Goal: Task Accomplishment & Management: Use online tool/utility

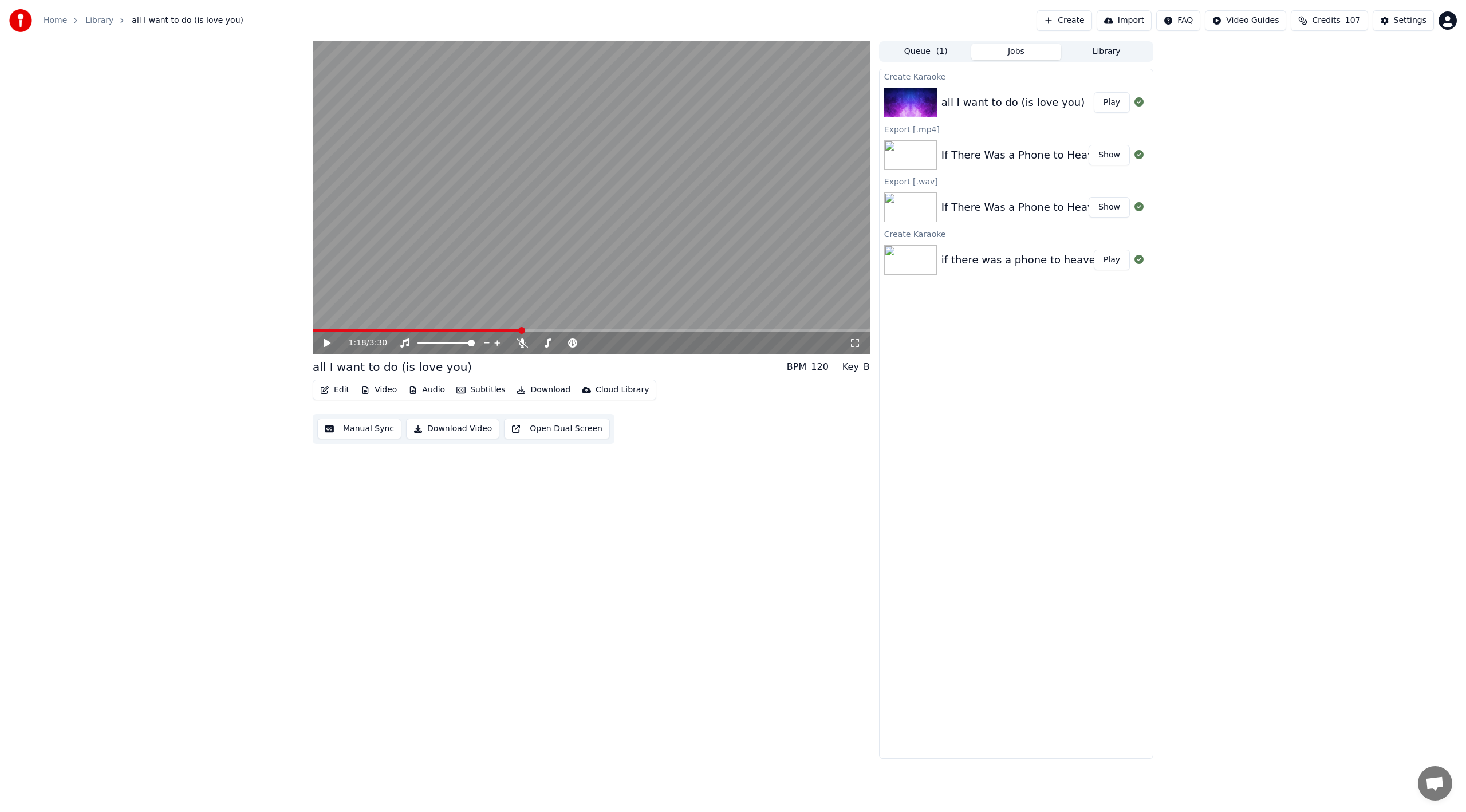
click at [325, 339] on icon at bounding box center [335, 342] width 27 height 9
drag, startPoint x: 611, startPoint y: 306, endPoint x: 531, endPoint y: 261, distance: 91.8
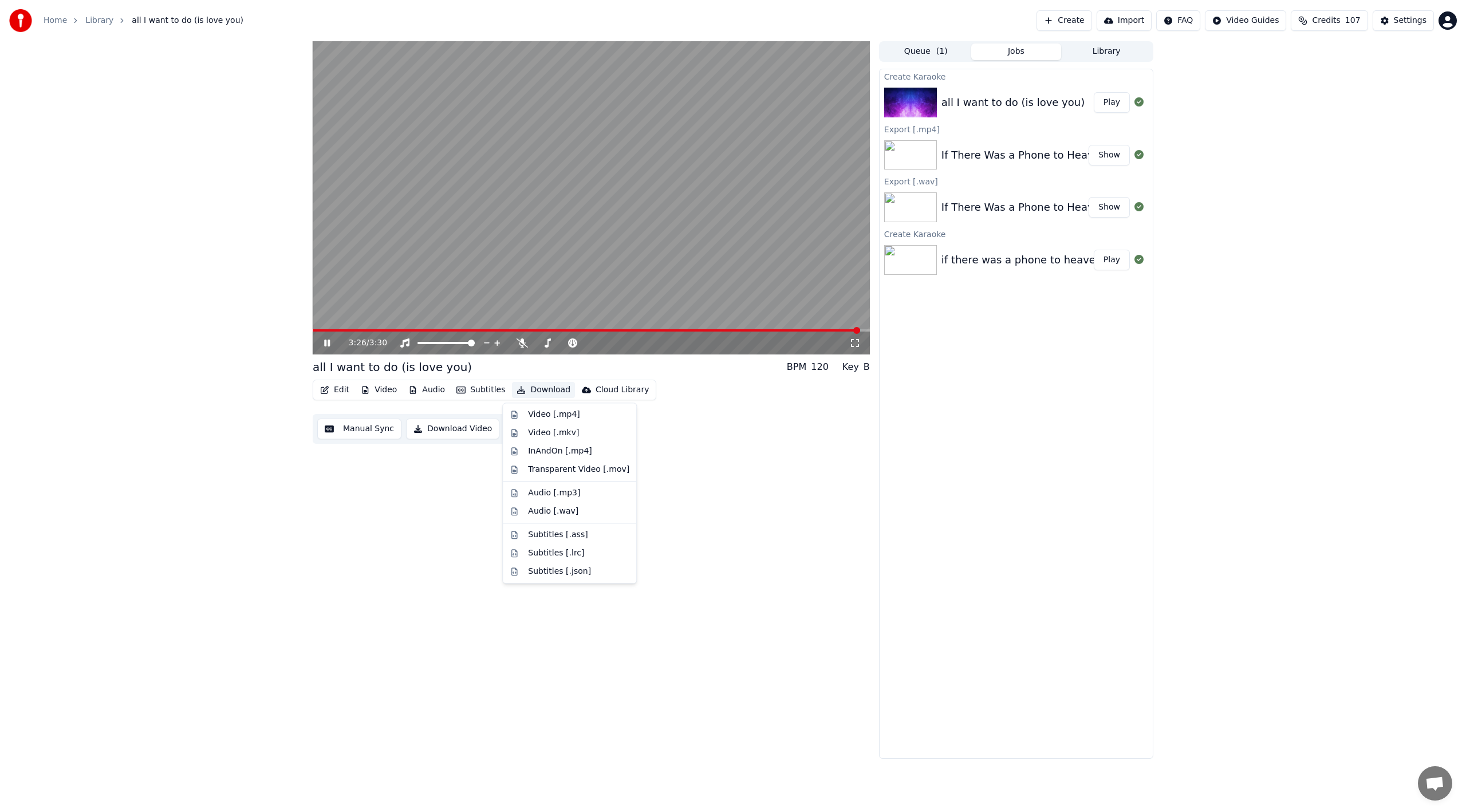
click at [545, 389] on button "Download" at bounding box center [543, 390] width 63 height 16
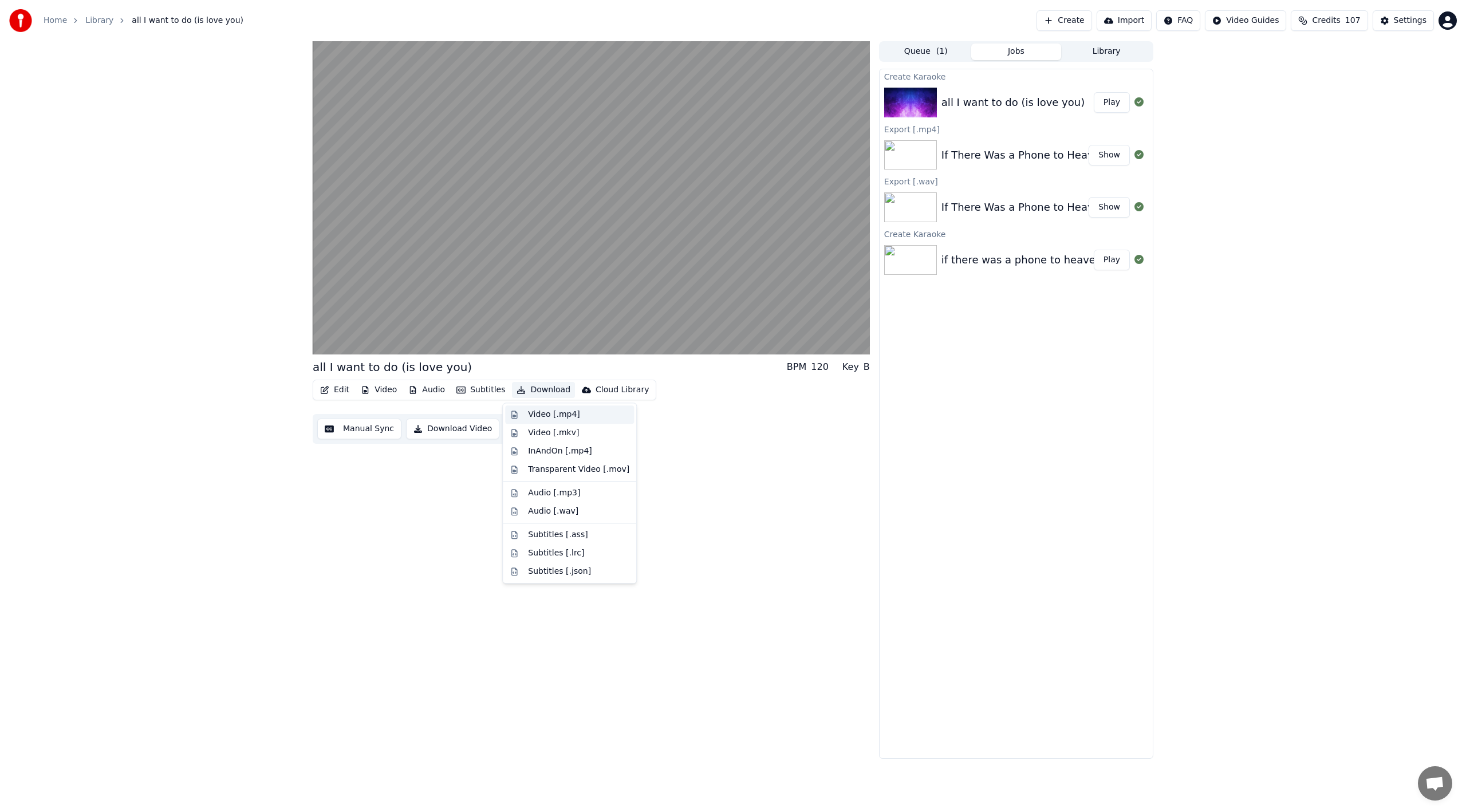
click at [549, 412] on div "Video [.mp4]" at bounding box center [553, 414] width 52 height 12
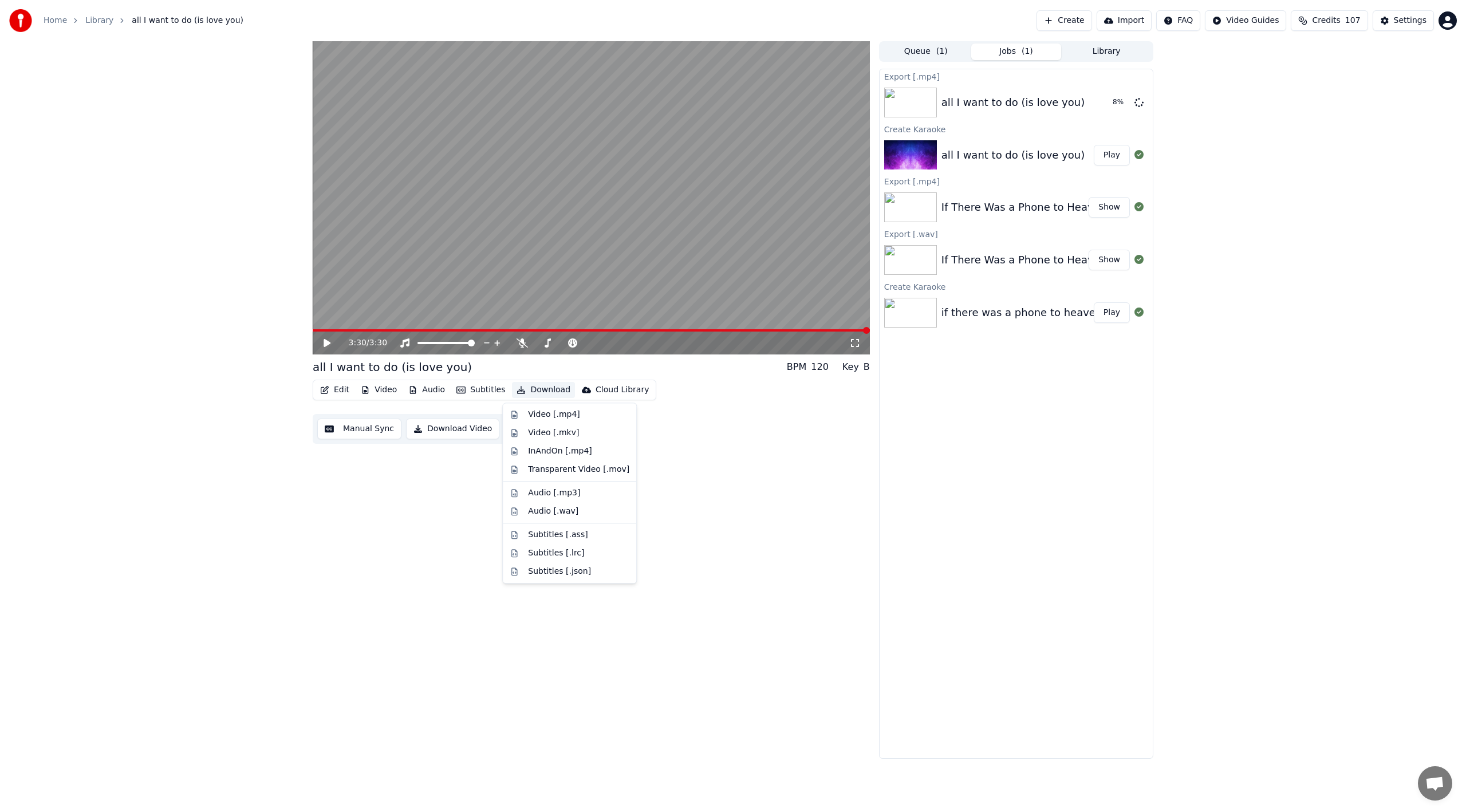
click at [544, 389] on button "Download" at bounding box center [543, 390] width 63 height 16
click at [553, 507] on div "Audio [.wav]" at bounding box center [553, 511] width 51 height 12
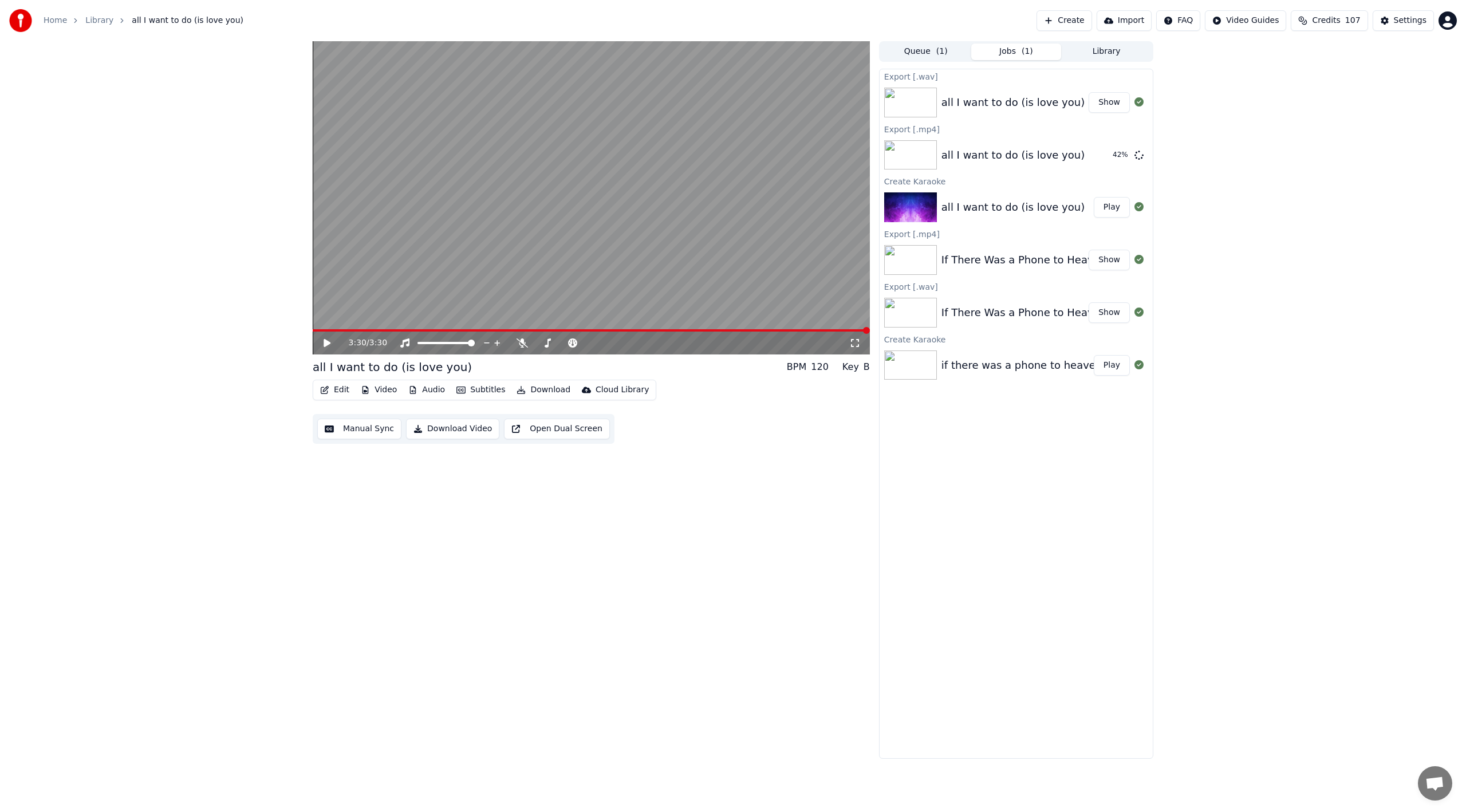
drag, startPoint x: 1084, startPoint y: 19, endPoint x: 1222, endPoint y: 109, distance: 164.8
click at [1222, 109] on div "Home Library all I want to do (is love you) Create Import FAQ Video Guides Cred…" at bounding box center [733, 406] width 1466 height 812
click at [47, 17] on link "Home" at bounding box center [56, 21] width 23 height 12
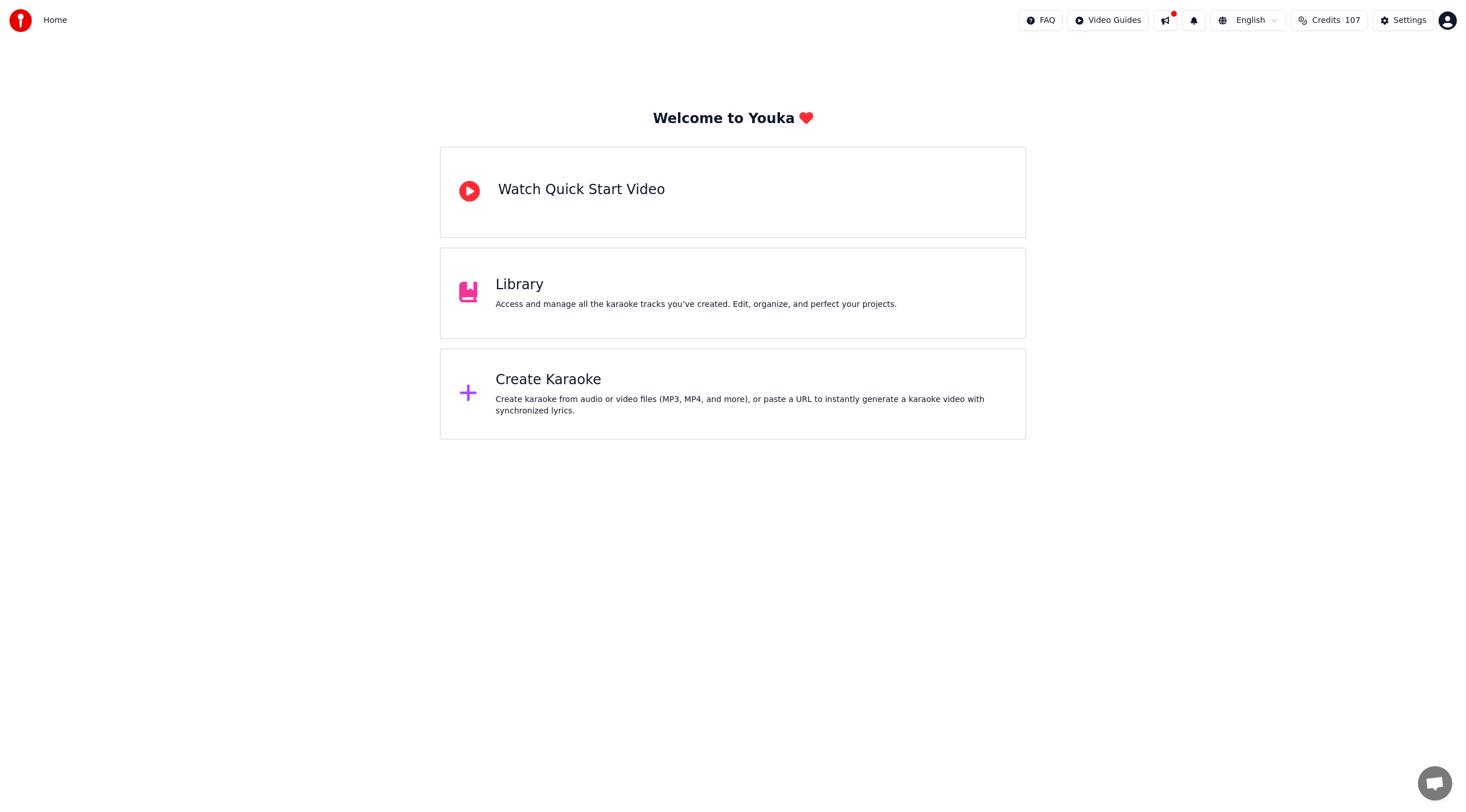
click at [539, 389] on div "Create Karaoke" at bounding box center [751, 380] width 511 height 19
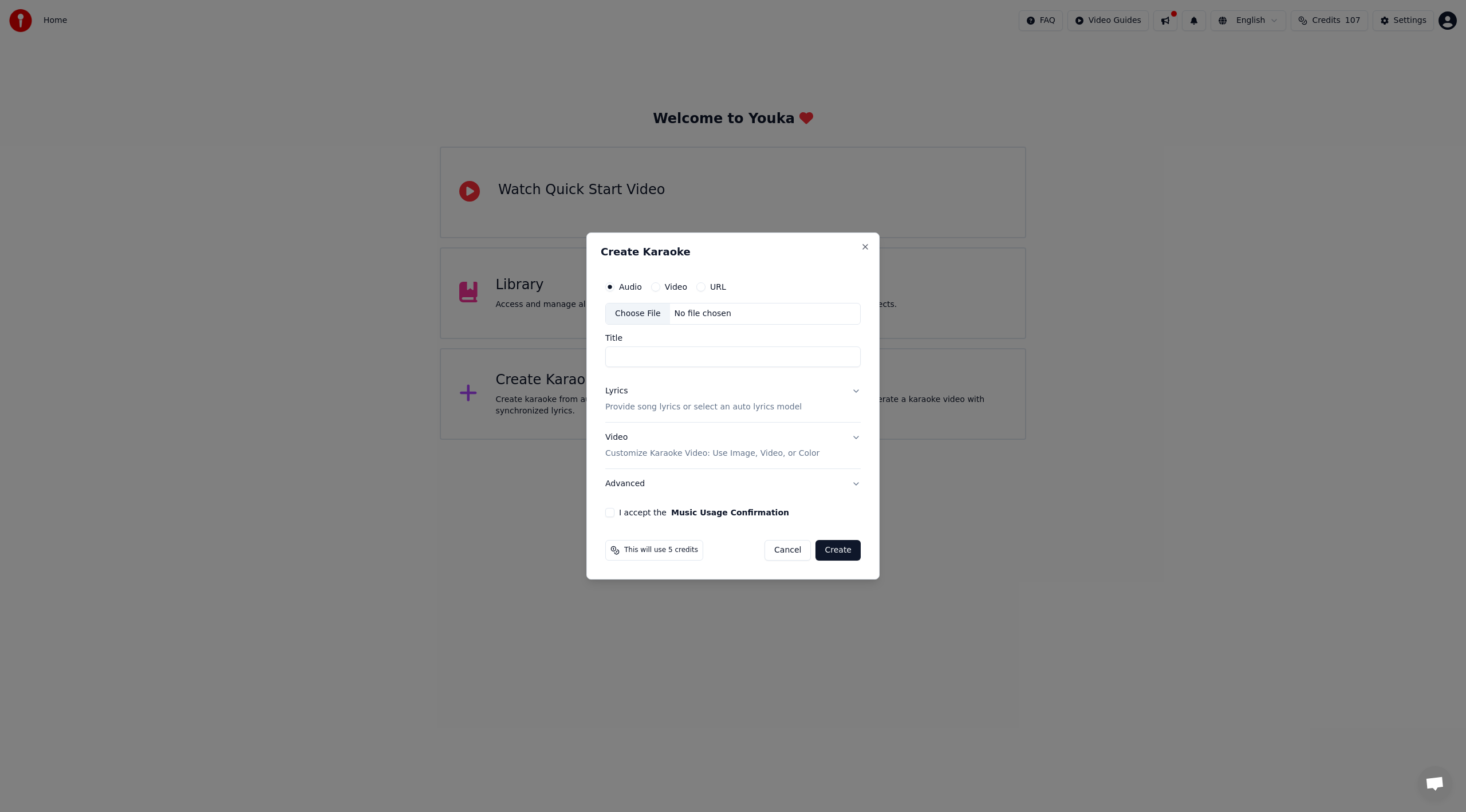
click at [642, 314] on div "Choose File" at bounding box center [638, 314] width 65 height 21
drag, startPoint x: 646, startPoint y: 358, endPoint x: 819, endPoint y: 358, distance: 173.0
click at [819, 358] on input "**********" at bounding box center [733, 356] width 260 height 21
type input "*******"
click at [635, 406] on p "Provide song lyrics or select an auto lyrics model" at bounding box center [701, 407] width 196 height 12
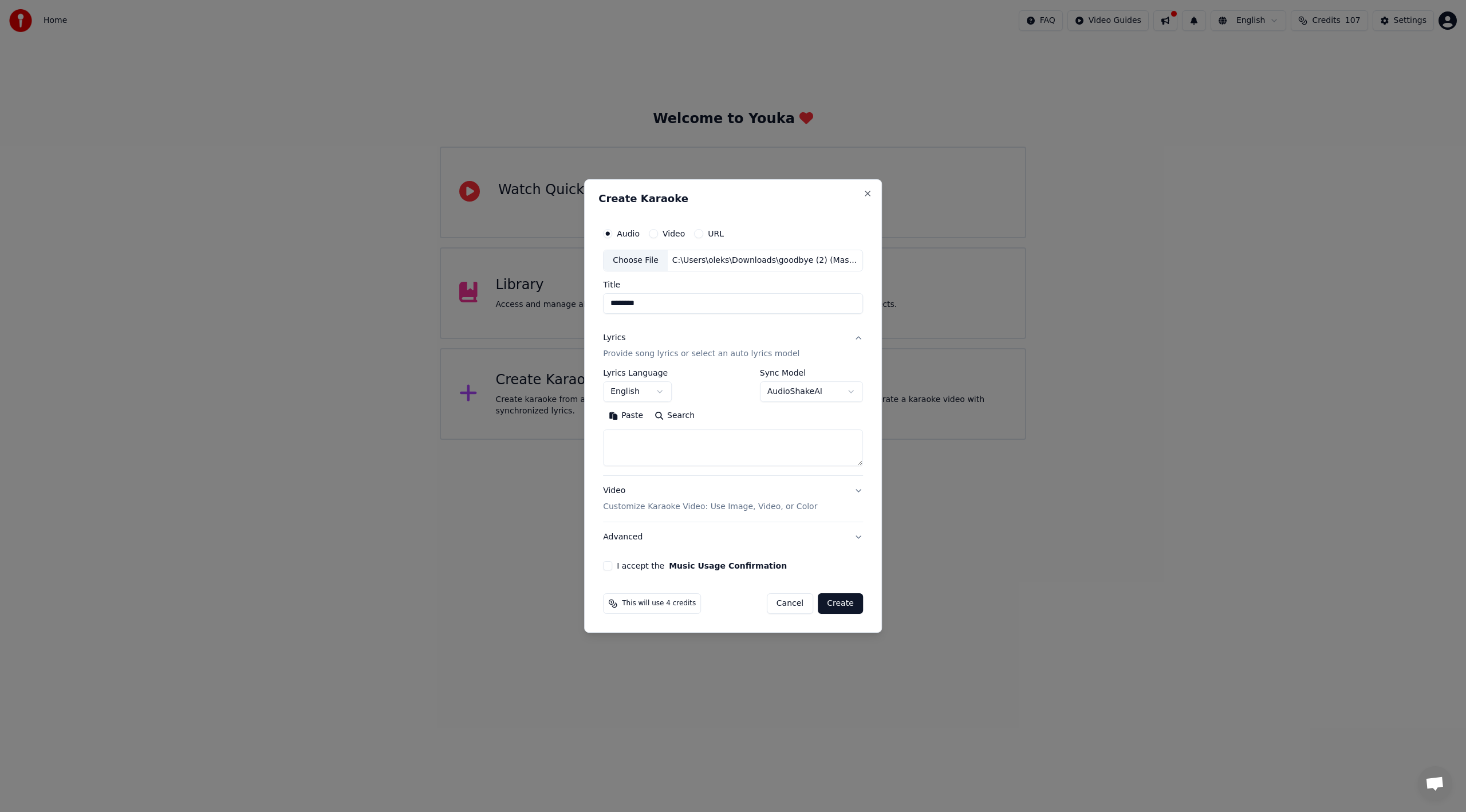
click at [633, 433] on textarea at bounding box center [733, 447] width 260 height 36
click at [633, 417] on button "Paste" at bounding box center [625, 415] width 46 height 19
click at [751, 452] on textarea at bounding box center [731, 447] width 256 height 36
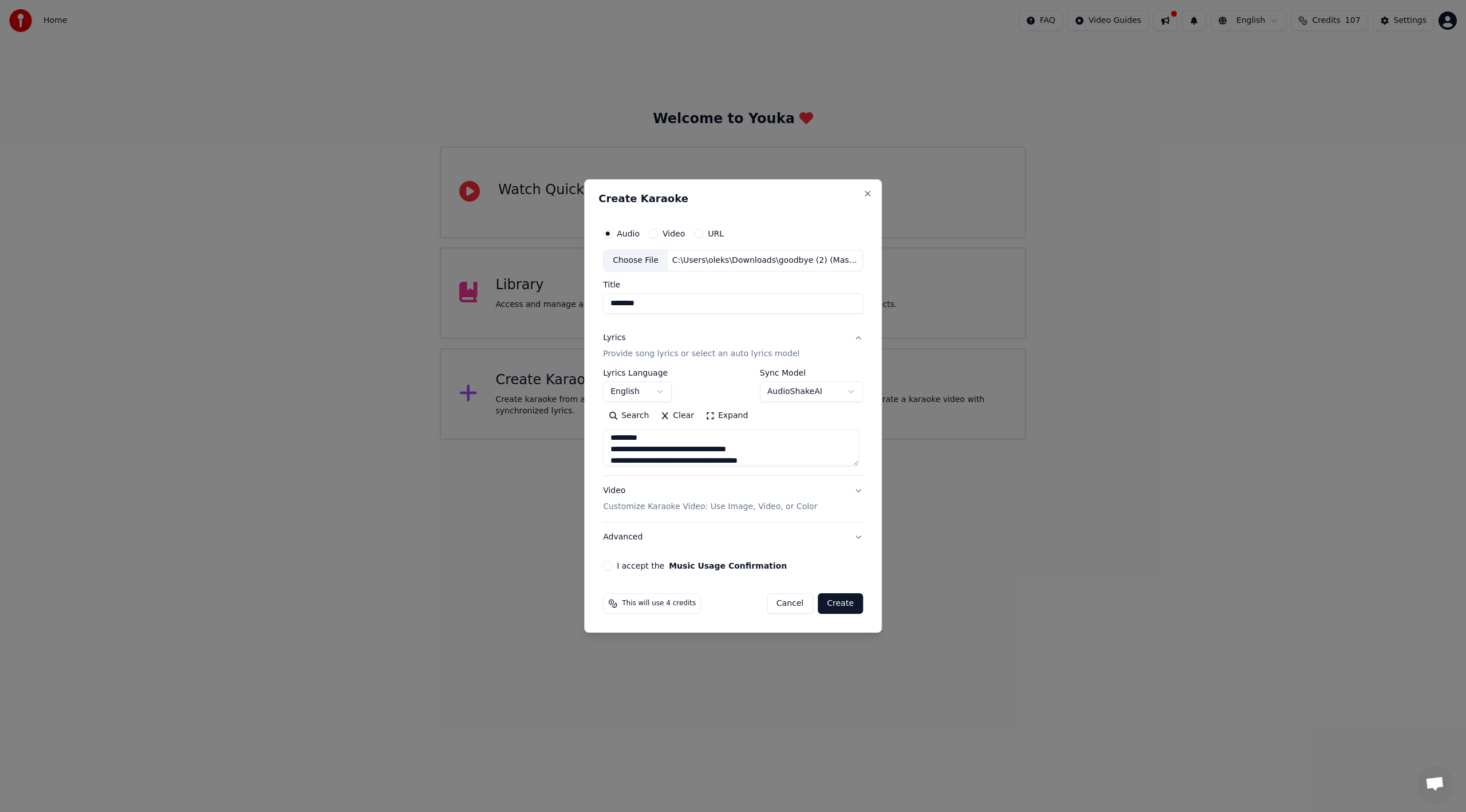
click at [612, 562] on button "I accept the Music Usage Confirmation" at bounding box center [607, 565] width 9 height 9
click at [835, 605] on button "Create" at bounding box center [841, 603] width 45 height 21
type textarea "**********"
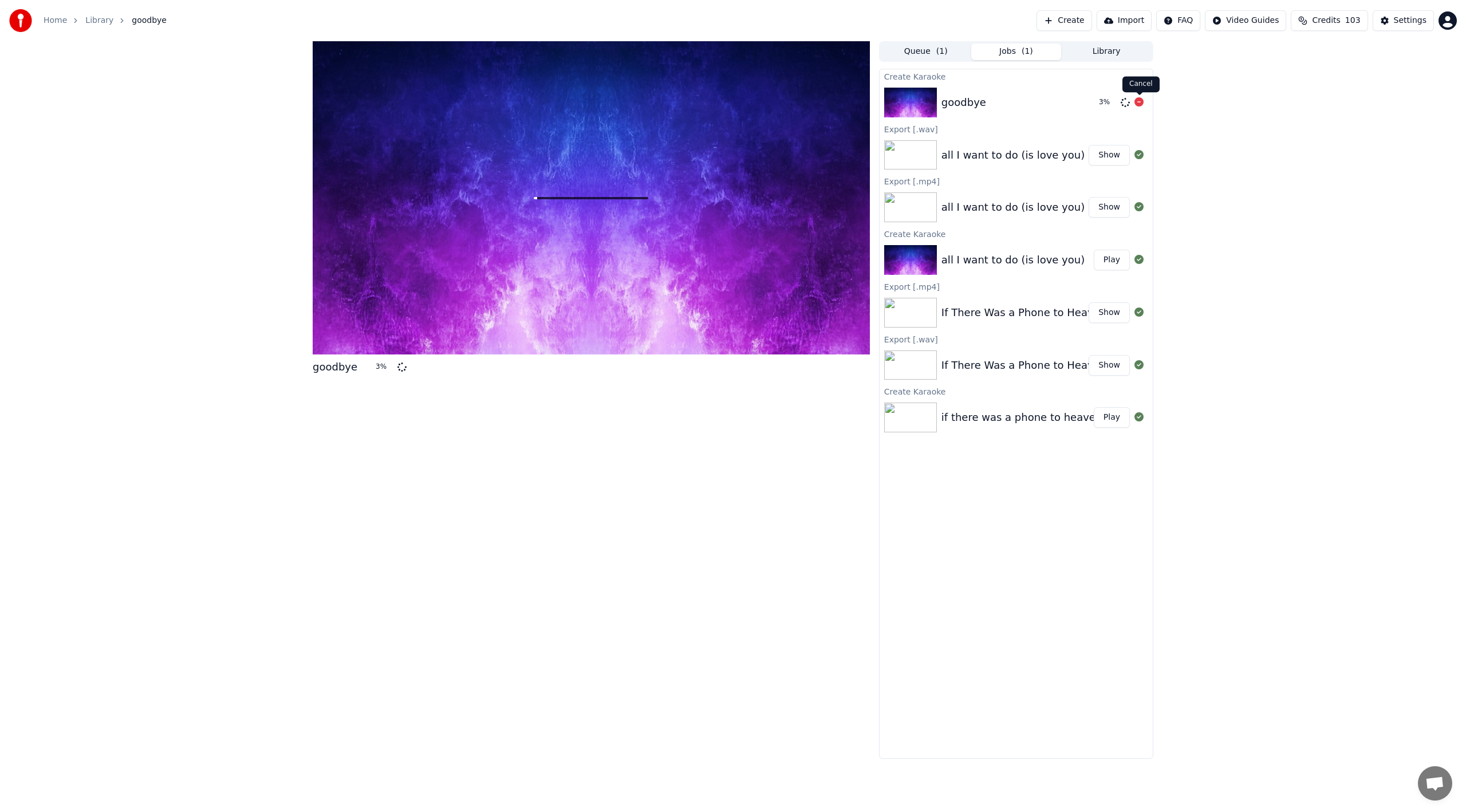
click at [1139, 100] on icon at bounding box center [1139, 102] width 9 height 9
click at [969, 95] on div "goodbye" at bounding box center [964, 103] width 45 height 16
click at [967, 95] on div "goodbye" at bounding box center [964, 103] width 45 height 16
click at [915, 49] on button "Queue ( 1 )" at bounding box center [926, 52] width 91 height 17
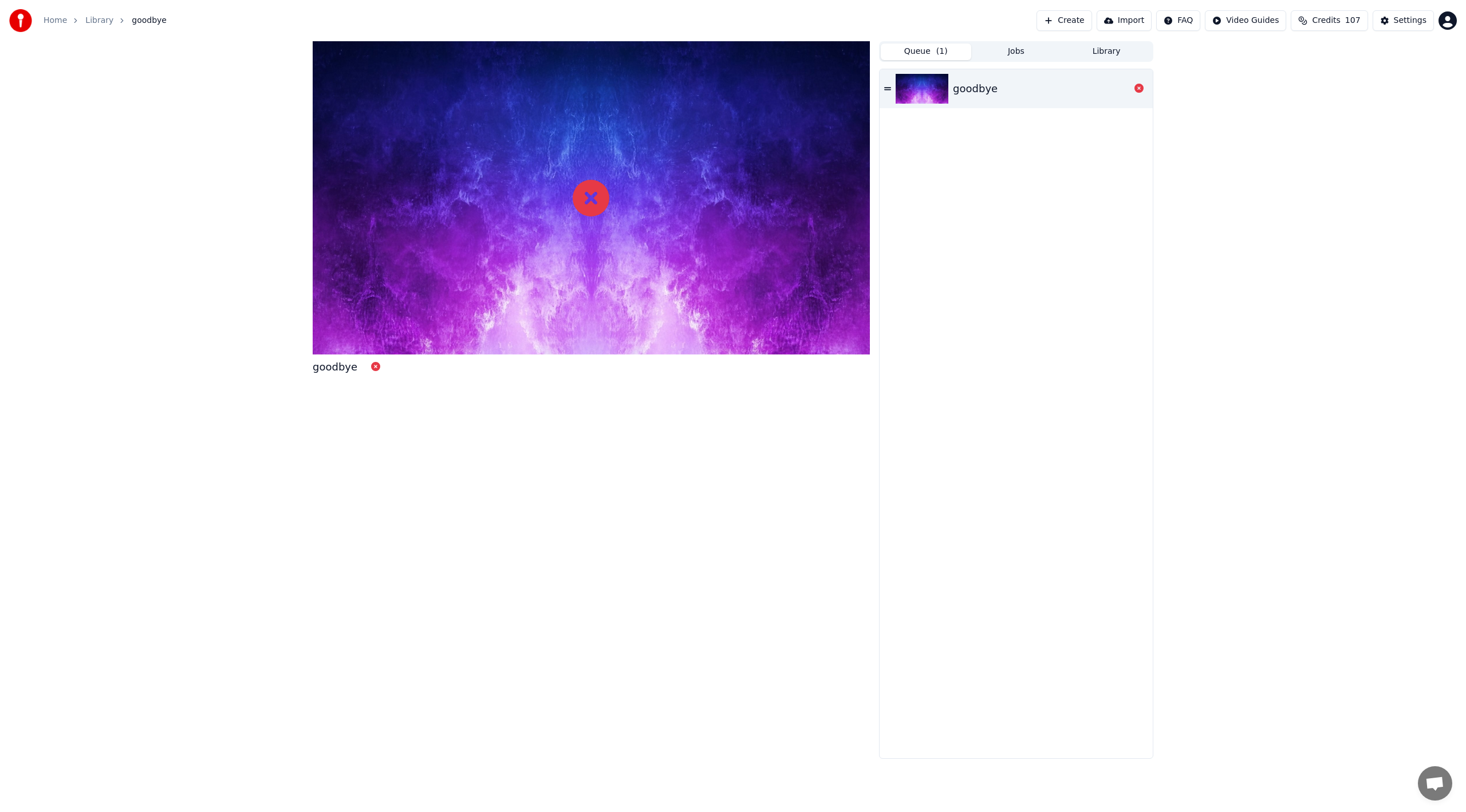
click at [988, 94] on div "goodbye" at bounding box center [975, 89] width 45 height 16
click at [979, 88] on div "goodbye" at bounding box center [975, 89] width 45 height 16
click at [979, 87] on div "goodbye" at bounding box center [975, 89] width 45 height 16
click at [371, 364] on icon at bounding box center [375, 365] width 9 height 9
click at [1092, 26] on button "Create" at bounding box center [1064, 21] width 56 height 21
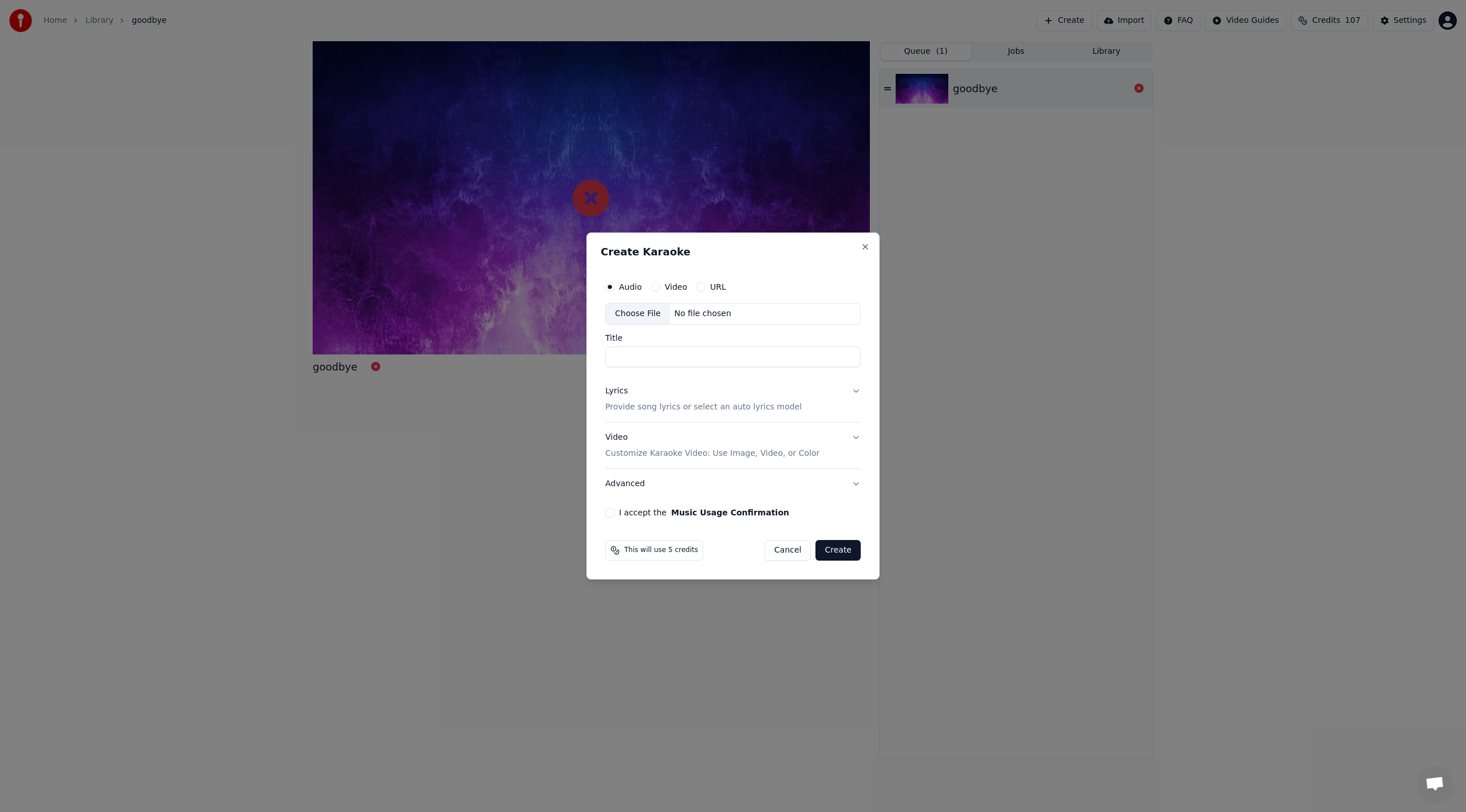
click at [648, 316] on div "Choose File" at bounding box center [638, 314] width 65 height 21
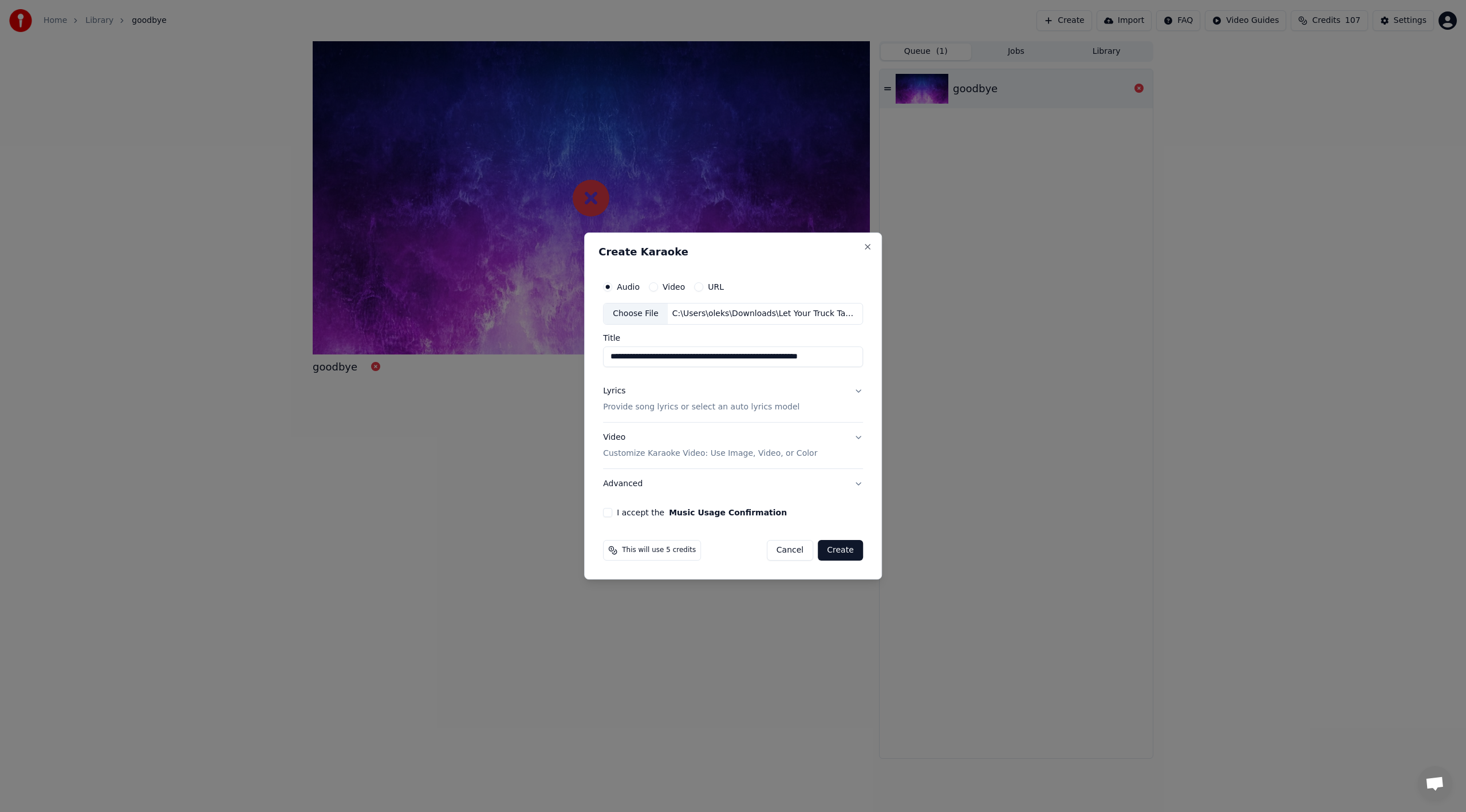
drag, startPoint x: 717, startPoint y: 361, endPoint x: 1011, endPoint y: 379, distance: 294.6
click at [1011, 379] on body "**********" at bounding box center [733, 406] width 1466 height 812
type input "**********"
click at [640, 453] on p "Customize Karaoke Video: Use Image, Video, or Color" at bounding box center [710, 453] width 214 height 12
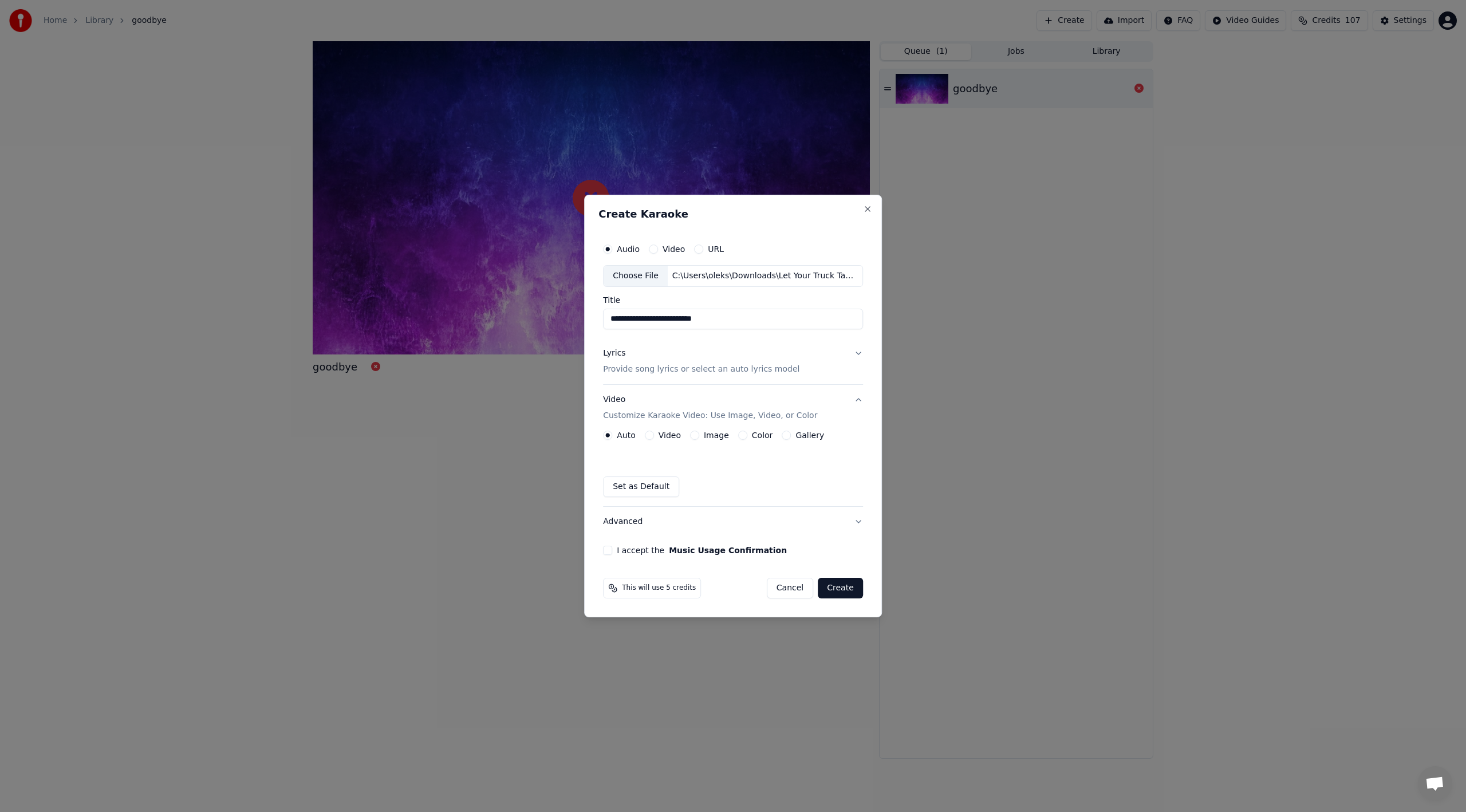
click at [695, 436] on button "Image" at bounding box center [694, 435] width 9 height 9
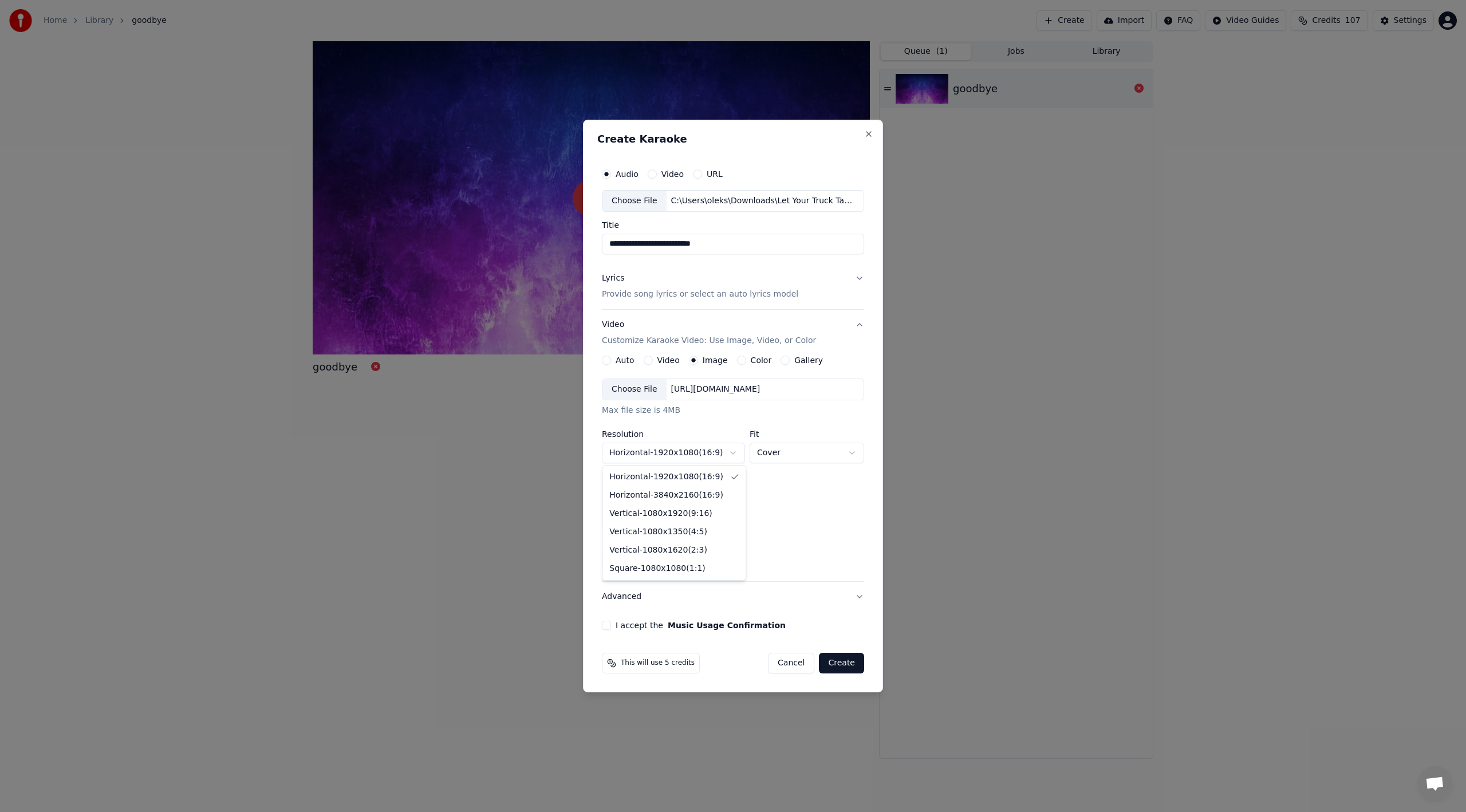
click at [705, 454] on body "**********" at bounding box center [733, 406] width 1466 height 812
click at [690, 454] on body "**********" at bounding box center [733, 406] width 1466 height 812
click at [693, 389] on div "[URL][DOMAIN_NAME]" at bounding box center [715, 390] width 99 height 12
click at [668, 455] on body "**********" at bounding box center [733, 406] width 1466 height 812
select select "*********"
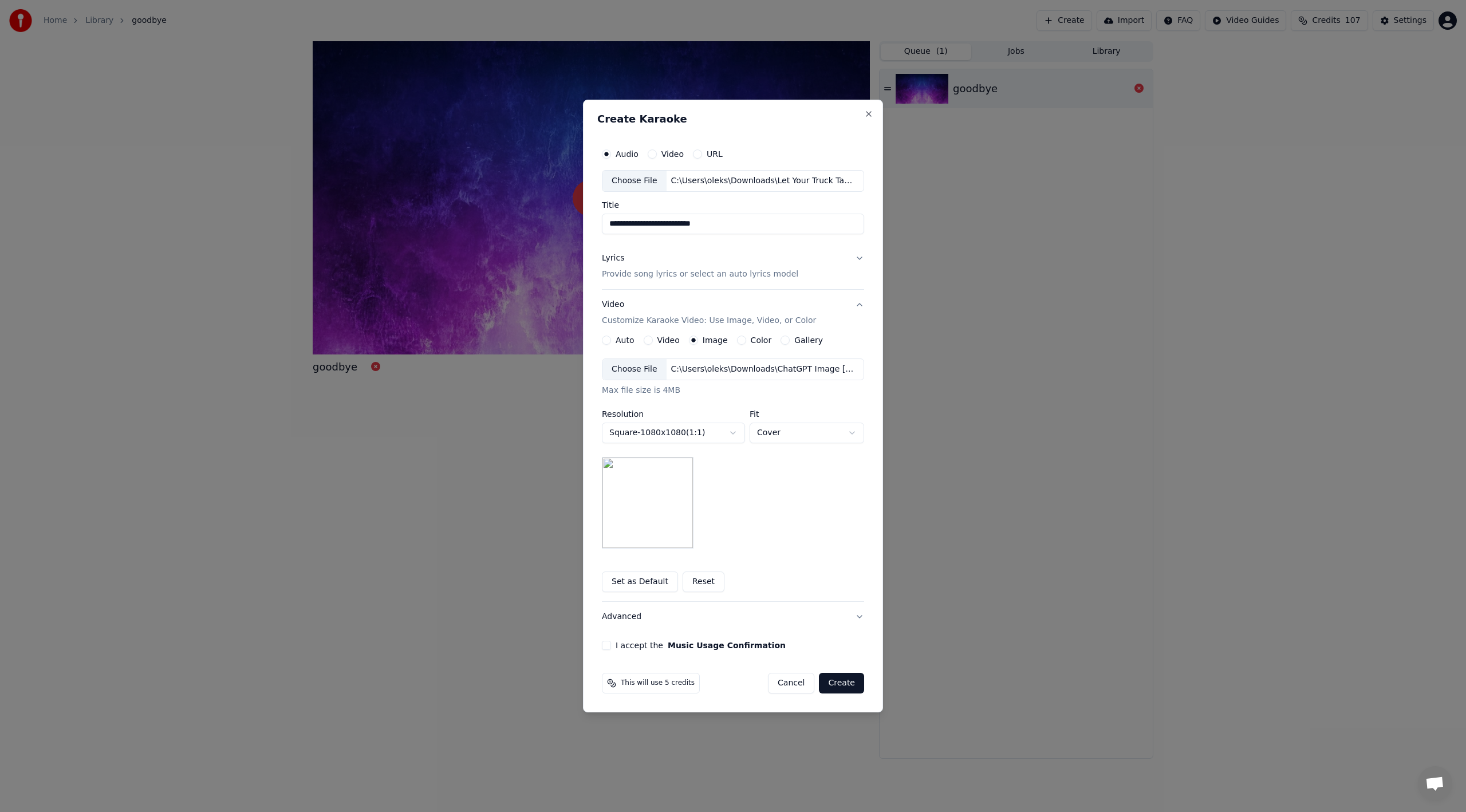
click at [845, 685] on button "Create" at bounding box center [841, 682] width 45 height 21
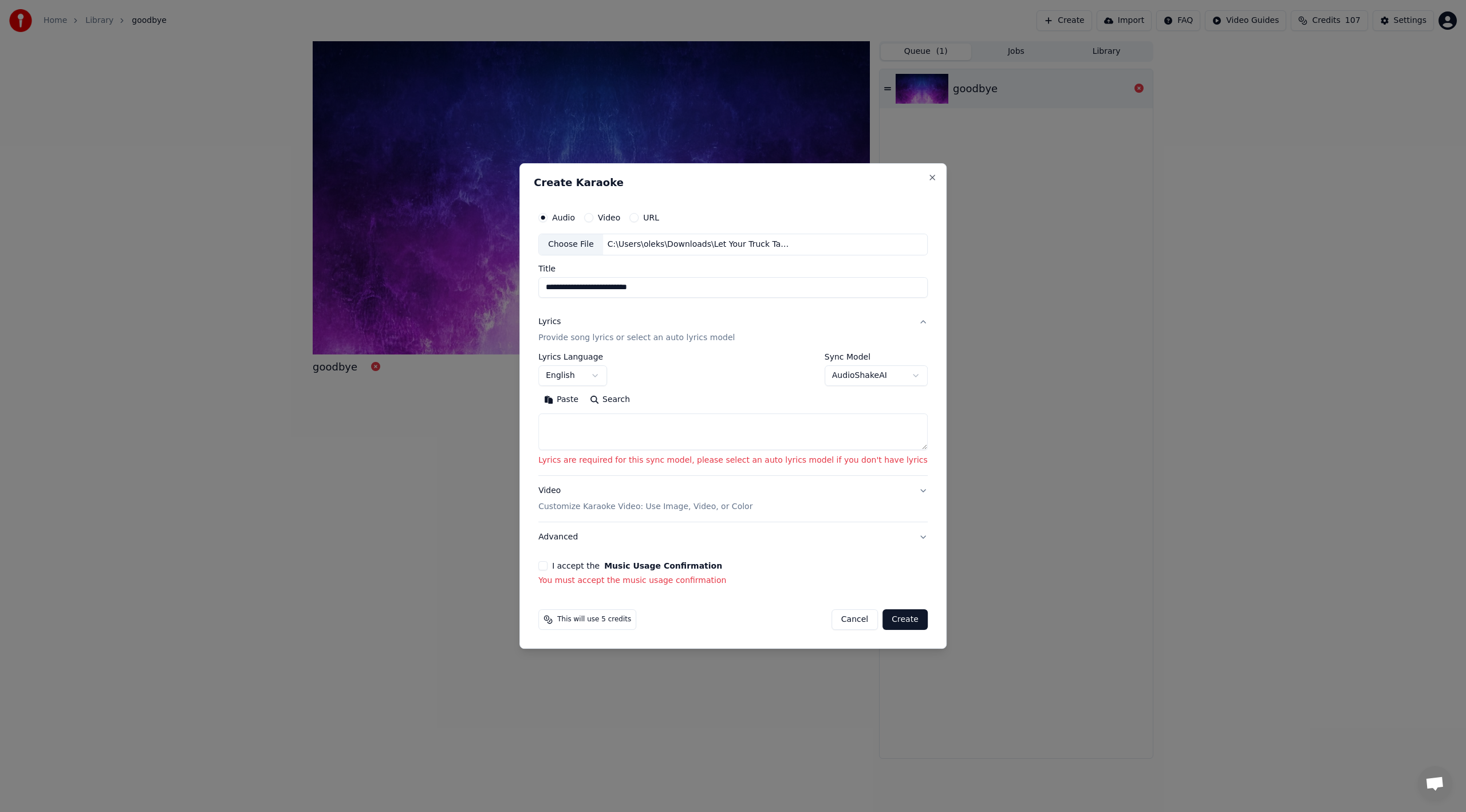
click at [636, 424] on textarea at bounding box center [733, 431] width 389 height 36
click at [584, 395] on button "Paste" at bounding box center [561, 400] width 46 height 19
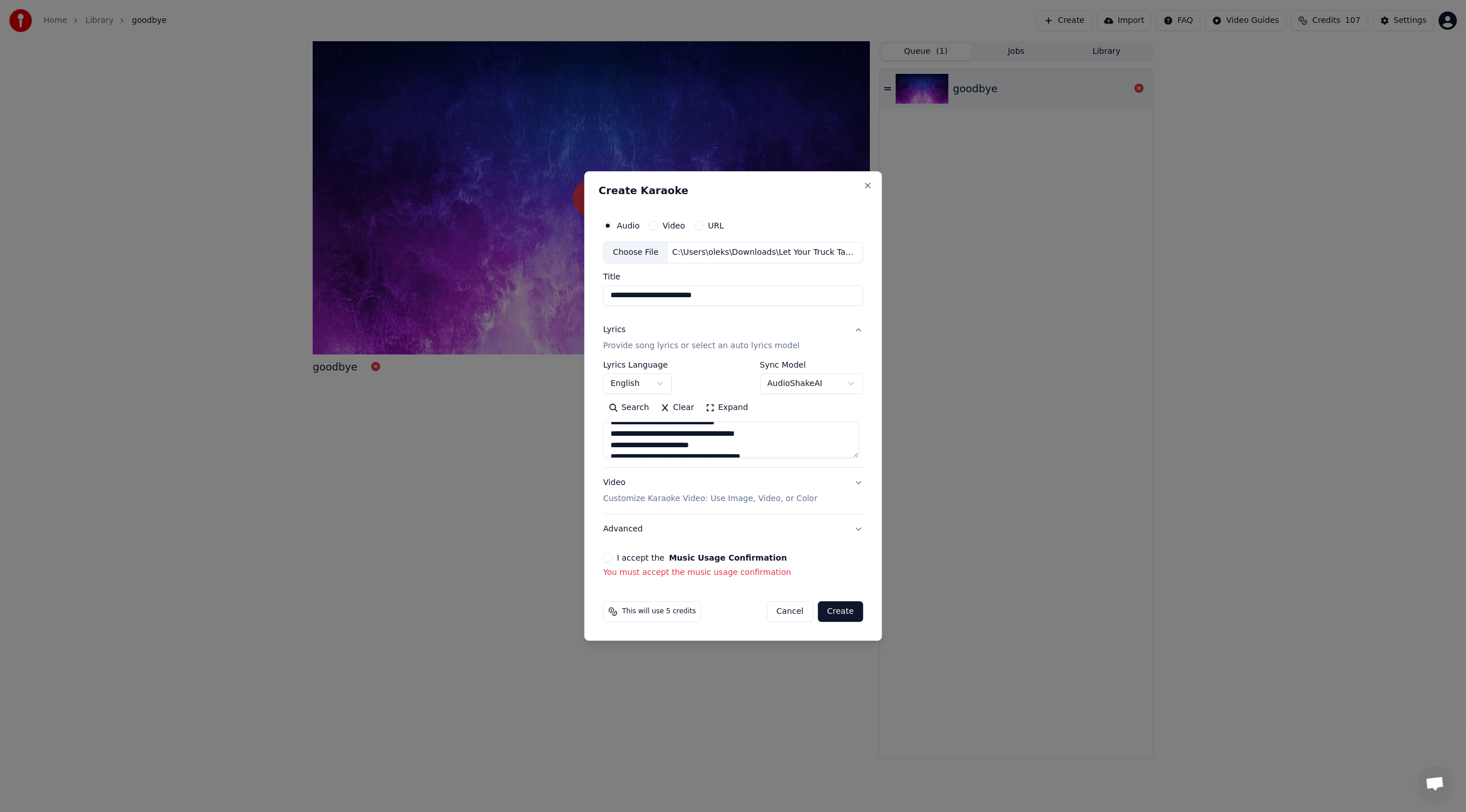
scroll to position [614, 0]
click at [611, 559] on button "I accept the Music Usage Confirmation" at bounding box center [607, 557] width 9 height 9
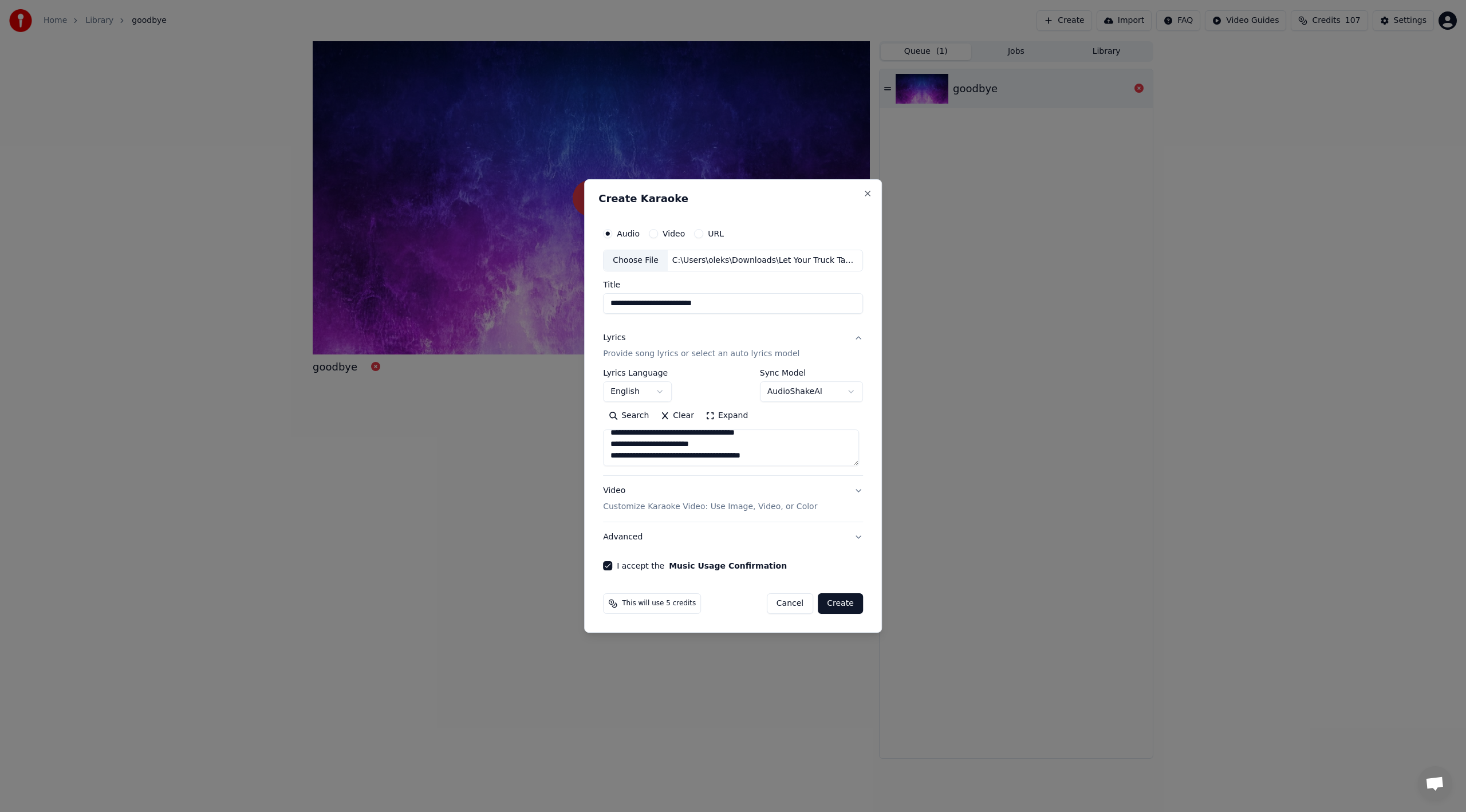
click at [847, 606] on button "Create" at bounding box center [841, 603] width 45 height 21
type textarea "**********"
select select
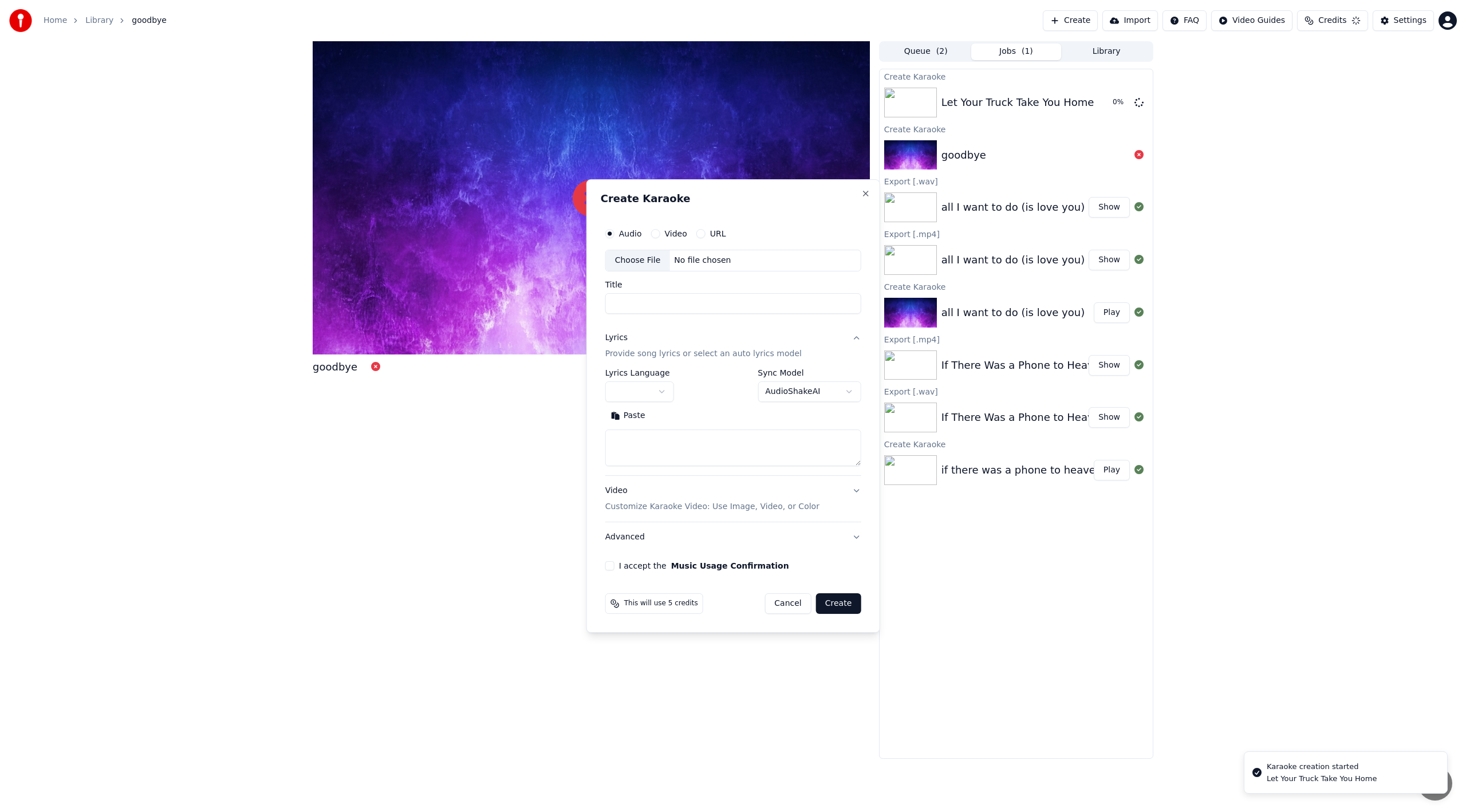
scroll to position [0, 0]
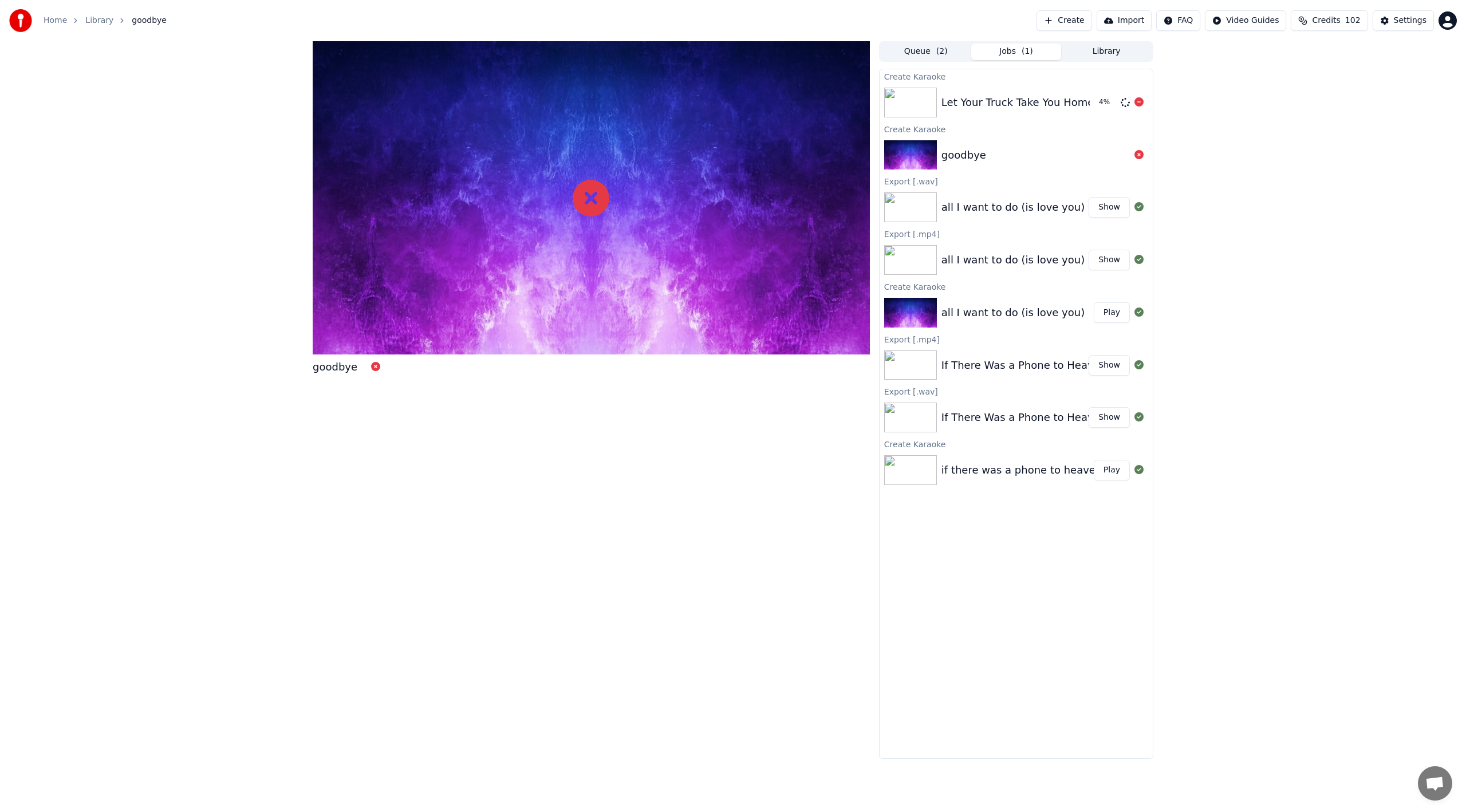
click at [1042, 93] on div "Let Your Truck Take You Home 4 %" at bounding box center [1015, 103] width 273 height 39
click at [1084, 21] on button "Create" at bounding box center [1064, 21] width 56 height 21
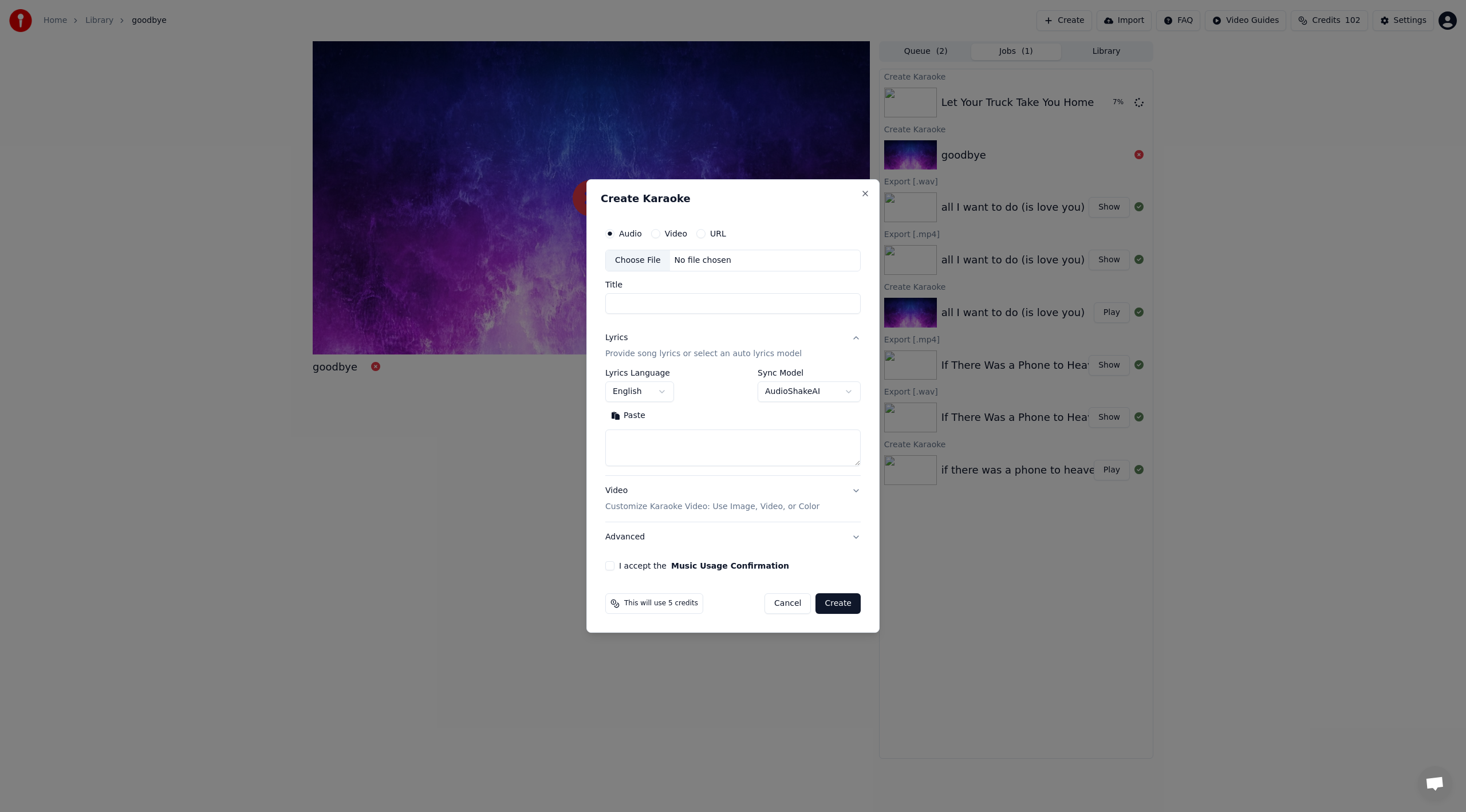
click at [651, 265] on div "Choose File" at bounding box center [638, 260] width 65 height 21
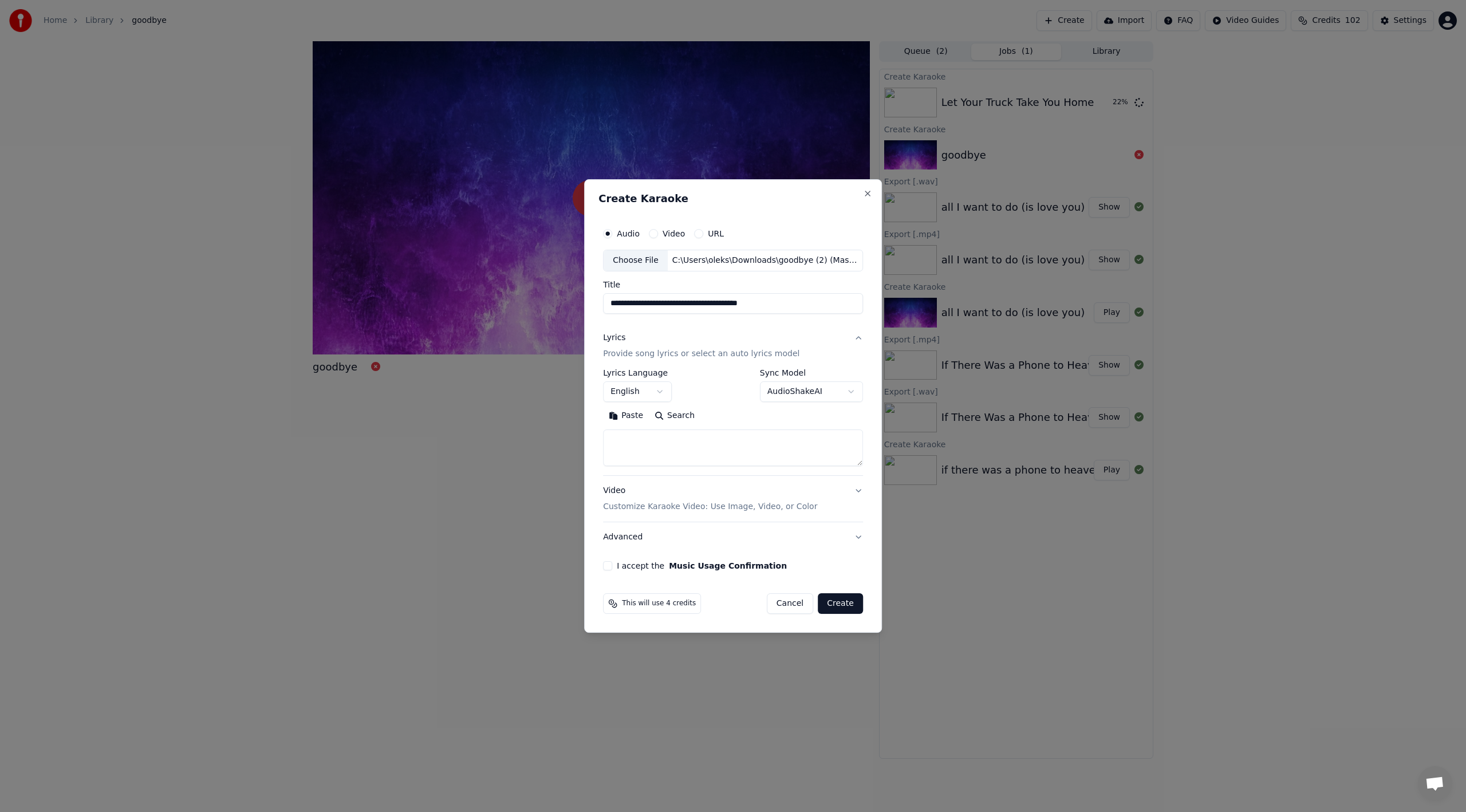
drag, startPoint x: 779, startPoint y: 306, endPoint x: 644, endPoint y: 304, distance: 135.0
click at [644, 304] on input "**********" at bounding box center [733, 303] width 260 height 21
type input "*******"
click at [654, 505] on p "Customize Karaoke Video: Use Image, Video, or Color" at bounding box center [710, 507] width 214 height 12
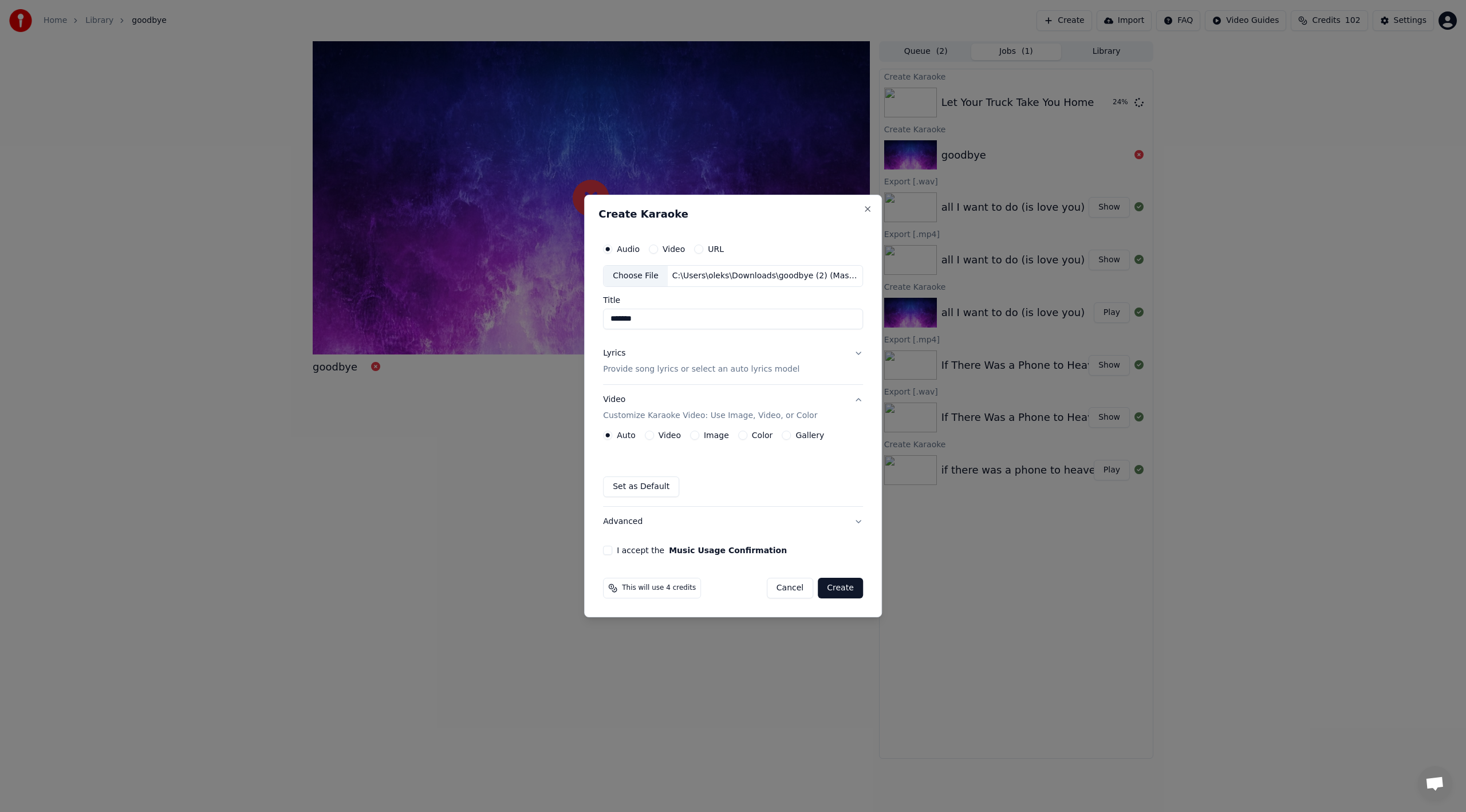
click at [691, 436] on button "Image" at bounding box center [694, 435] width 9 height 9
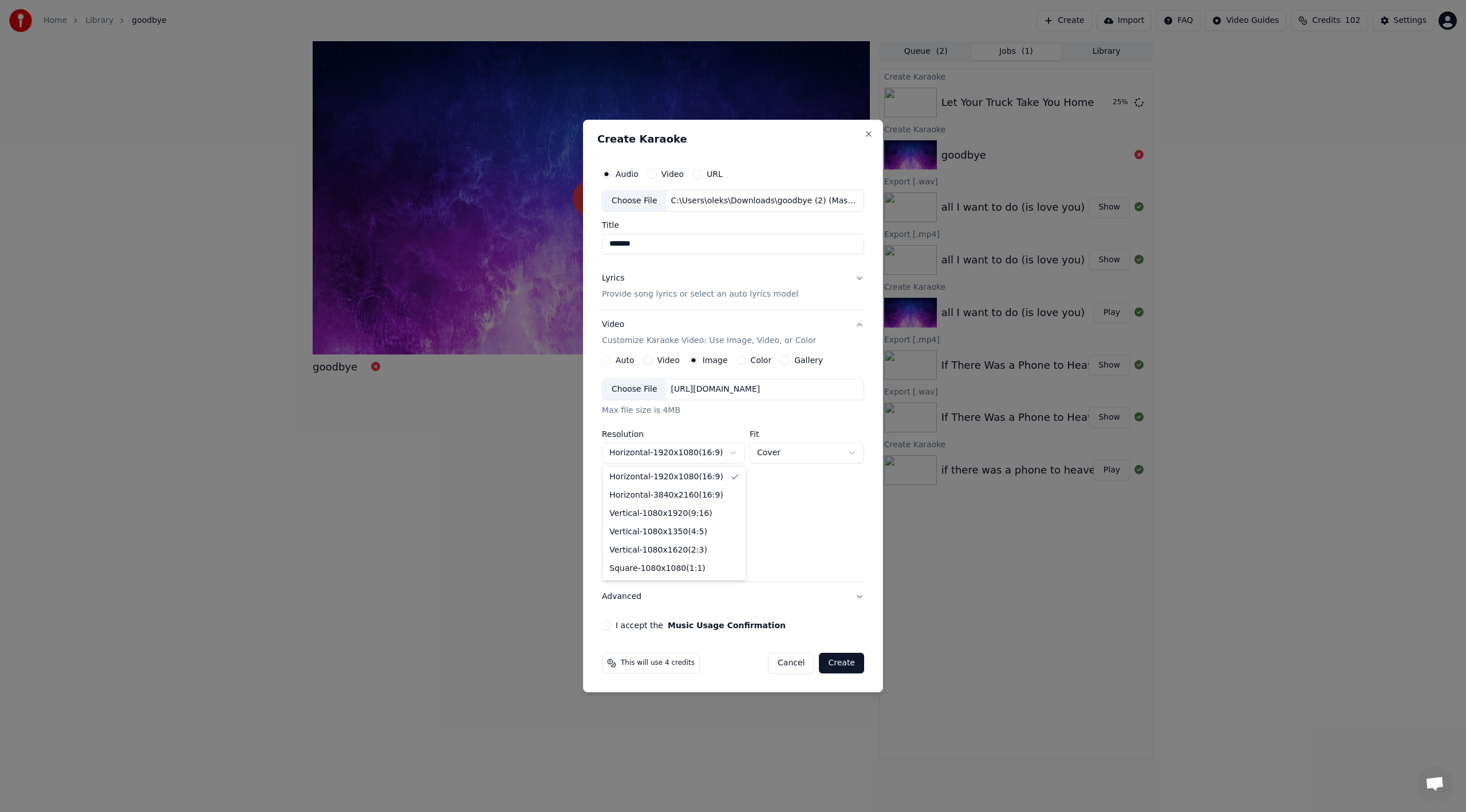
click at [680, 448] on body "**********" at bounding box center [733, 406] width 1466 height 812
select select "*********"
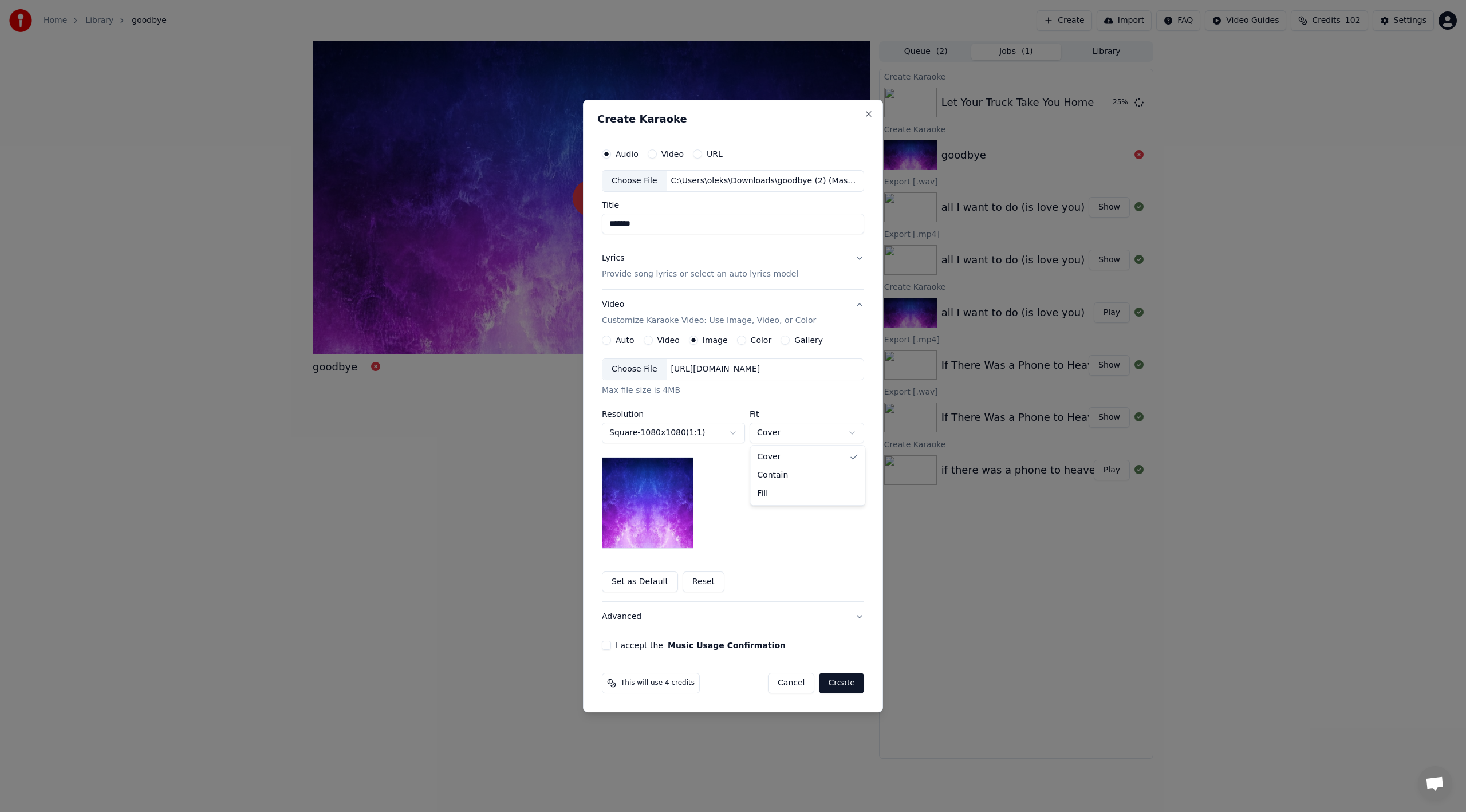
click at [784, 434] on body "**********" at bounding box center [733, 406] width 1466 height 812
click at [718, 457] on body "**********" at bounding box center [733, 406] width 1466 height 812
click at [652, 371] on div "Choose File" at bounding box center [634, 368] width 65 height 21
click at [608, 645] on button "I accept the Music Usage Confirmation" at bounding box center [606, 645] width 9 height 9
click at [846, 678] on button "Create" at bounding box center [841, 682] width 45 height 21
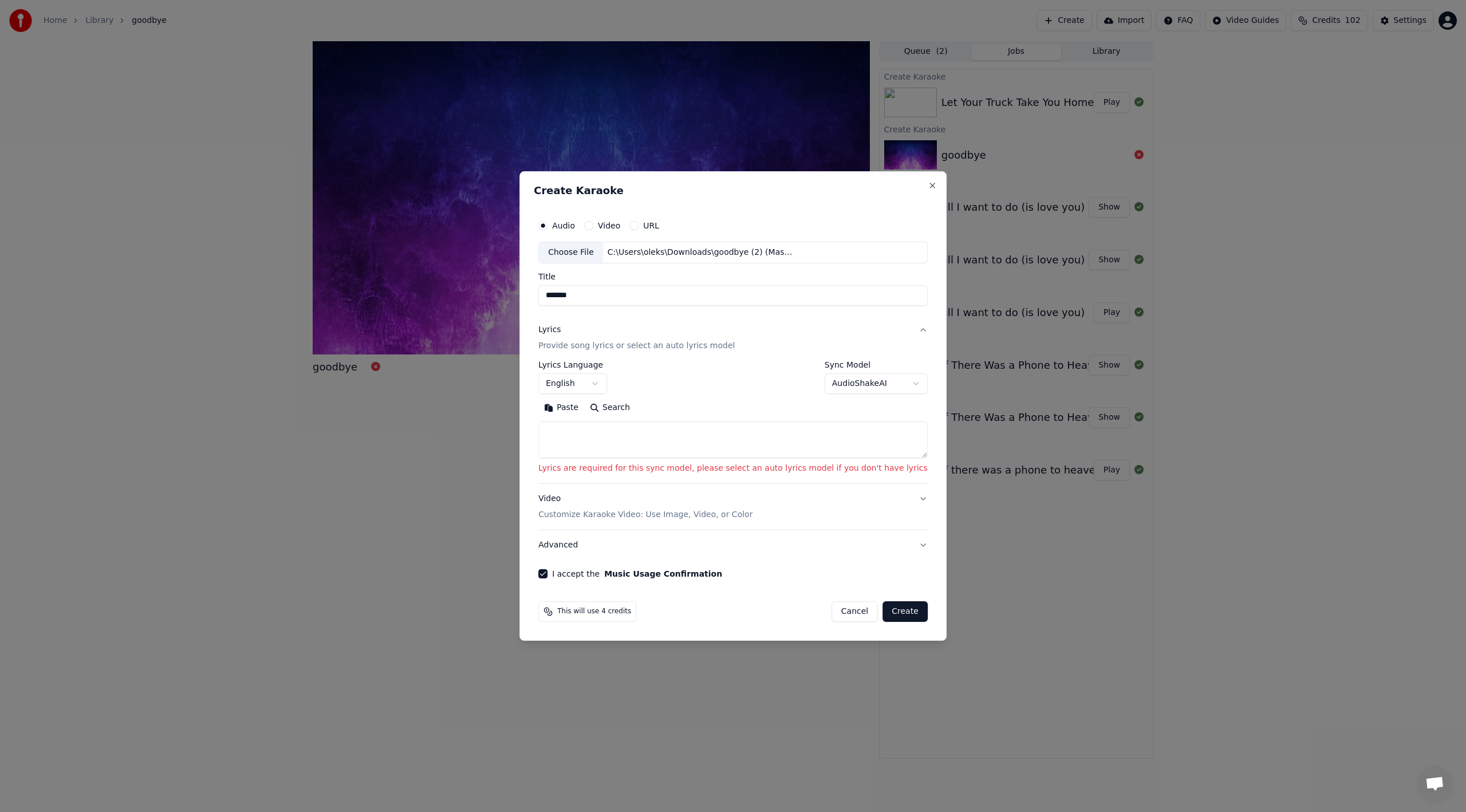
click at [613, 432] on textarea at bounding box center [733, 439] width 389 height 36
click at [584, 414] on button "Paste" at bounding box center [561, 407] width 46 height 19
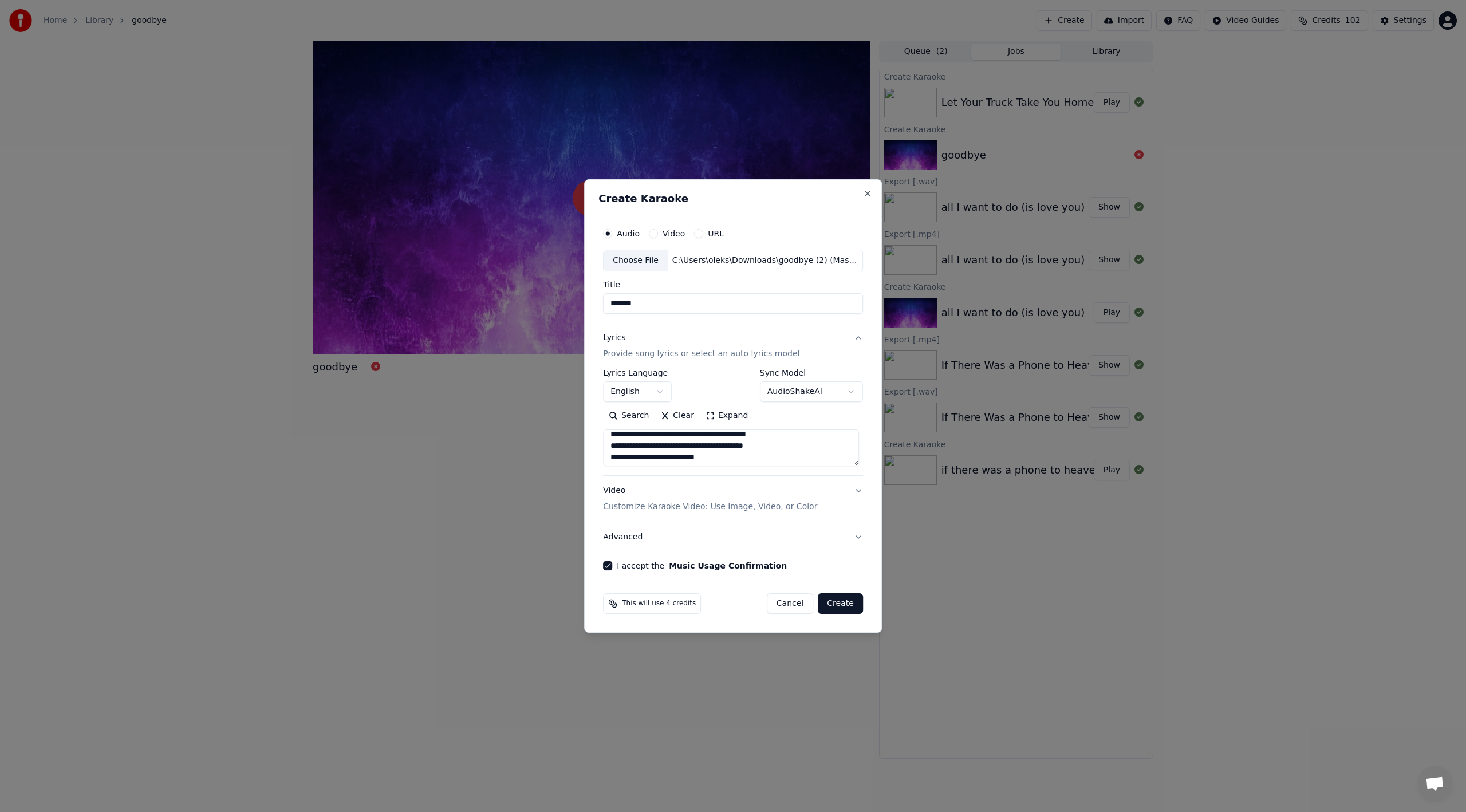
scroll to position [522, 0]
click at [665, 504] on p "Customize Karaoke Video: Use Image, Video, or Color" at bounding box center [710, 507] width 214 height 12
type textarea "**********"
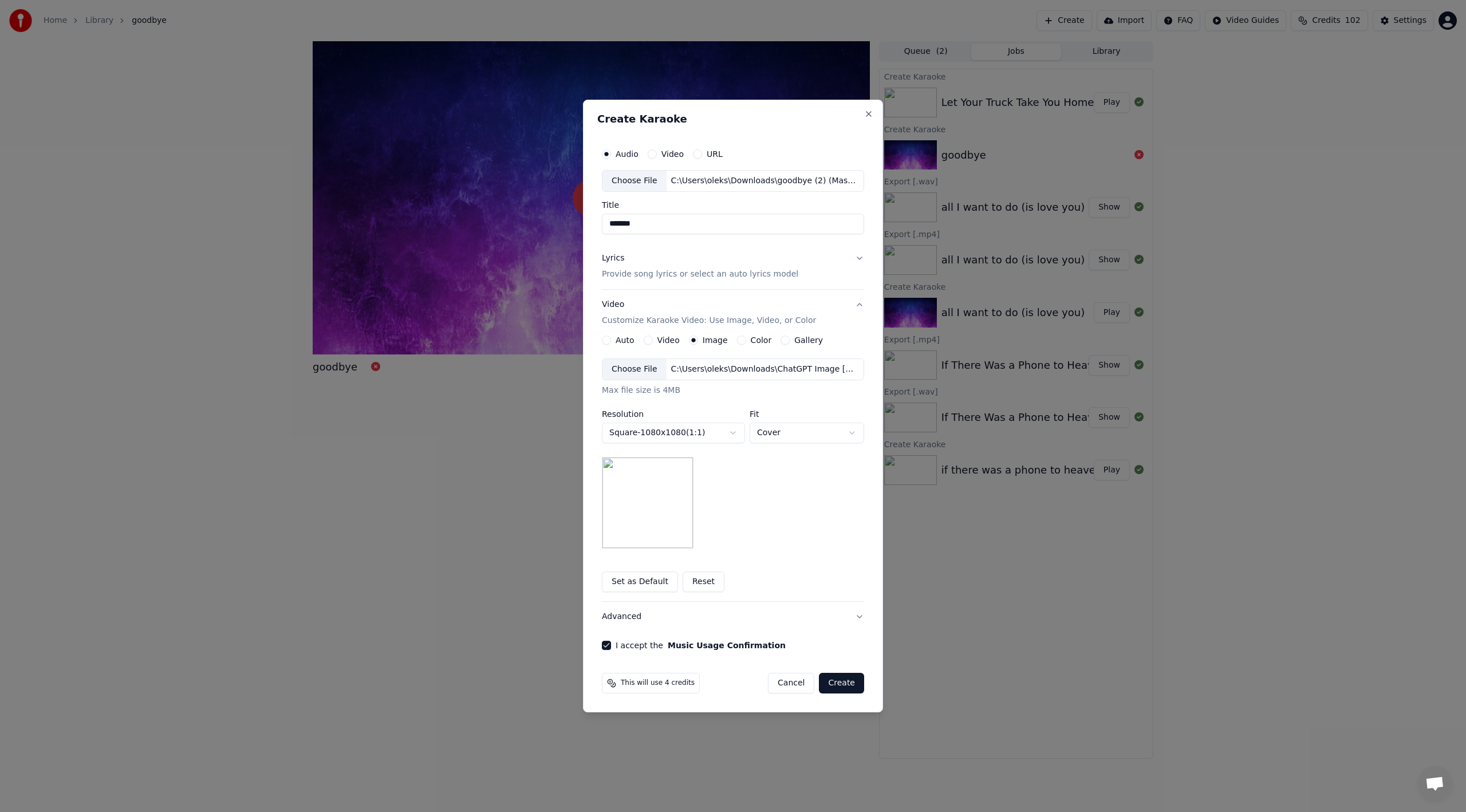
click at [844, 682] on button "Create" at bounding box center [841, 682] width 45 height 21
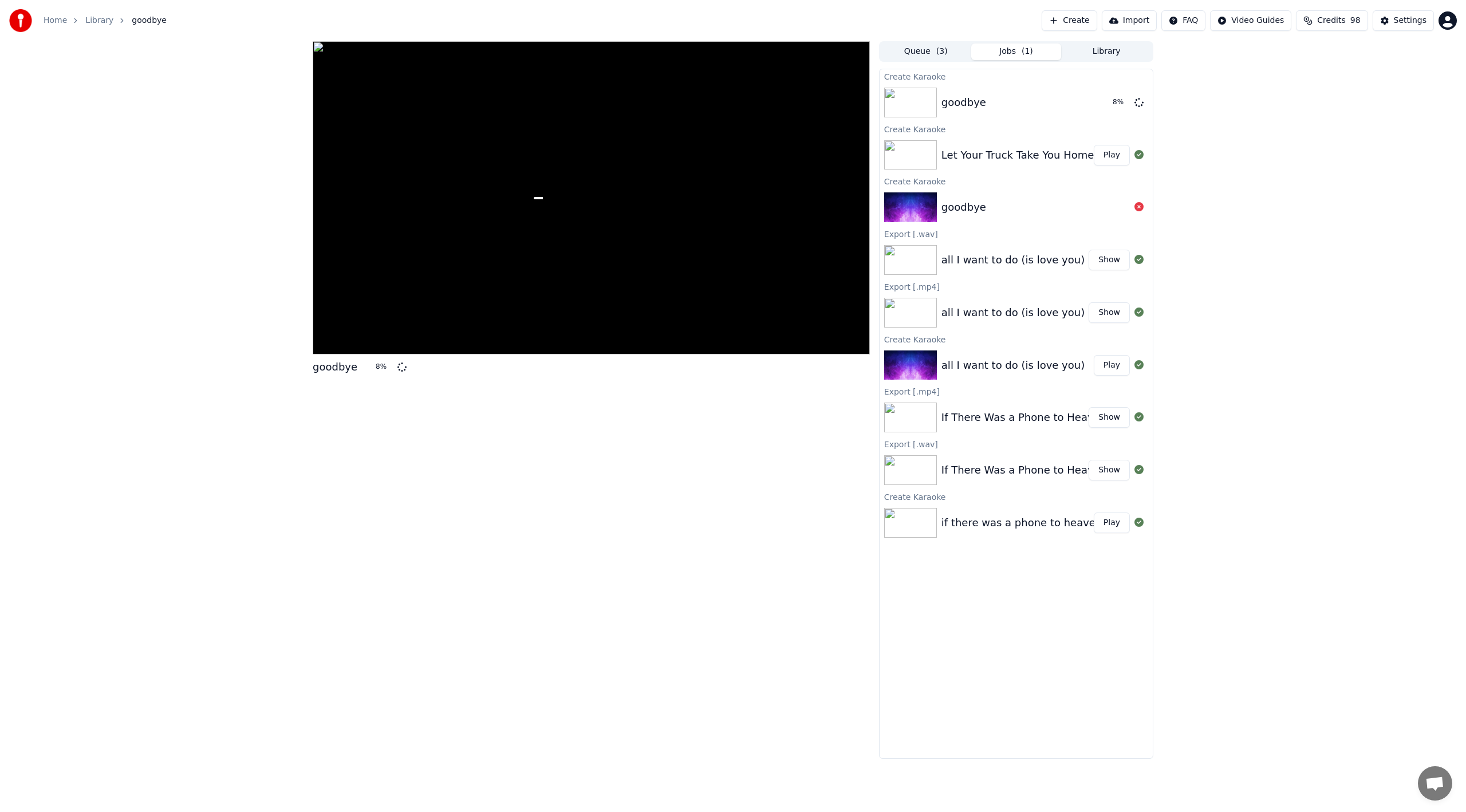
click at [1113, 152] on button "Play" at bounding box center [1111, 154] width 36 height 21
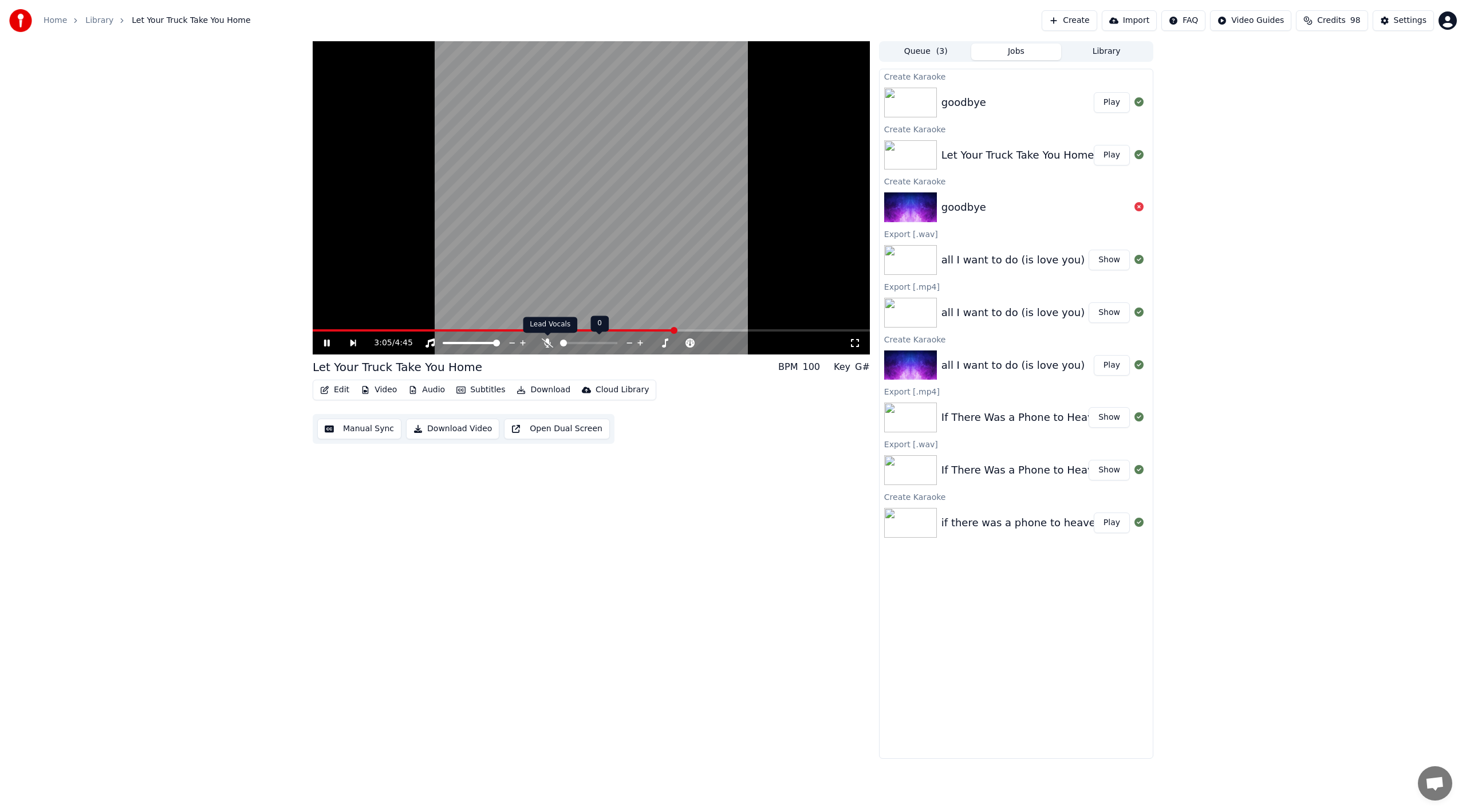
click at [548, 339] on icon at bounding box center [547, 342] width 12 height 9
click at [548, 339] on icon at bounding box center [547, 342] width 6 height 9
click at [548, 340] on icon at bounding box center [547, 342] width 12 height 9
click at [548, 339] on icon at bounding box center [547, 342] width 6 height 9
click at [587, 346] on span at bounding box center [587, 342] width 7 height 7
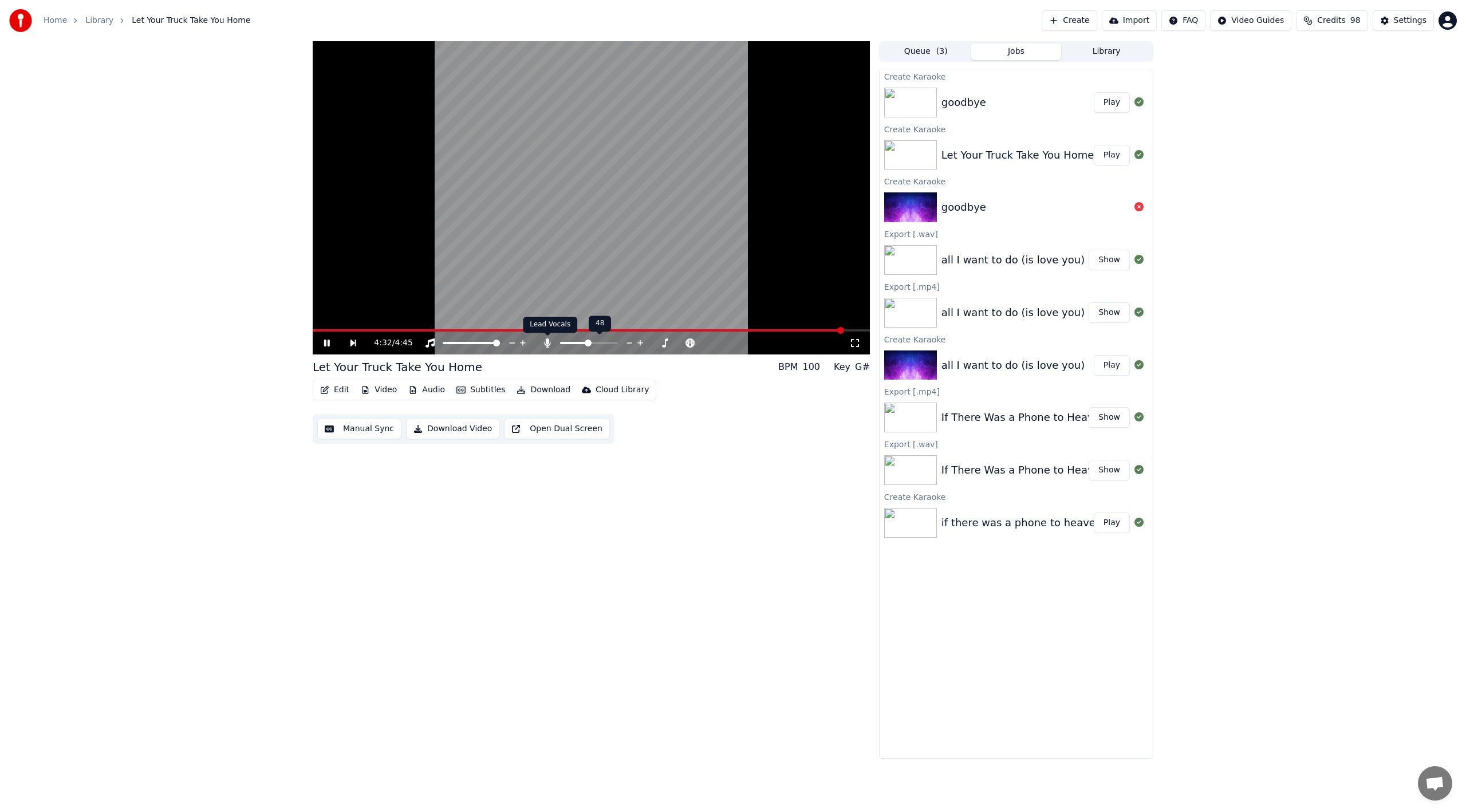
click at [547, 339] on icon at bounding box center [547, 342] width 6 height 9
click at [560, 339] on span at bounding box center [563, 342] width 7 height 7
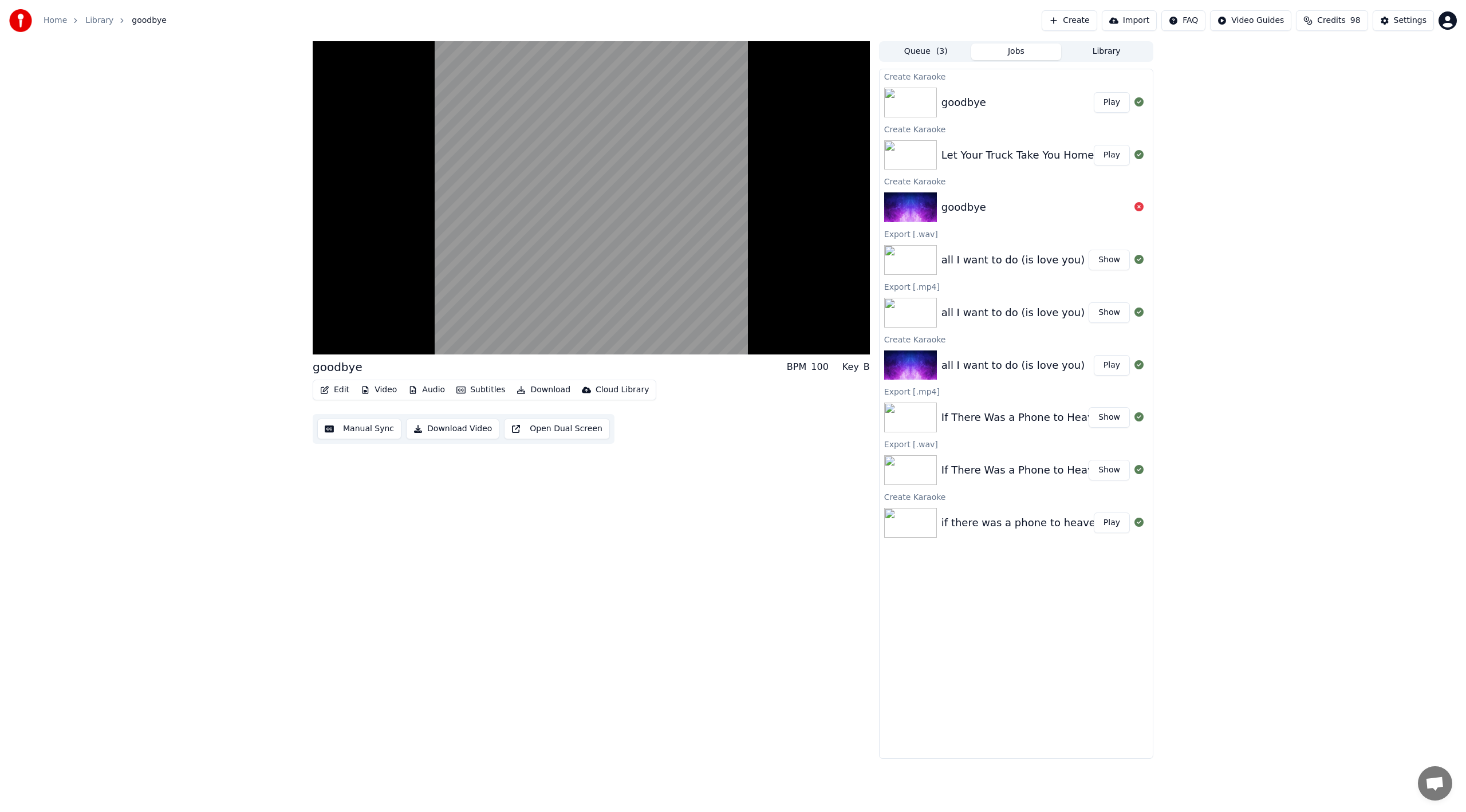
click at [542, 387] on button "Download" at bounding box center [543, 390] width 63 height 16
click at [571, 415] on div "Video [.mp4]" at bounding box center [553, 414] width 52 height 12
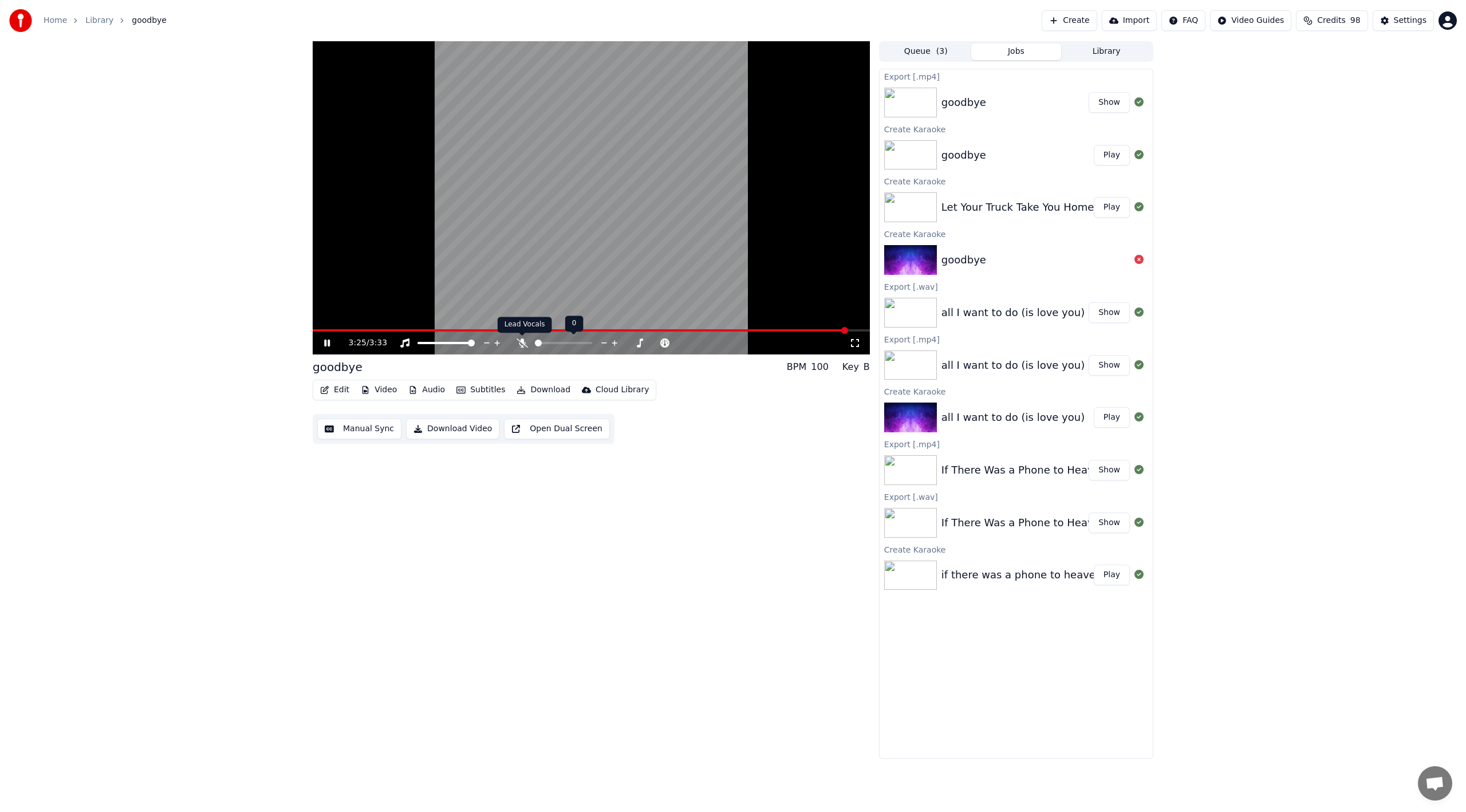
click at [523, 339] on icon at bounding box center [522, 342] width 12 height 9
click at [523, 339] on icon at bounding box center [522, 342] width 6 height 9
click at [520, 339] on icon at bounding box center [522, 342] width 12 height 9
click at [542, 431] on button "Open Dual Screen" at bounding box center [557, 428] width 106 height 21
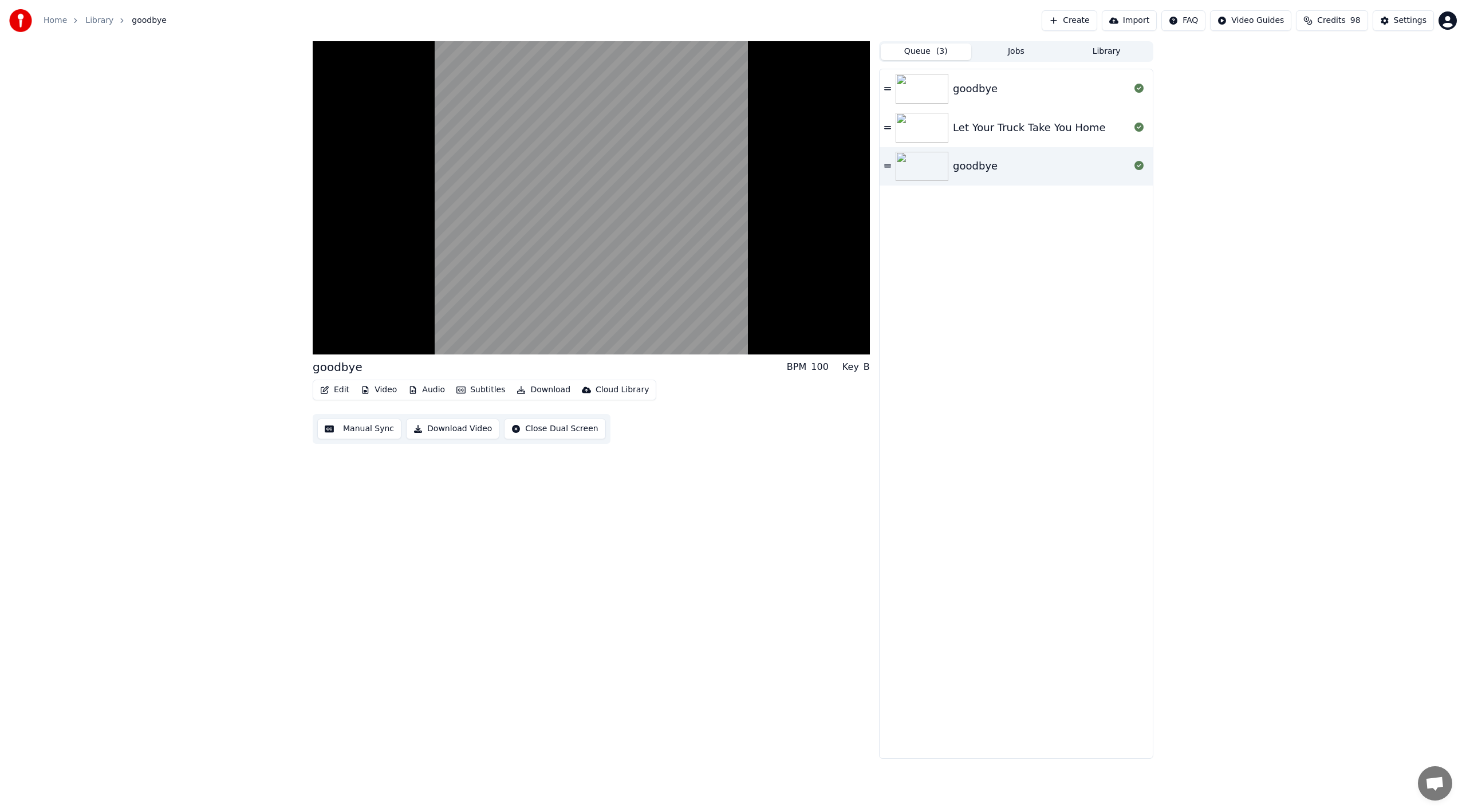
click at [931, 51] on button "Queue ( 3 )" at bounding box center [926, 52] width 91 height 17
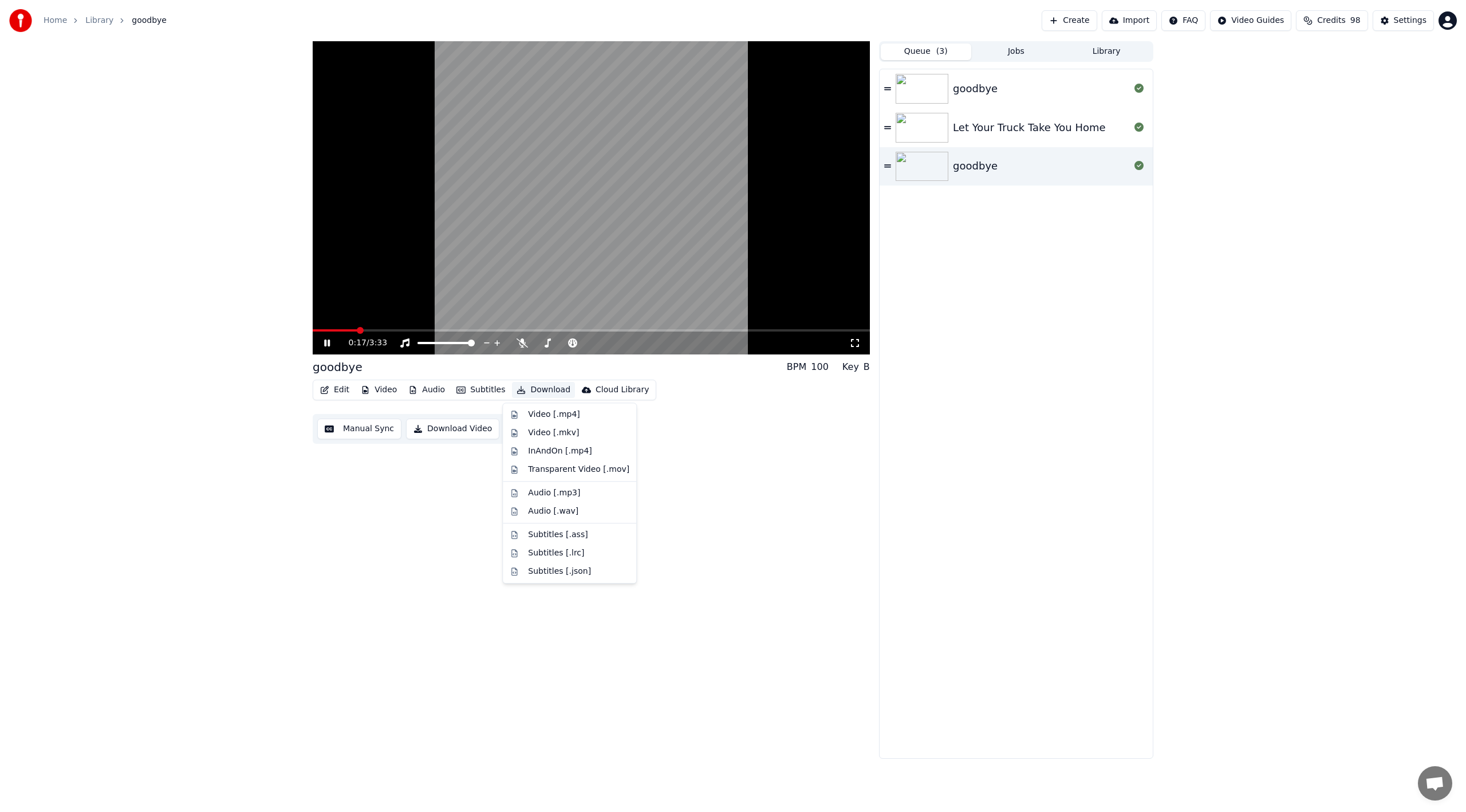
click at [541, 387] on button "Download" at bounding box center [543, 390] width 63 height 16
click at [540, 513] on div "Audio [.wav]" at bounding box center [553, 511] width 51 height 12
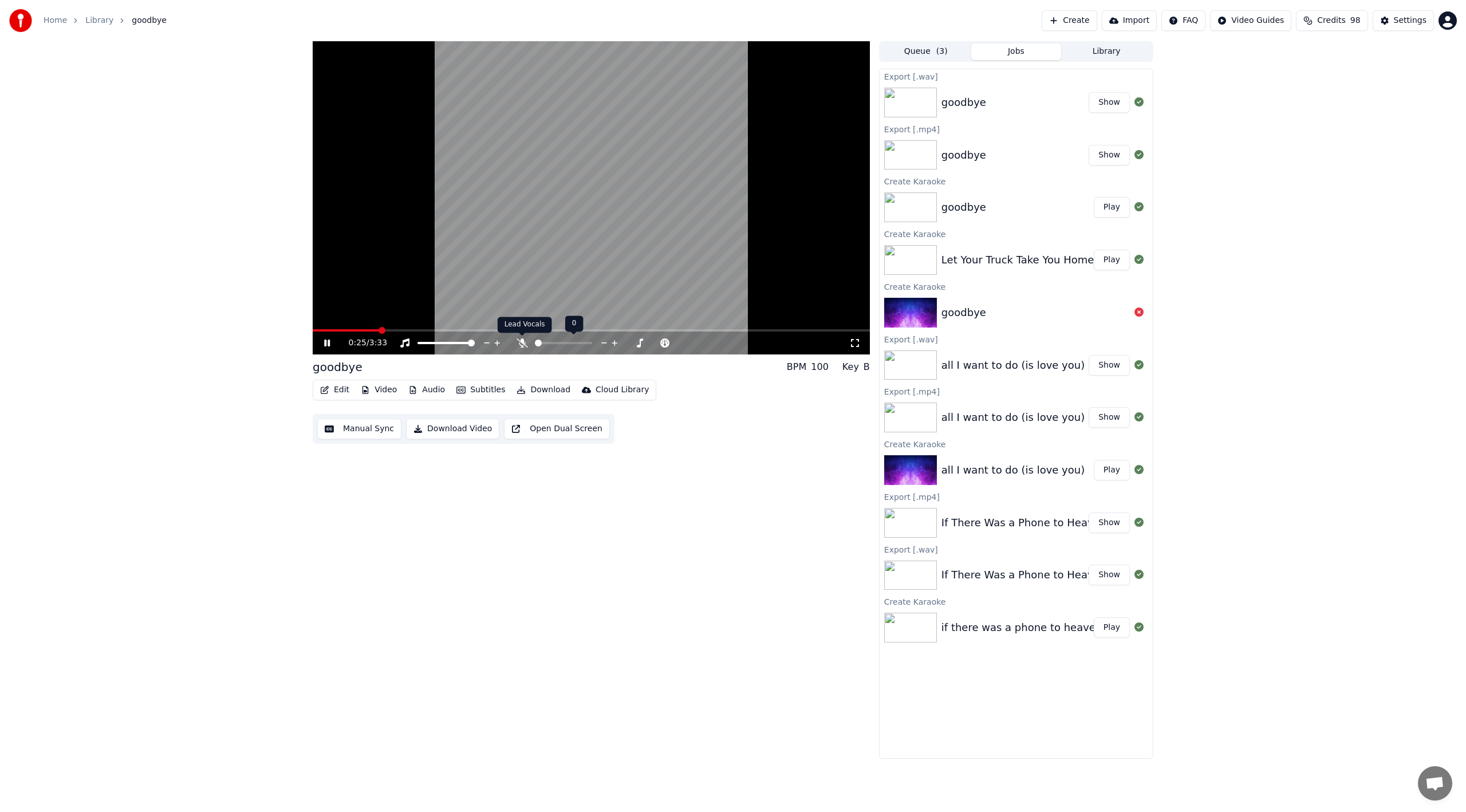
click at [523, 339] on icon at bounding box center [522, 342] width 12 height 9
drag, startPoint x: 609, startPoint y: 341, endPoint x: 623, endPoint y: 344, distance: 14.3
click at [623, 344] on div at bounding box center [625, 343] width 92 height 12
click at [668, 344] on icon at bounding box center [665, 343] width 11 height 12
click at [667, 344] on icon at bounding box center [665, 343] width 11 height 12
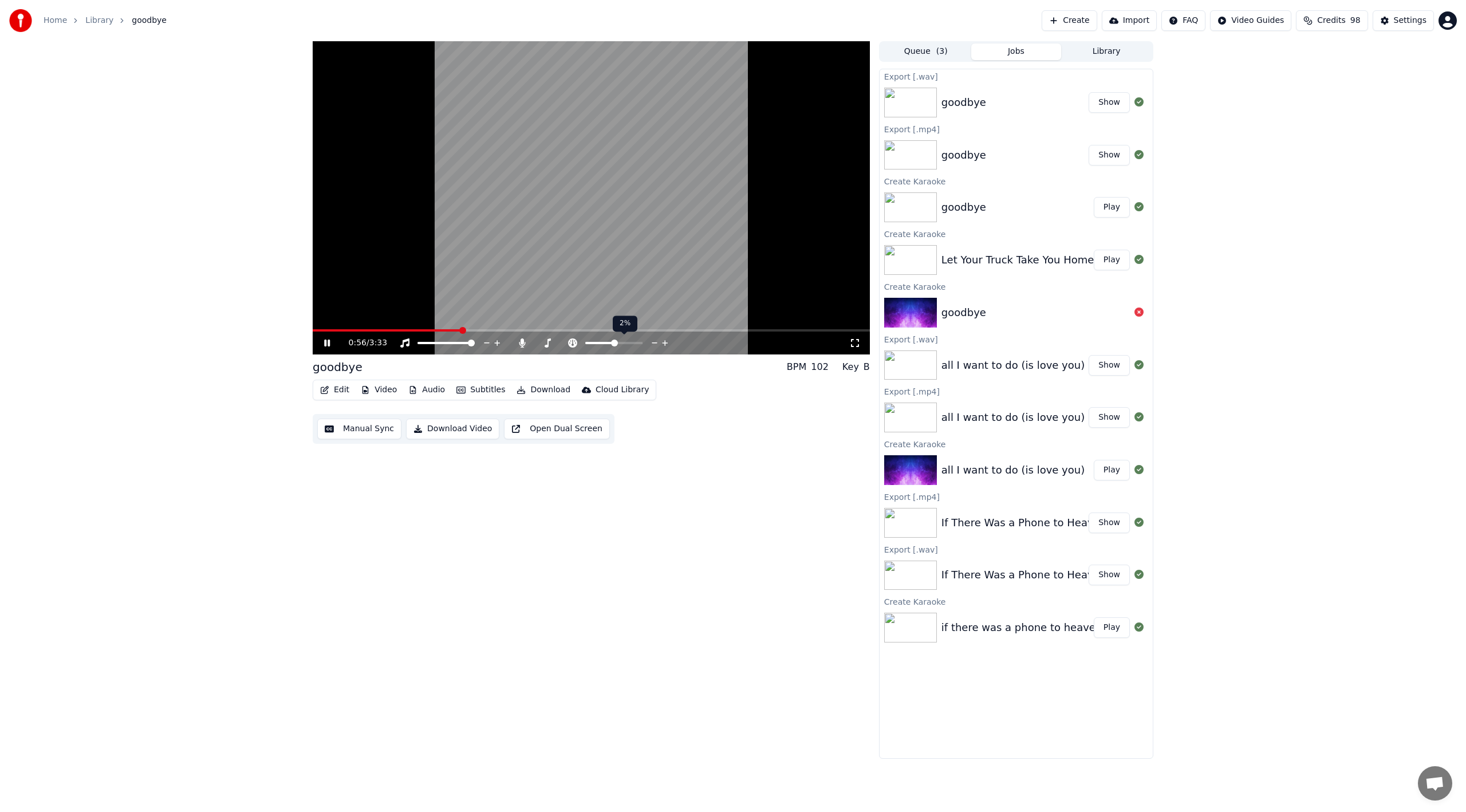
click at [667, 344] on icon at bounding box center [665, 343] width 11 height 12
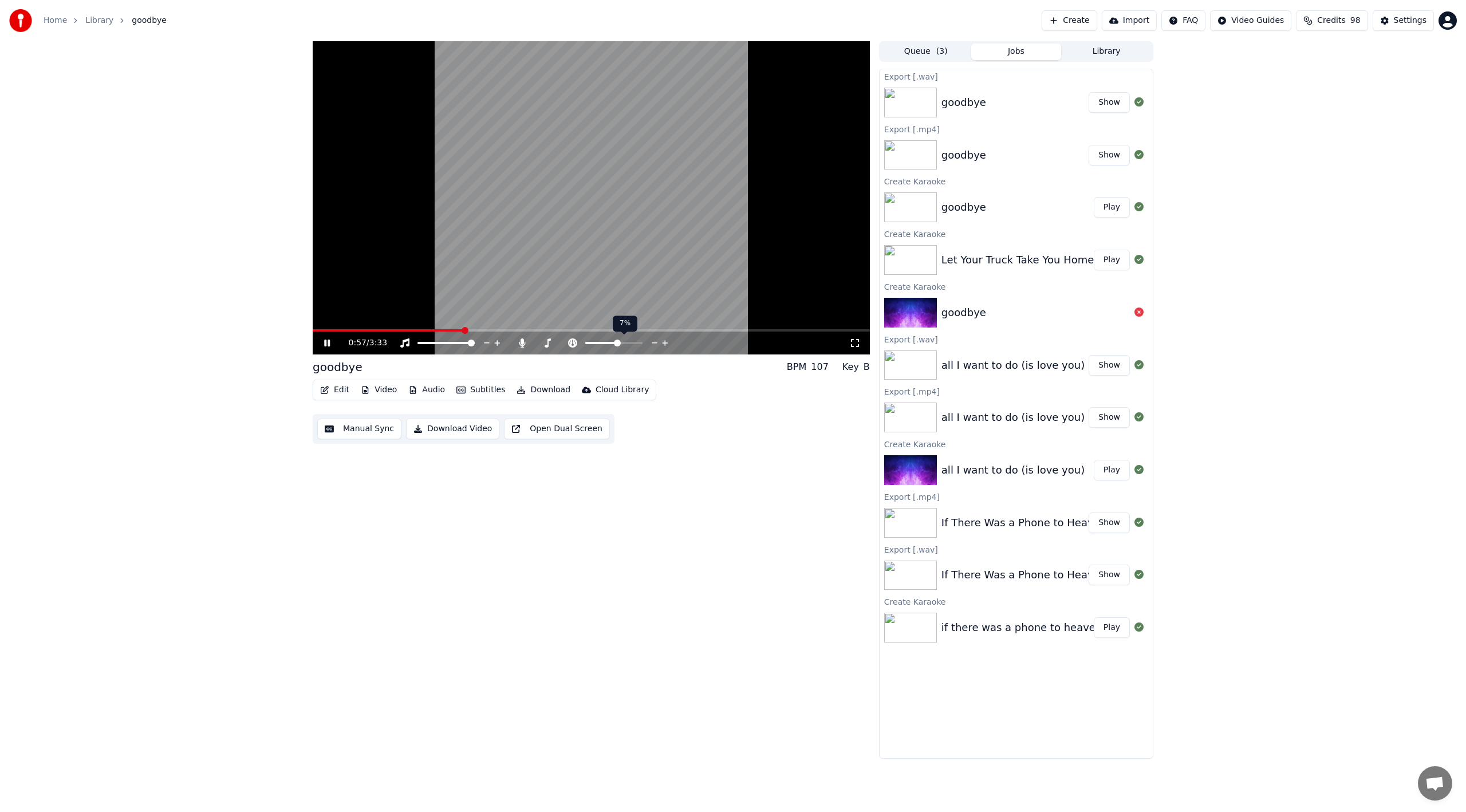
click at [667, 344] on icon at bounding box center [665, 343] width 11 height 12
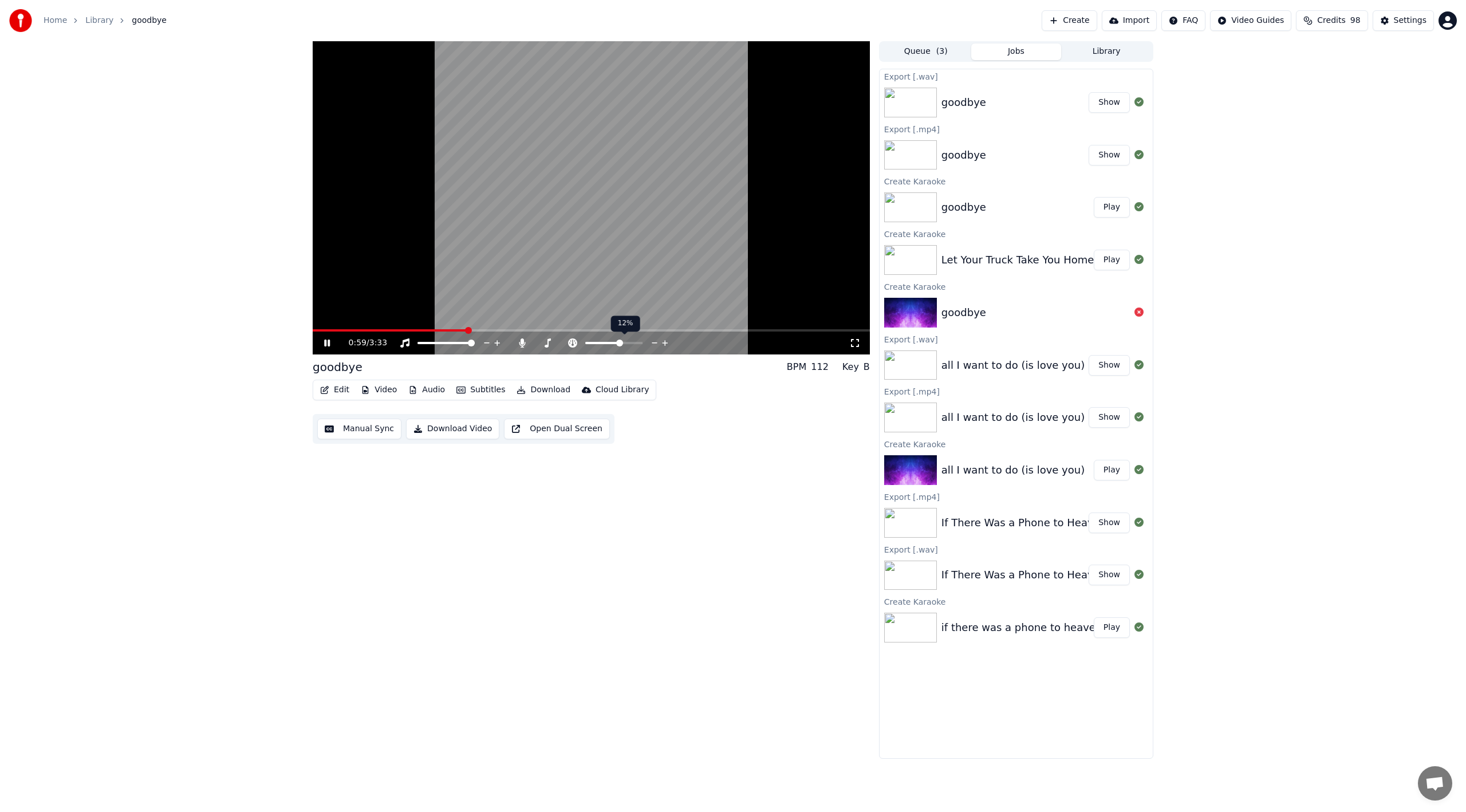
click at [667, 344] on icon at bounding box center [665, 343] width 11 height 12
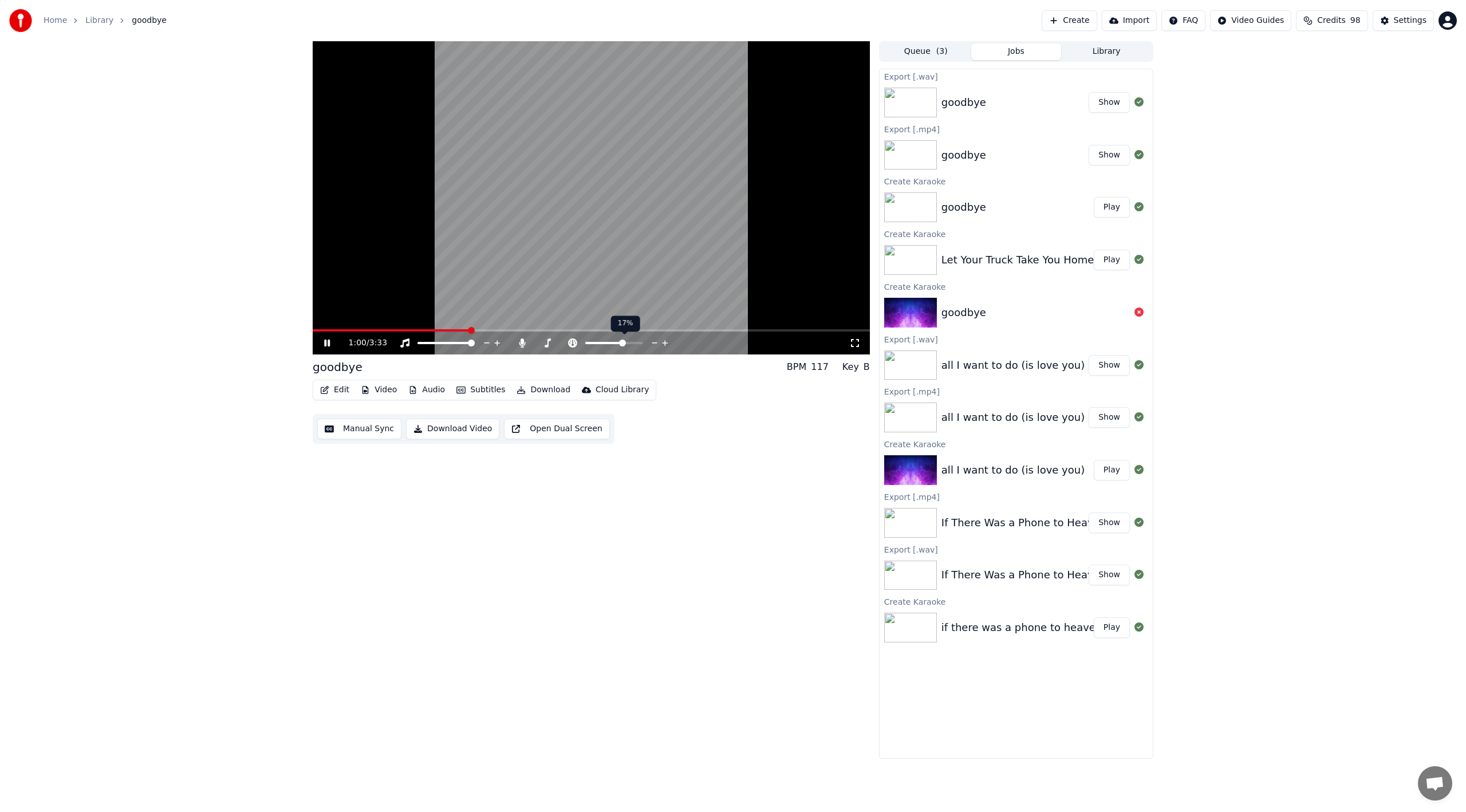
click at [667, 344] on icon at bounding box center [665, 343] width 11 height 12
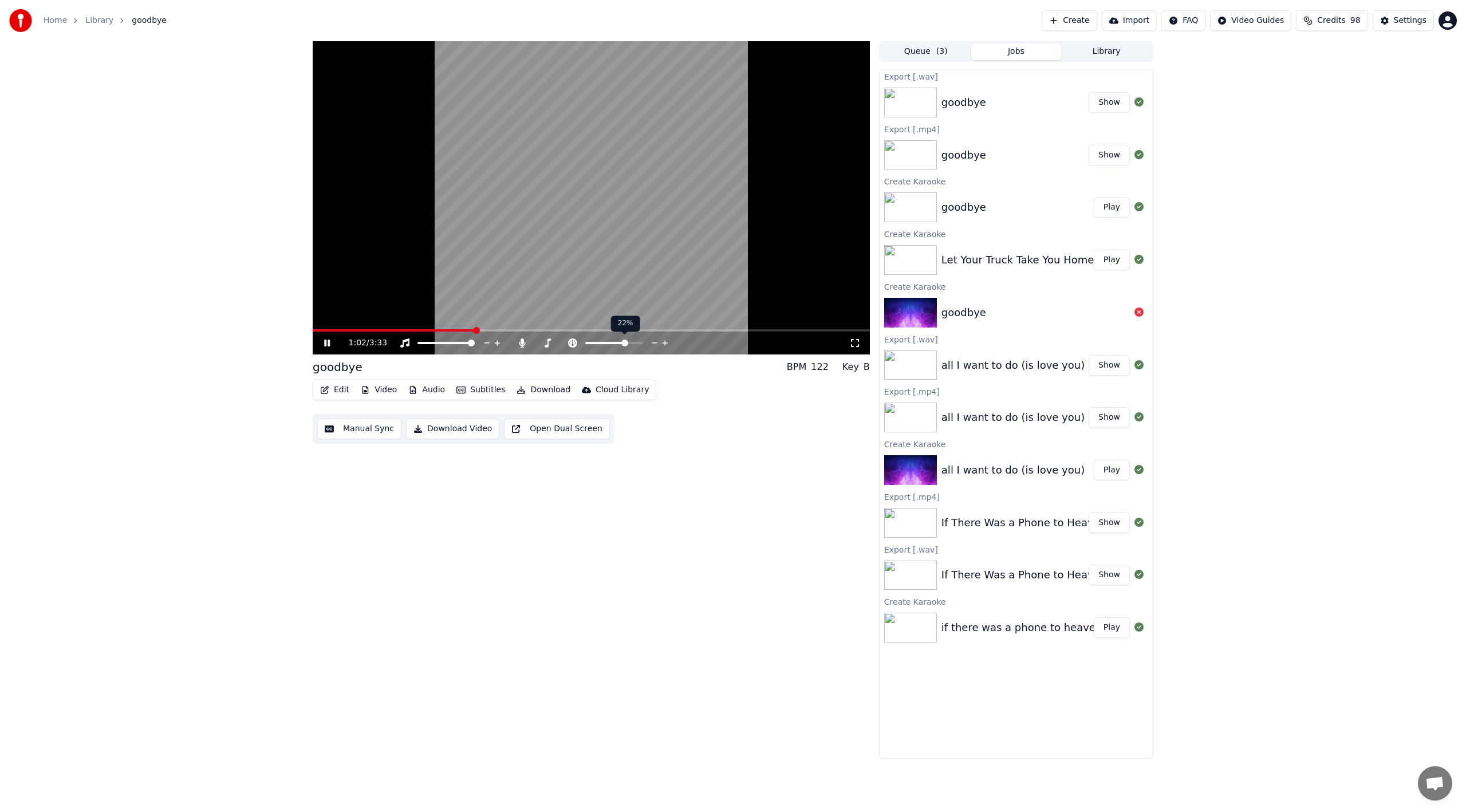
click at [667, 344] on icon at bounding box center [665, 343] width 11 height 12
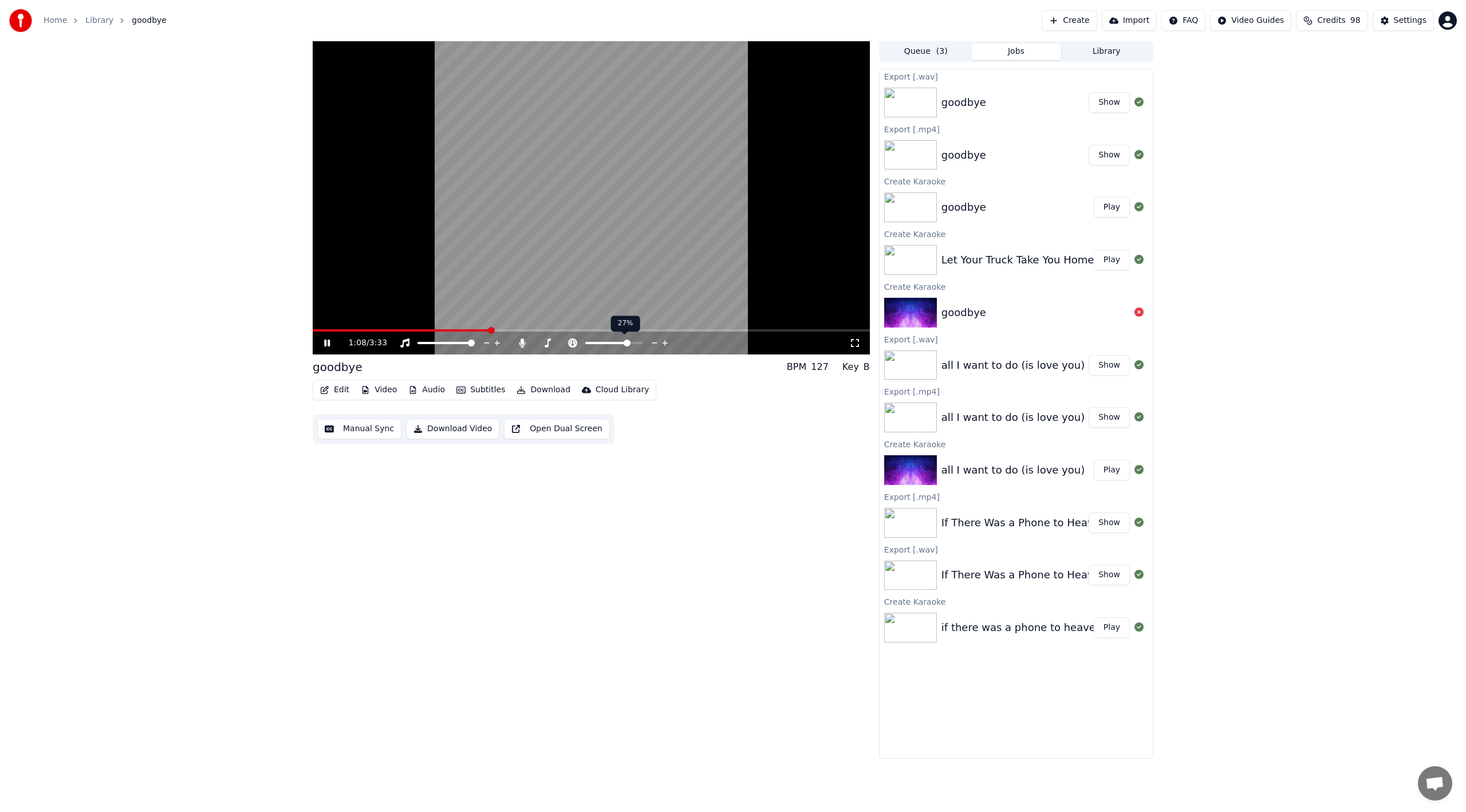
click at [667, 344] on icon at bounding box center [665, 343] width 11 height 12
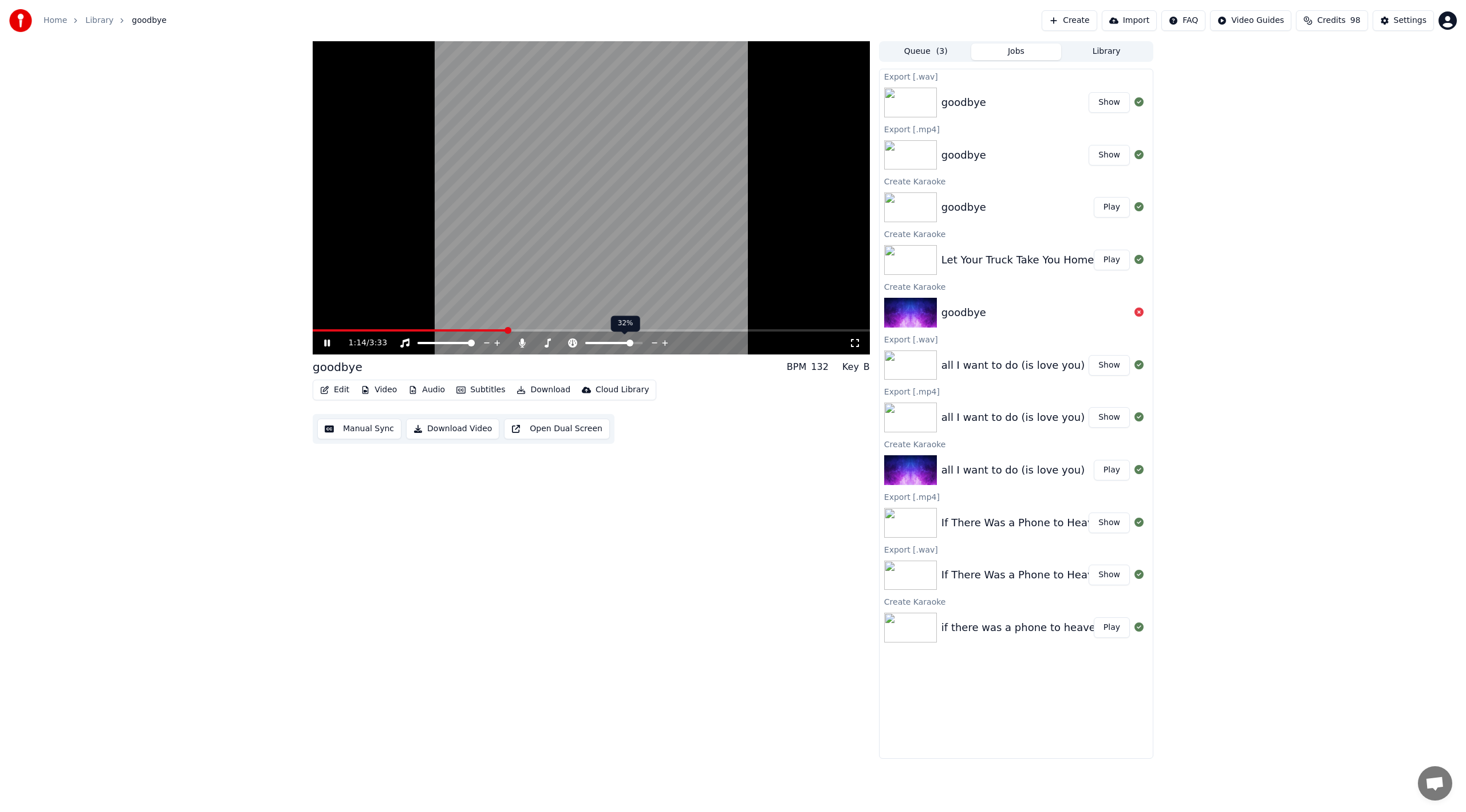
click at [667, 344] on icon at bounding box center [665, 343] width 11 height 12
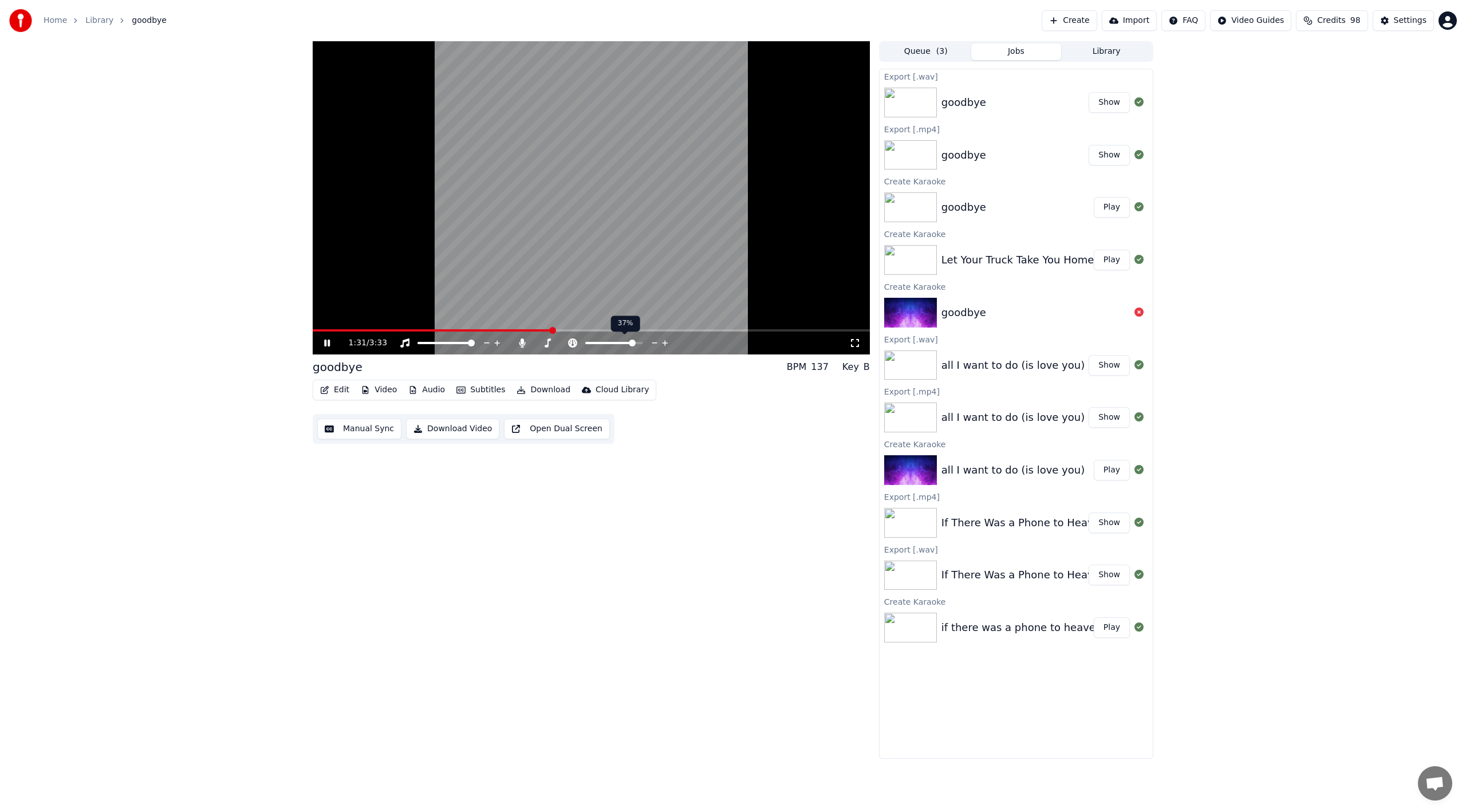
click at [667, 344] on icon at bounding box center [665, 343] width 11 height 12
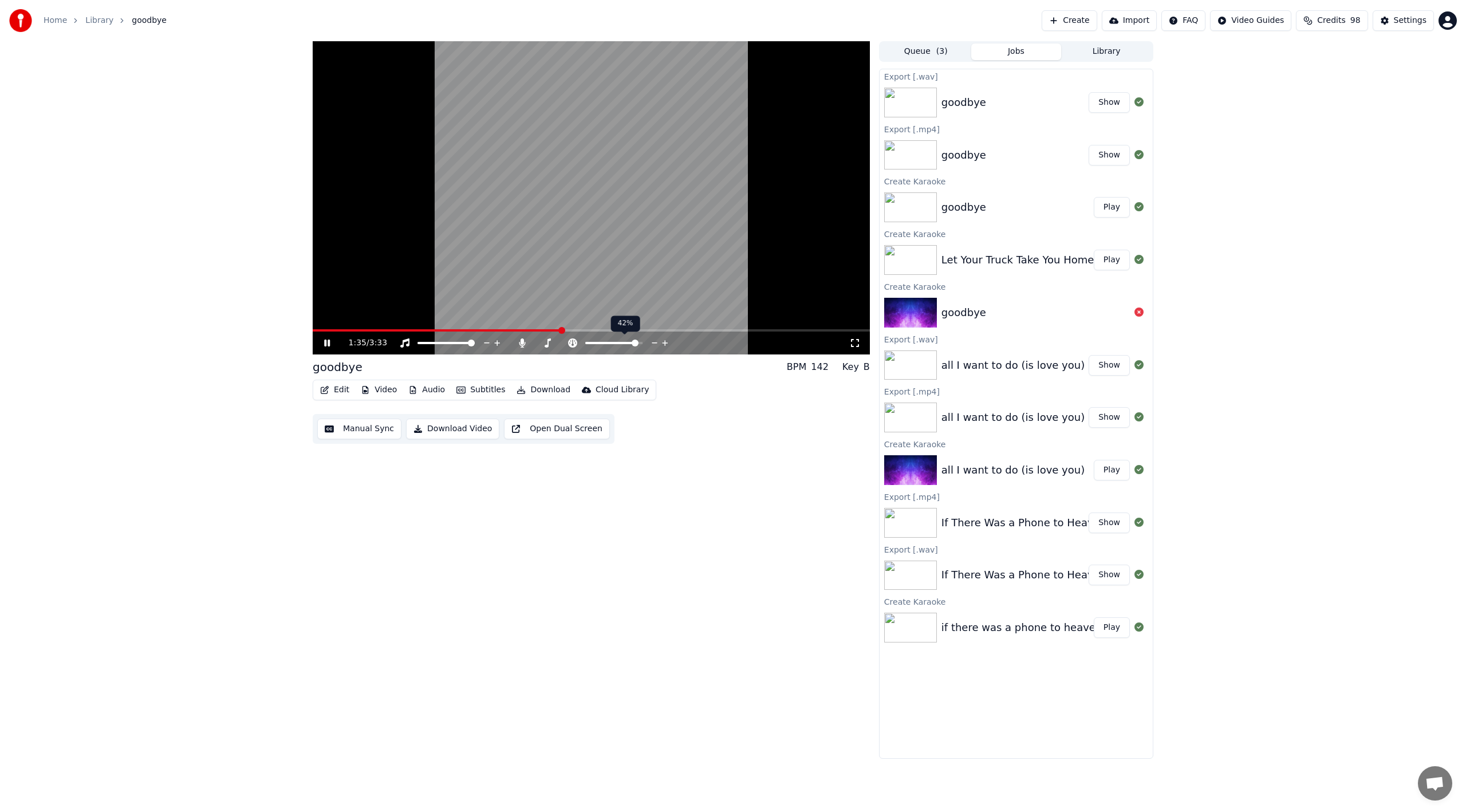
click at [667, 344] on icon at bounding box center [665, 343] width 11 height 12
click at [630, 341] on icon at bounding box center [629, 343] width 11 height 12
click at [628, 342] on icon at bounding box center [629, 343] width 11 height 12
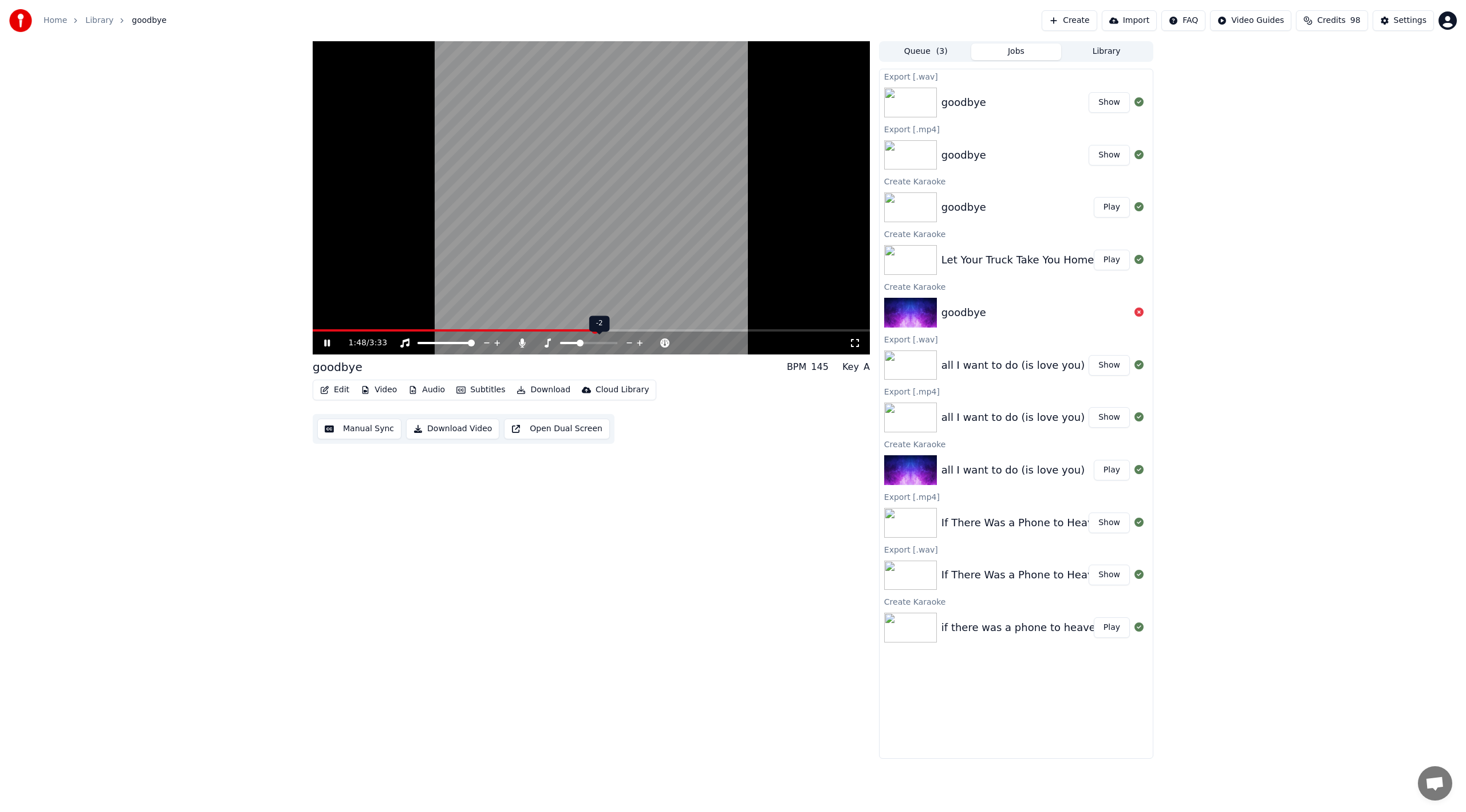
click at [628, 342] on icon at bounding box center [629, 343] width 11 height 12
click at [666, 345] on icon at bounding box center [665, 343] width 6 height 6
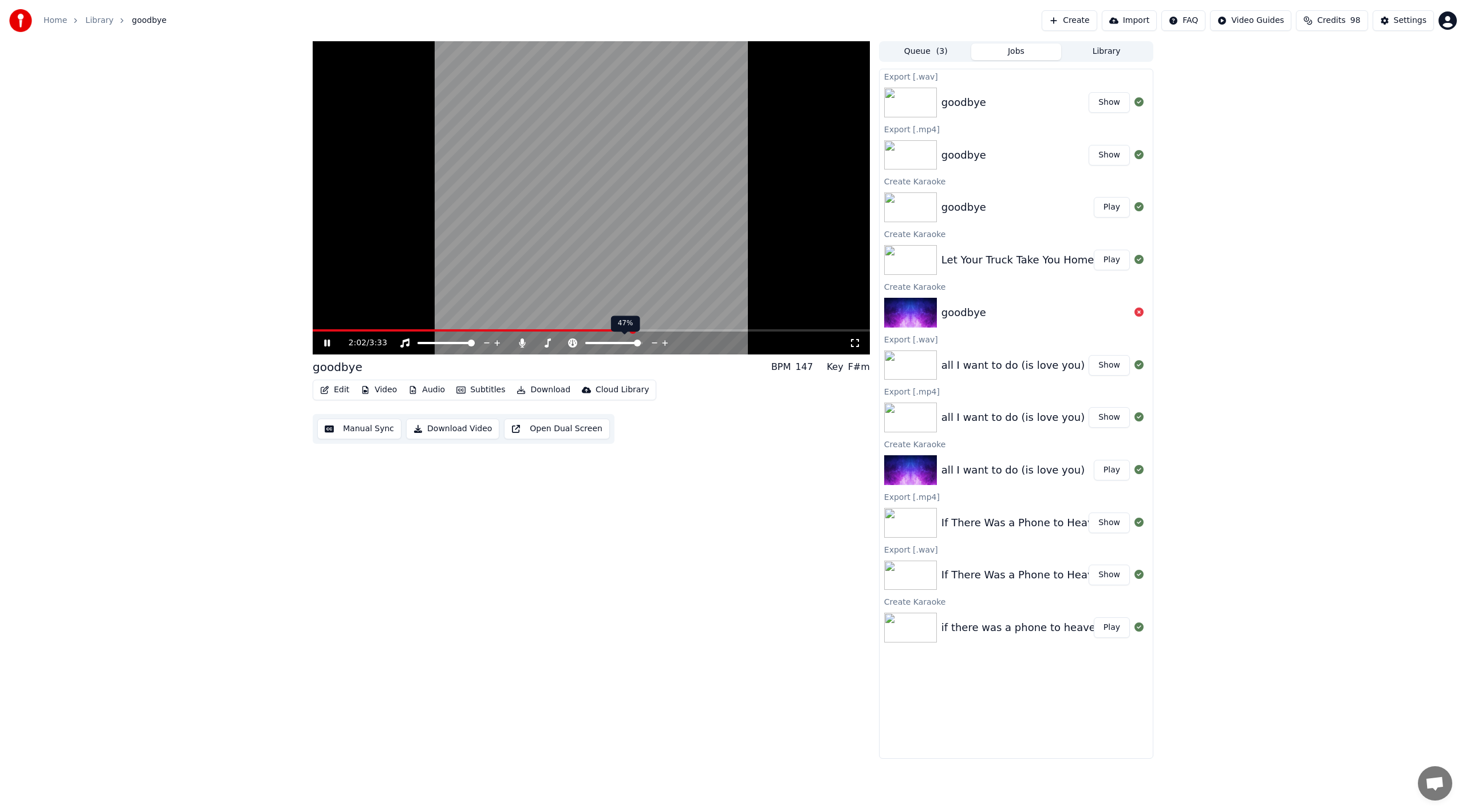
click at [666, 345] on icon at bounding box center [665, 343] width 6 height 6
click at [665, 346] on icon at bounding box center [665, 343] width 11 height 12
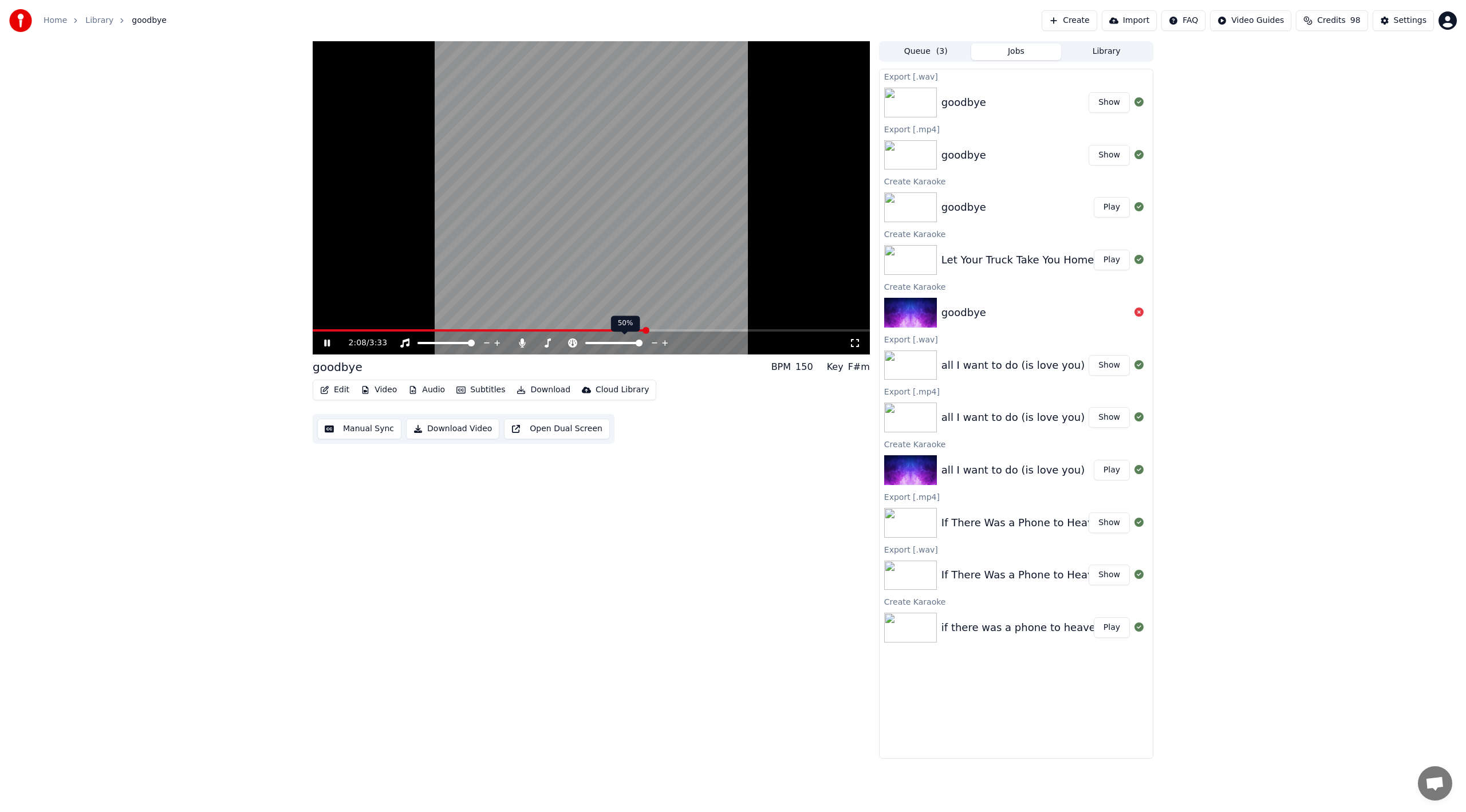
click at [665, 346] on icon at bounding box center [665, 343] width 11 height 12
click at [547, 342] on icon at bounding box center [547, 342] width 6 height 9
click at [638, 341] on icon at bounding box center [639, 343] width 11 height 12
click at [639, 341] on icon at bounding box center [639, 343] width 11 height 12
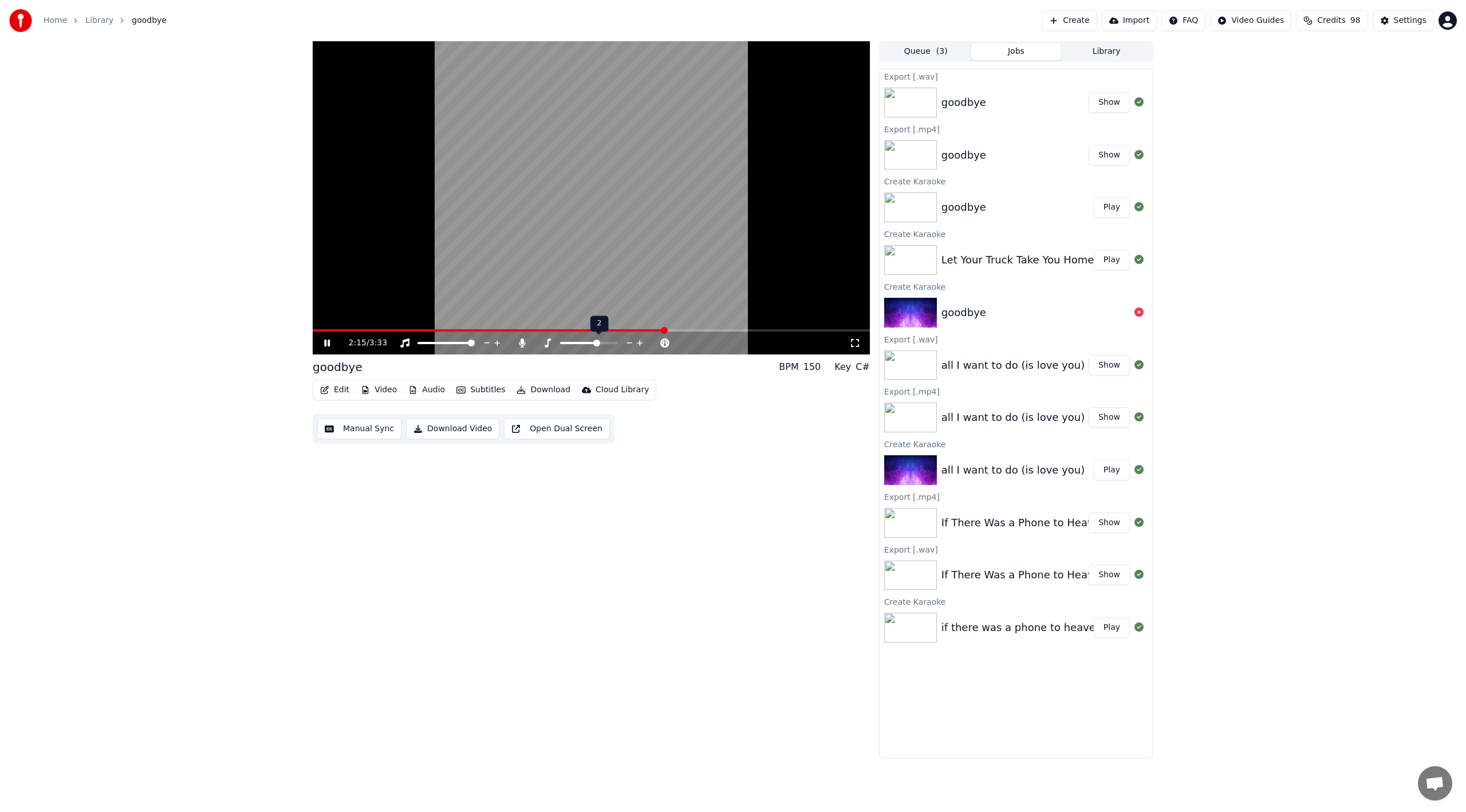
click at [639, 341] on icon at bounding box center [640, 343] width 6 height 6
click at [627, 345] on icon at bounding box center [629, 343] width 11 height 12
click at [574, 341] on icon at bounding box center [572, 342] width 9 height 9
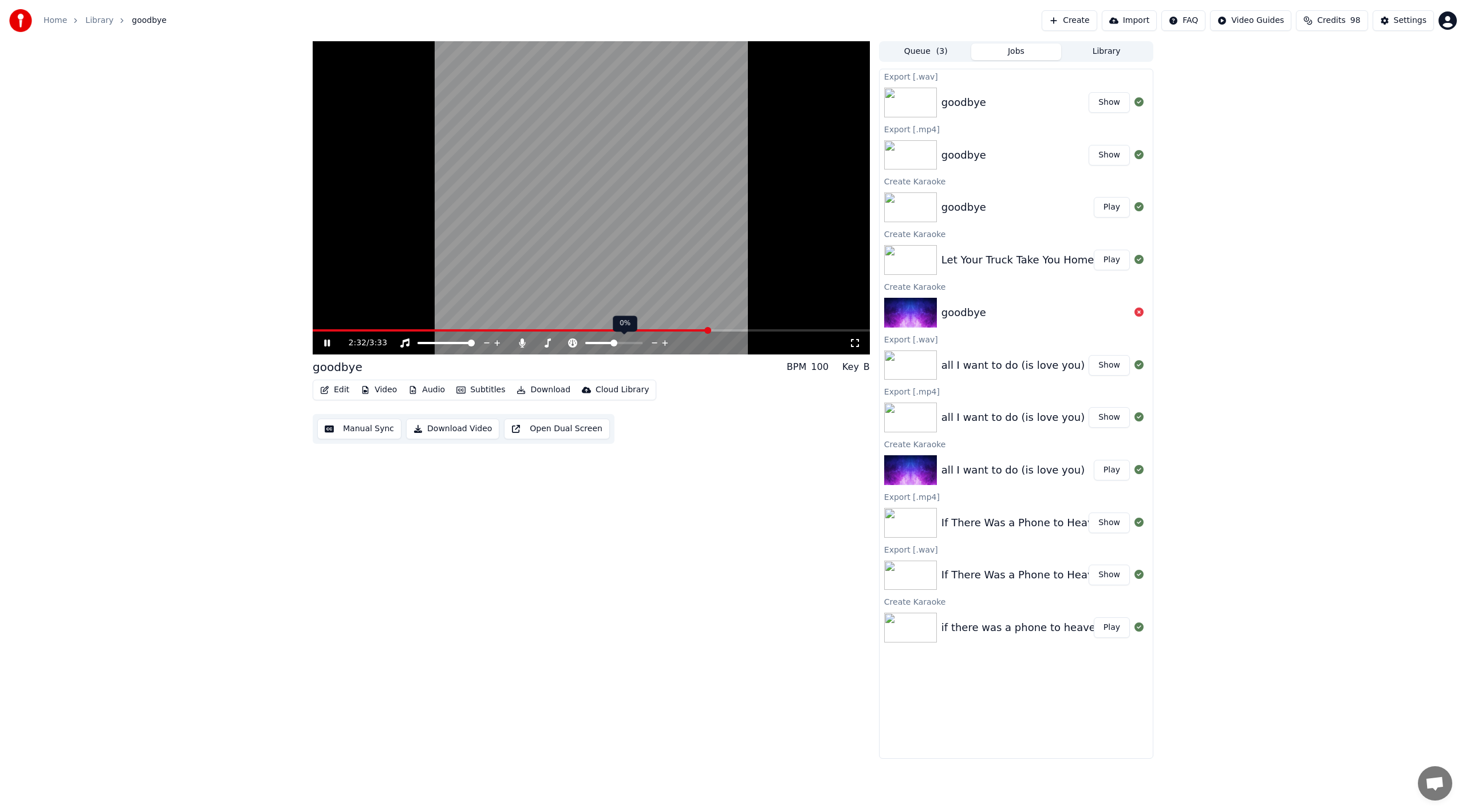
click at [573, 345] on icon at bounding box center [573, 342] width 12 height 9
click at [653, 341] on icon at bounding box center [654, 343] width 11 height 12
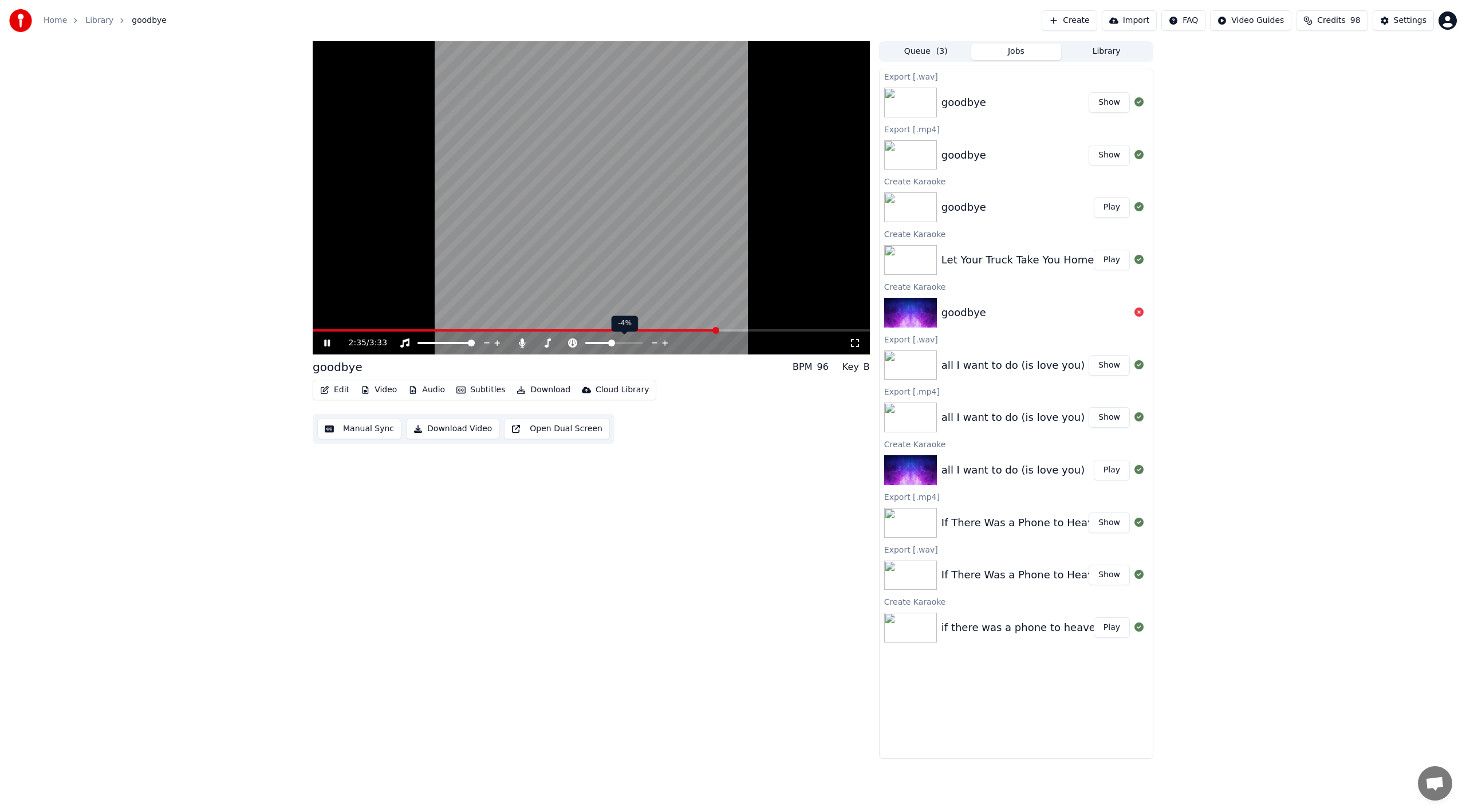
click at [653, 341] on icon at bounding box center [654, 343] width 11 height 12
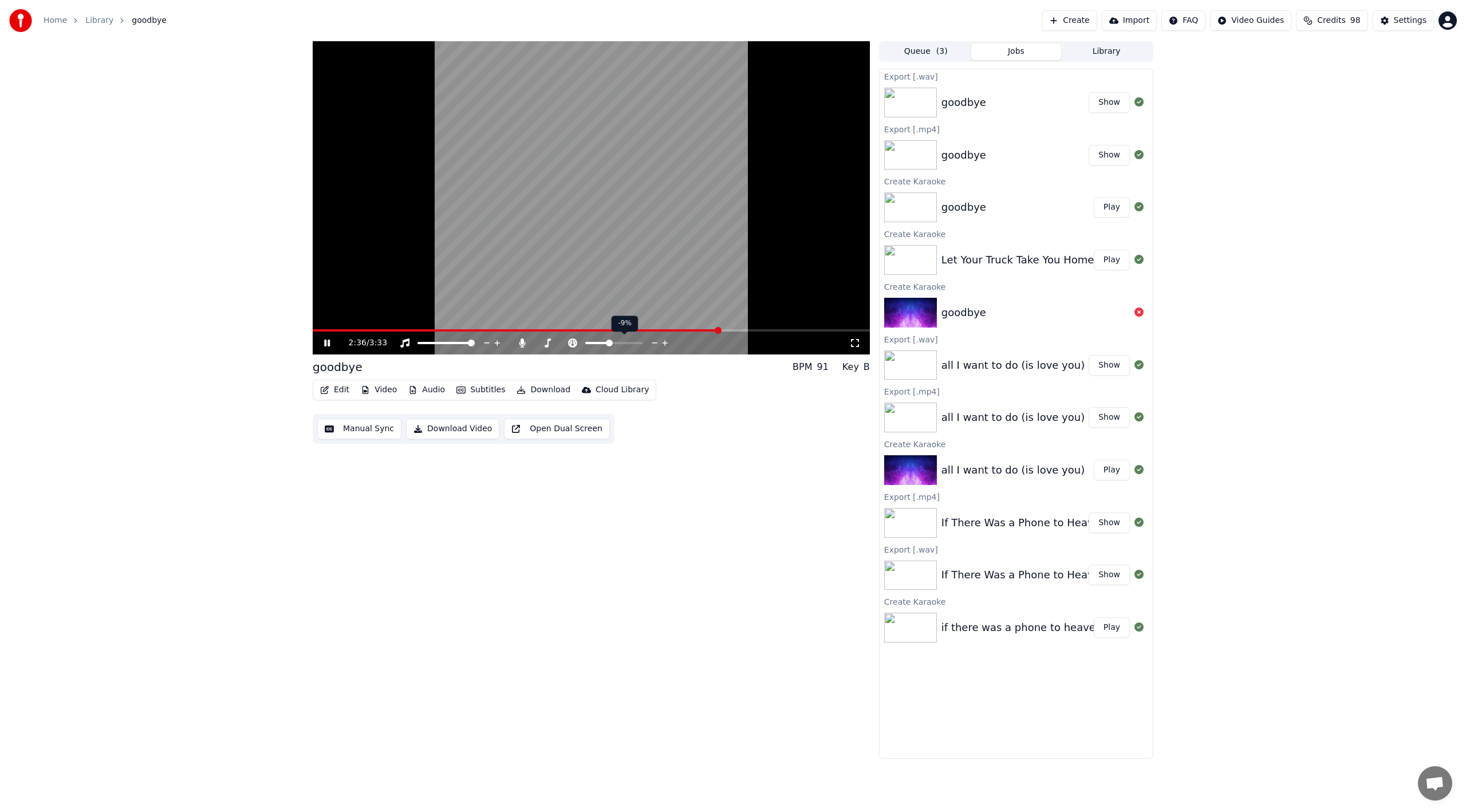
click at [653, 341] on icon at bounding box center [654, 343] width 11 height 12
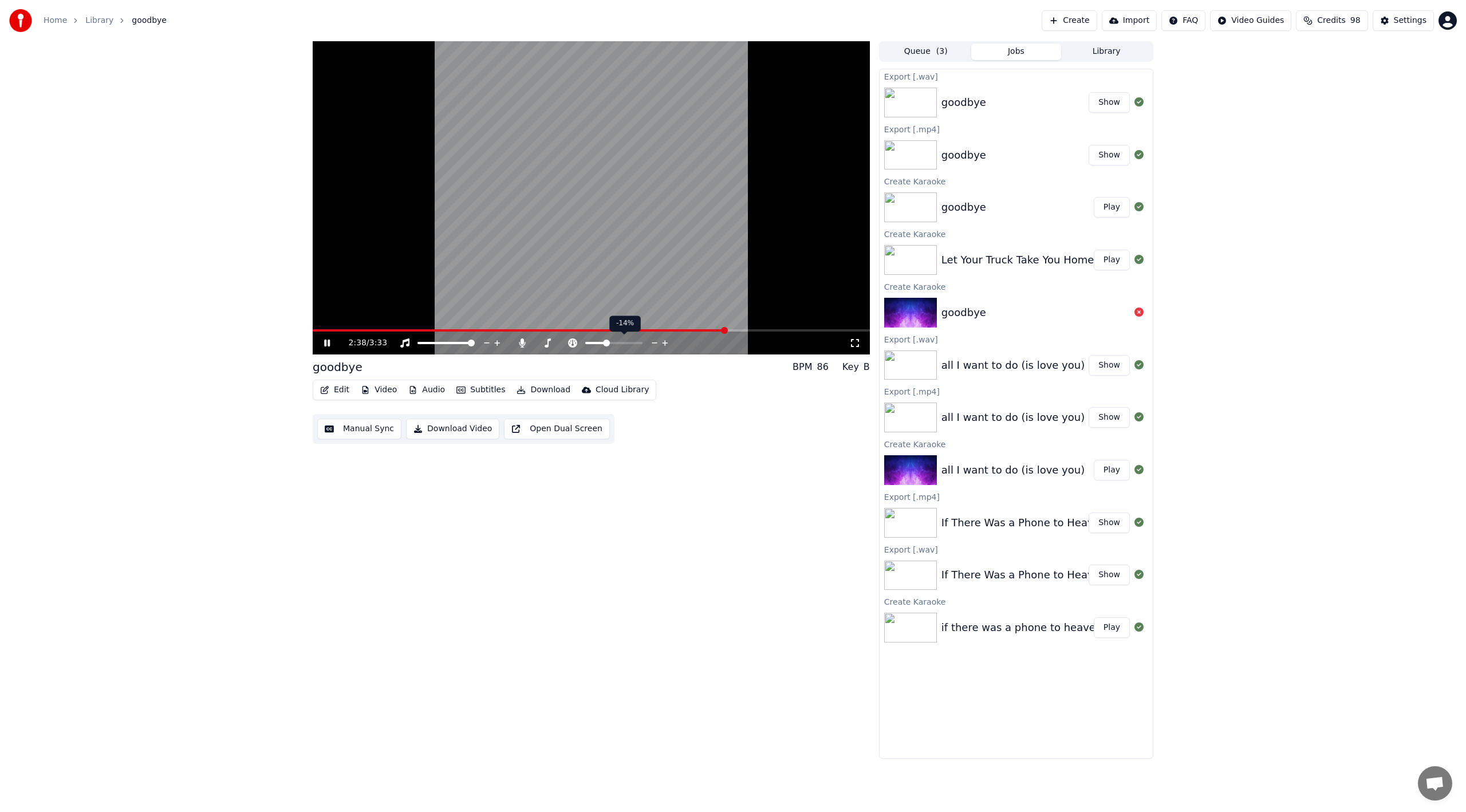
click at [653, 341] on icon at bounding box center [654, 343] width 11 height 12
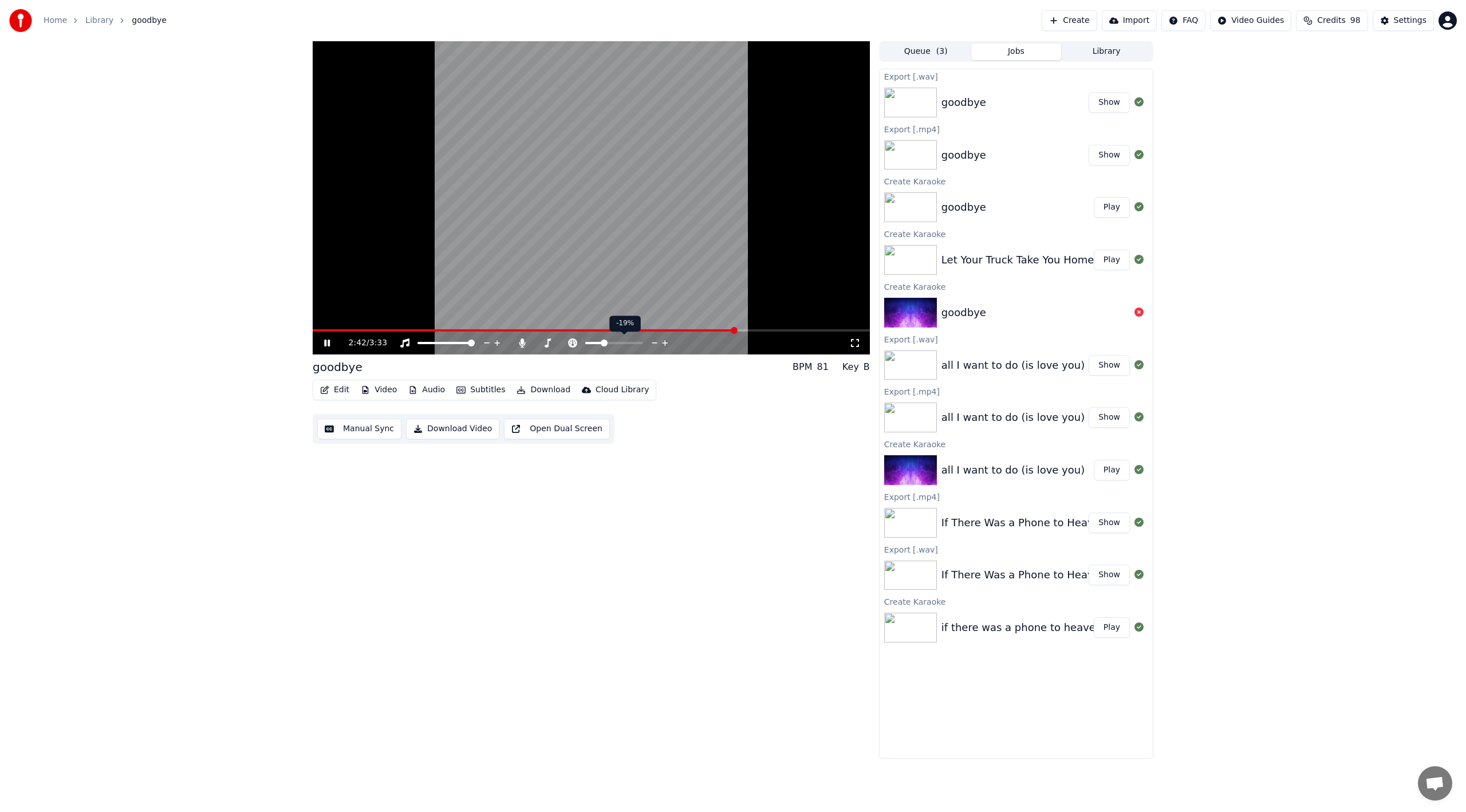
click at [653, 341] on icon at bounding box center [654, 343] width 11 height 12
click at [666, 342] on icon at bounding box center [665, 343] width 6 height 6
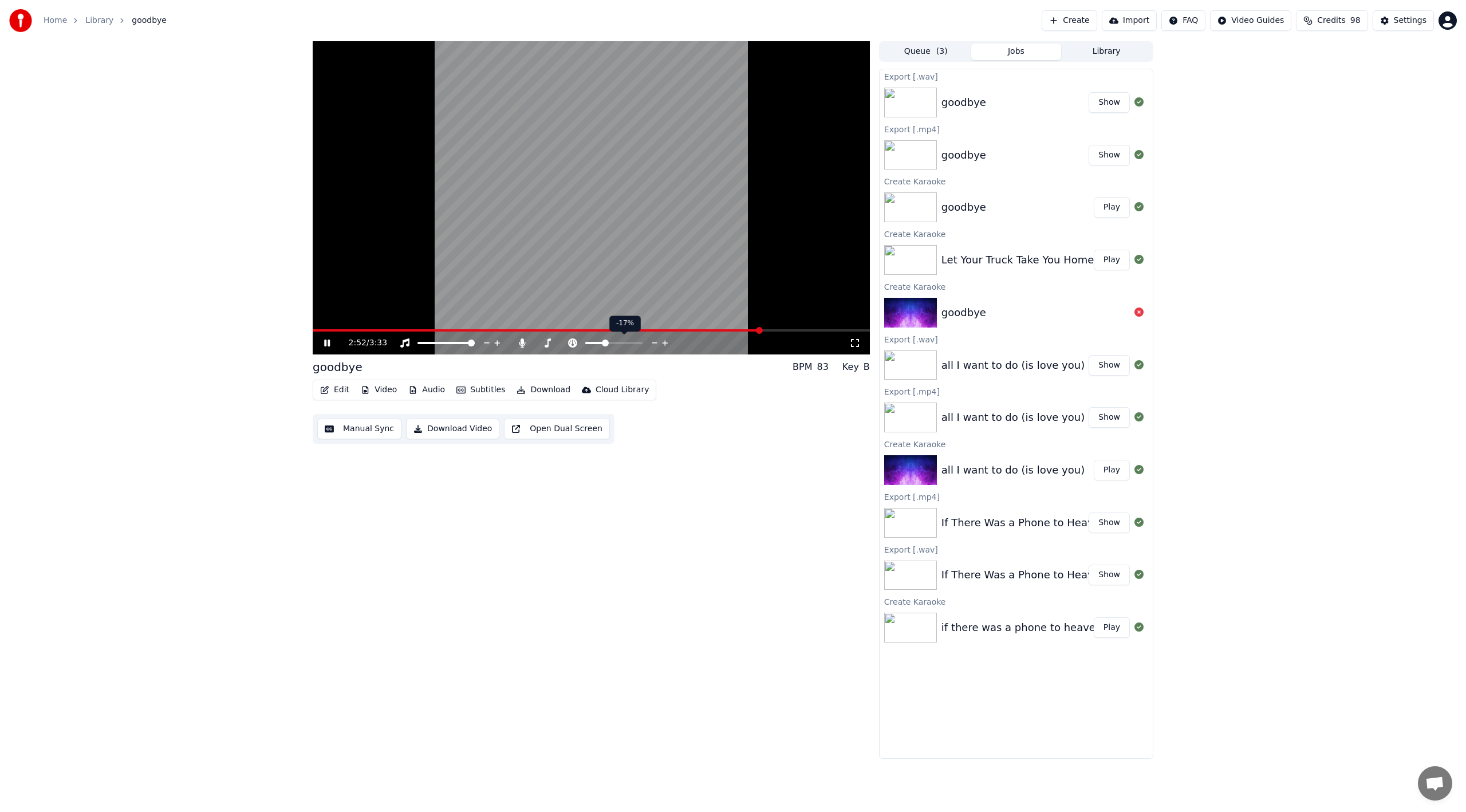
click at [666, 342] on icon at bounding box center [665, 343] width 6 height 6
click at [666, 343] on icon at bounding box center [665, 343] width 6 height 6
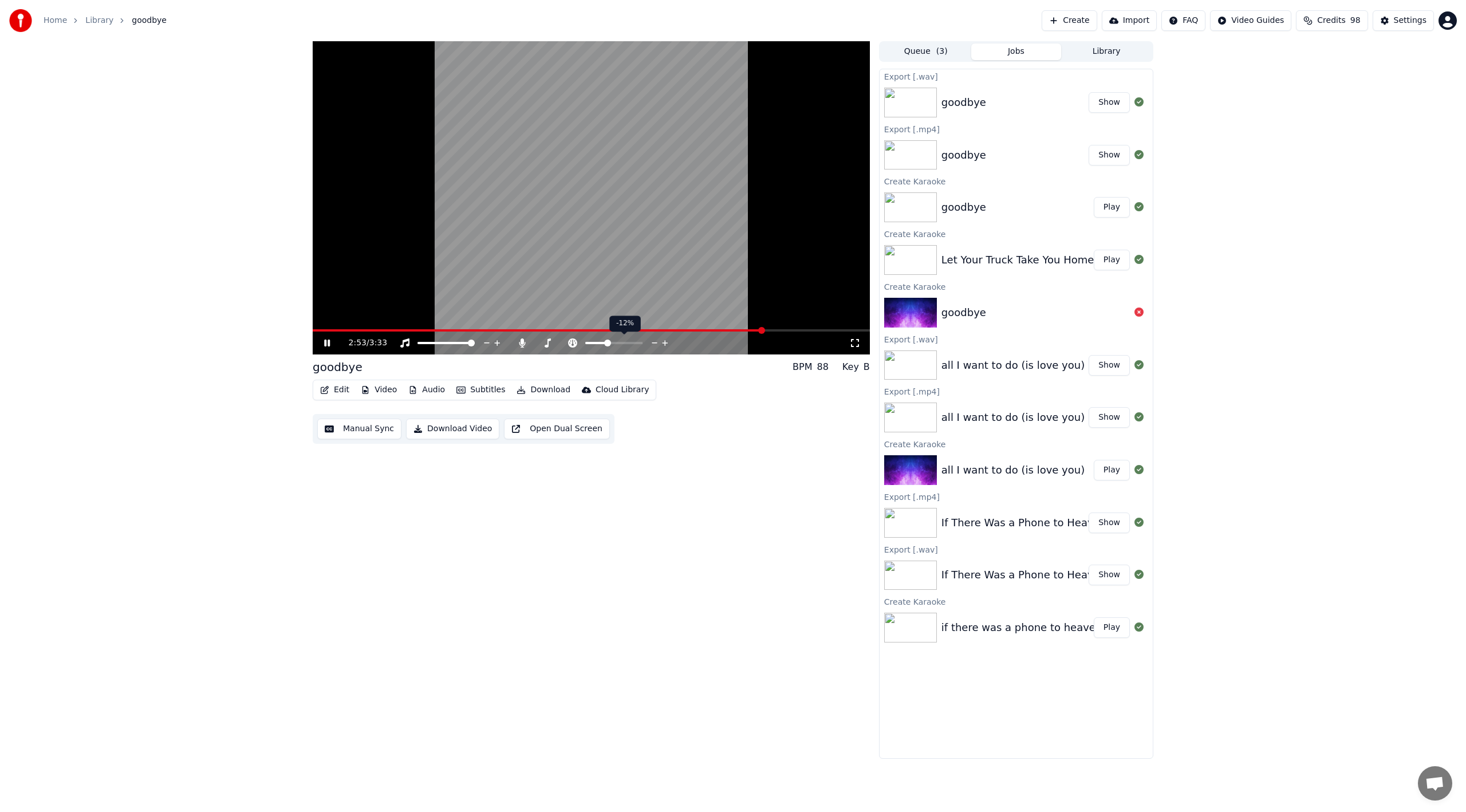
click at [666, 344] on icon at bounding box center [665, 343] width 11 height 12
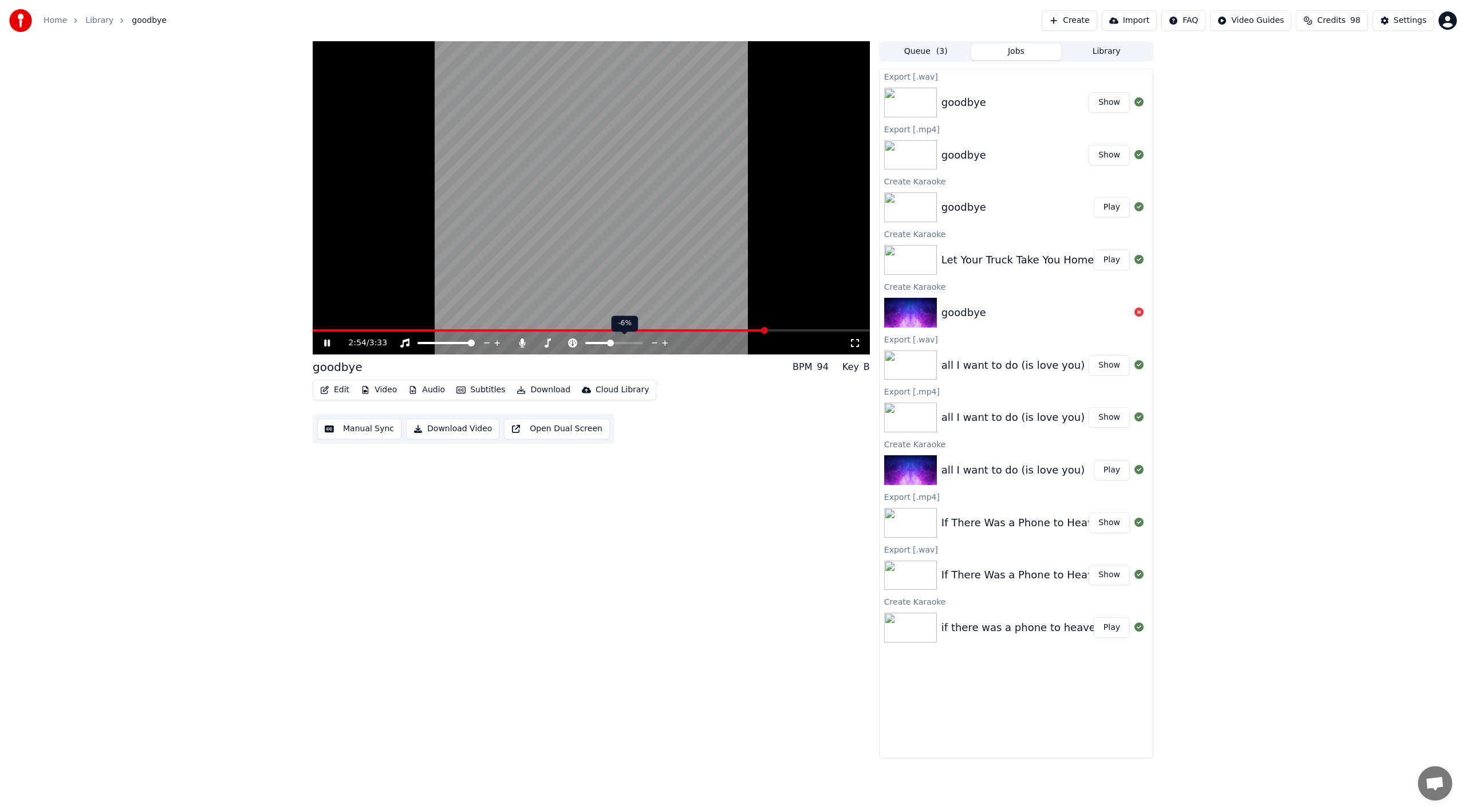
click at [666, 344] on icon at bounding box center [665, 343] width 11 height 12
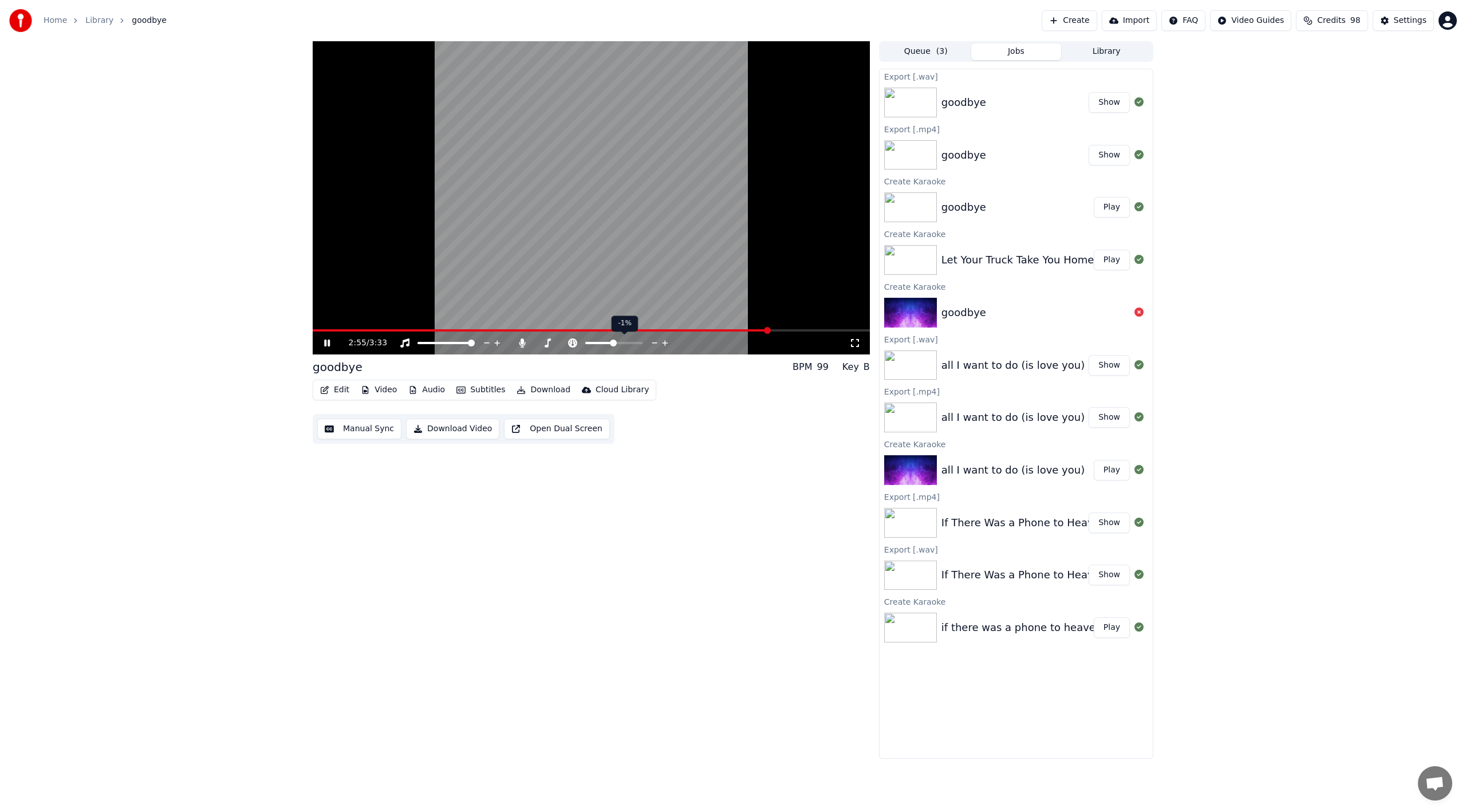
click at [666, 344] on icon at bounding box center [665, 343] width 11 height 12
click at [666, 345] on icon at bounding box center [665, 343] width 11 height 12
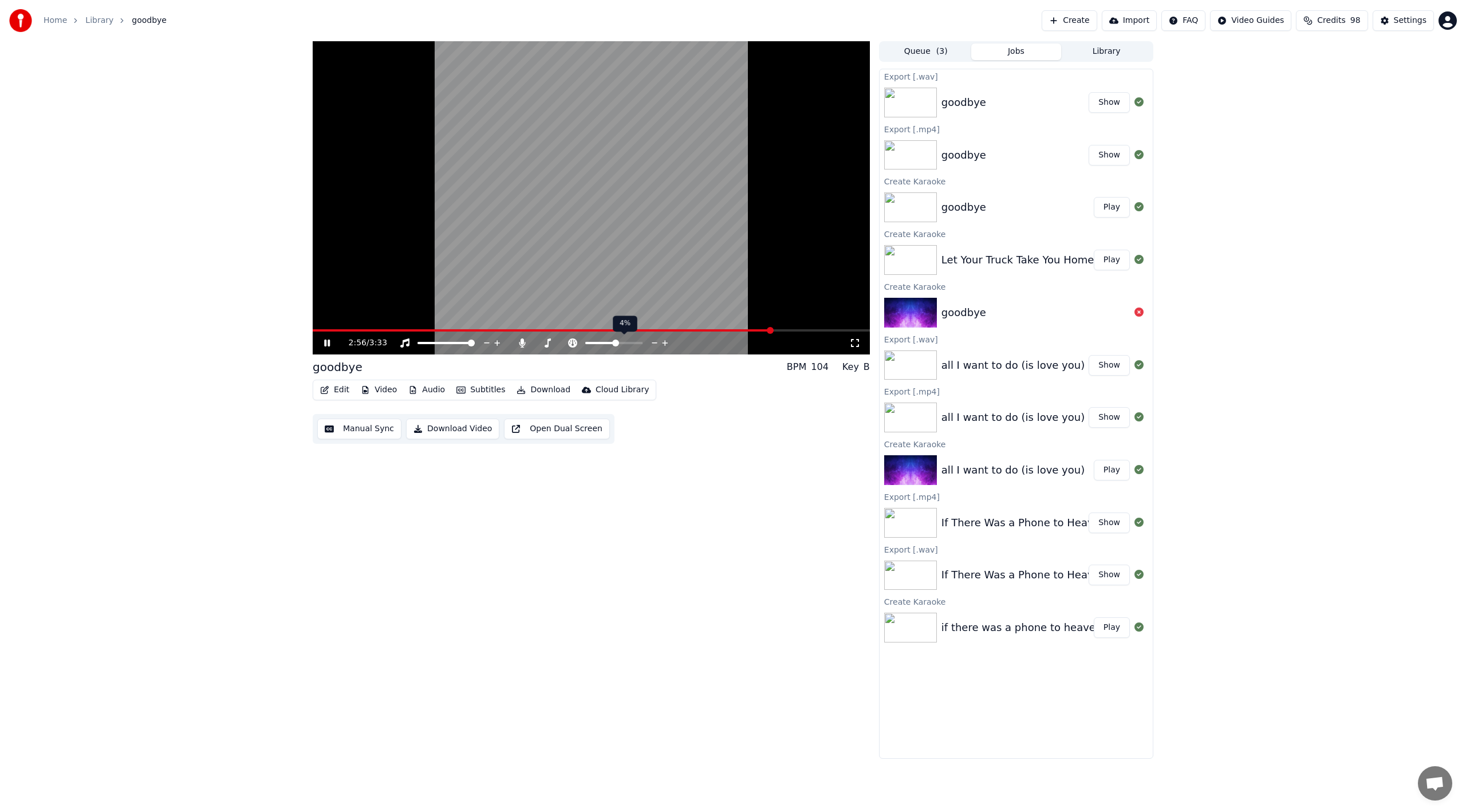
click at [666, 345] on icon at bounding box center [665, 343] width 11 height 12
click at [666, 346] on icon at bounding box center [665, 343] width 11 height 12
click at [667, 346] on icon at bounding box center [665, 343] width 11 height 12
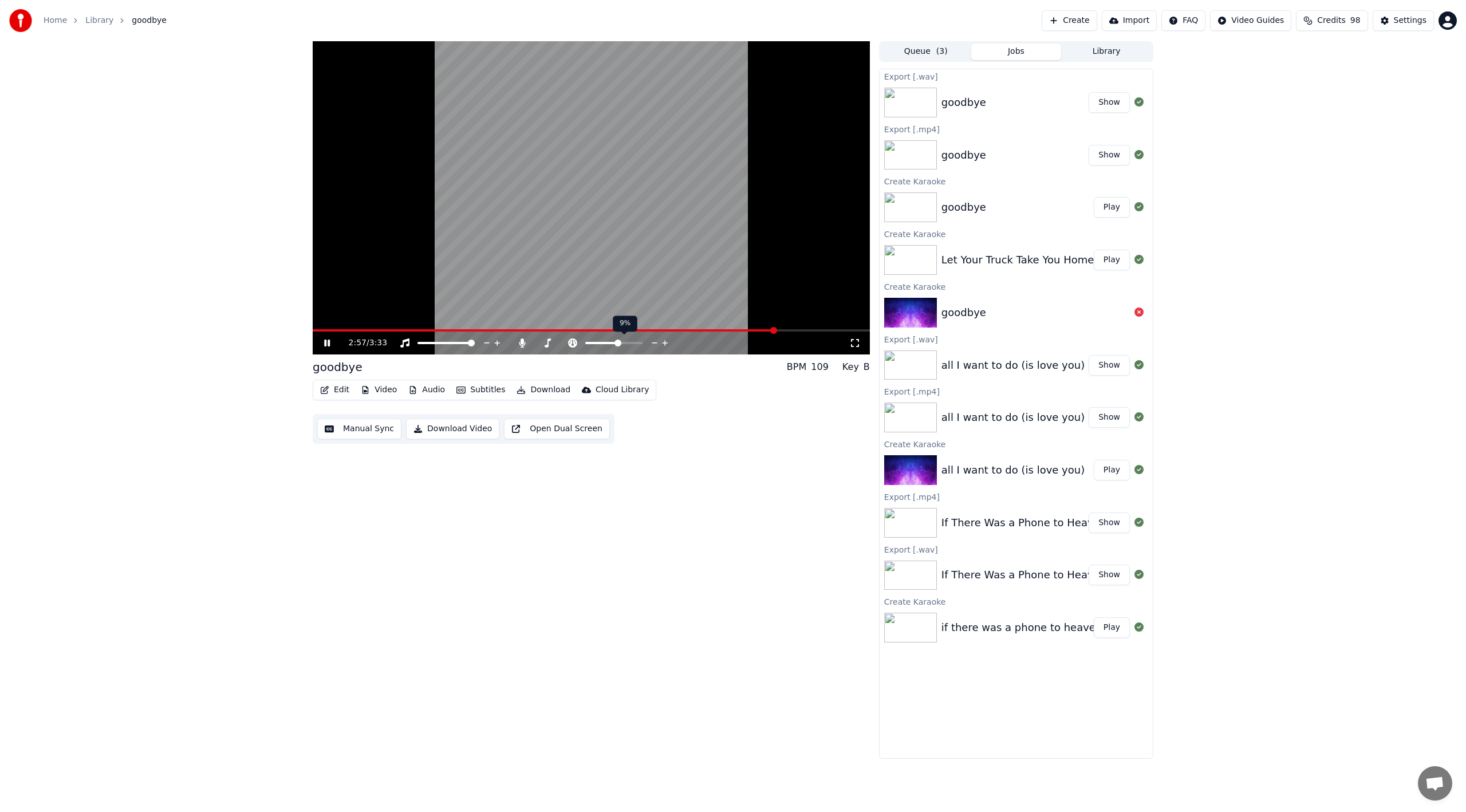
click at [667, 346] on icon at bounding box center [665, 343] width 11 height 12
click at [658, 345] on div "3:02 / 3:33" at bounding box center [599, 343] width 500 height 12
click at [665, 341] on div "3:02 / 3:33" at bounding box center [599, 343] width 500 height 12
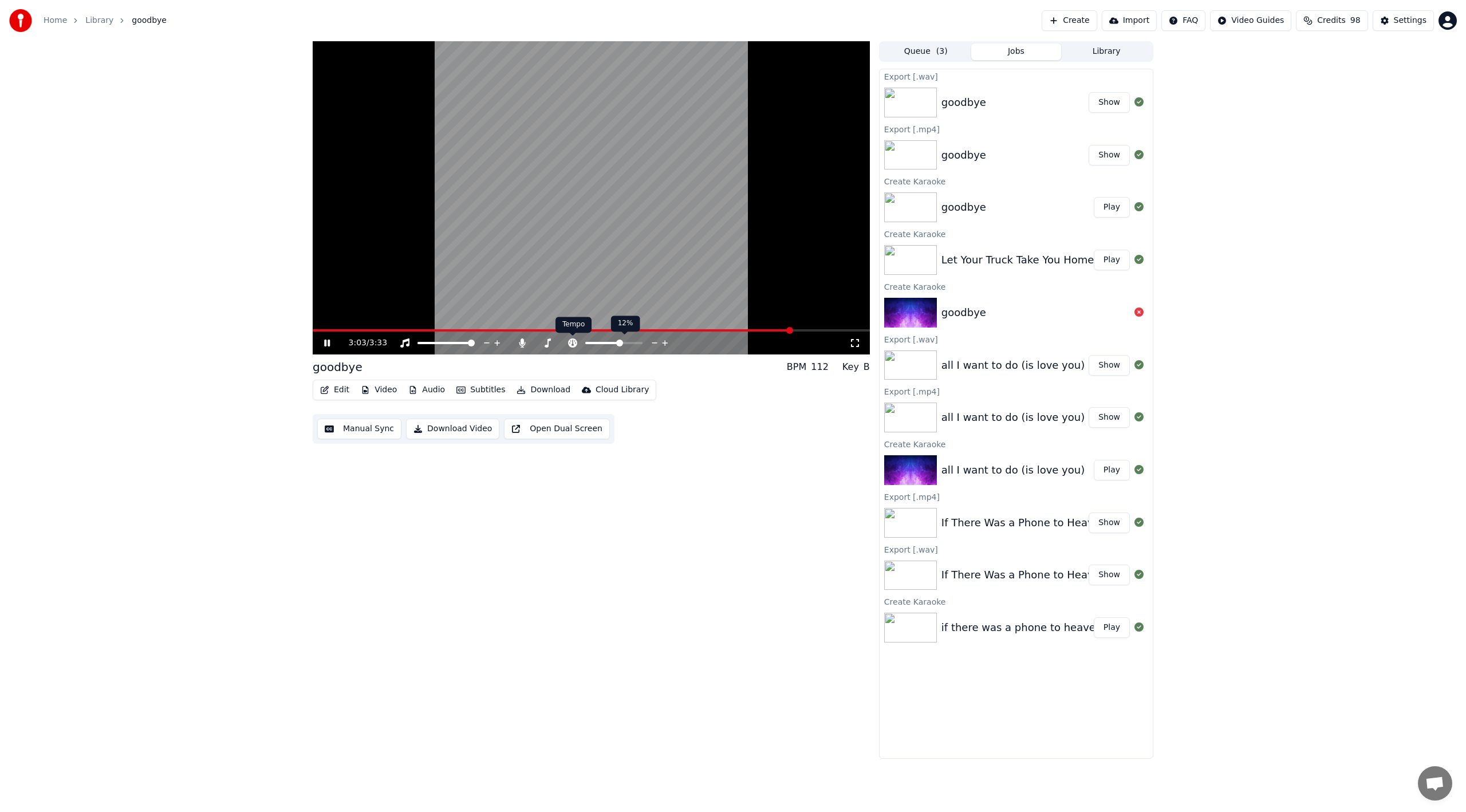
click at [573, 339] on icon at bounding box center [572, 342] width 9 height 9
click at [664, 341] on icon at bounding box center [665, 343] width 11 height 12
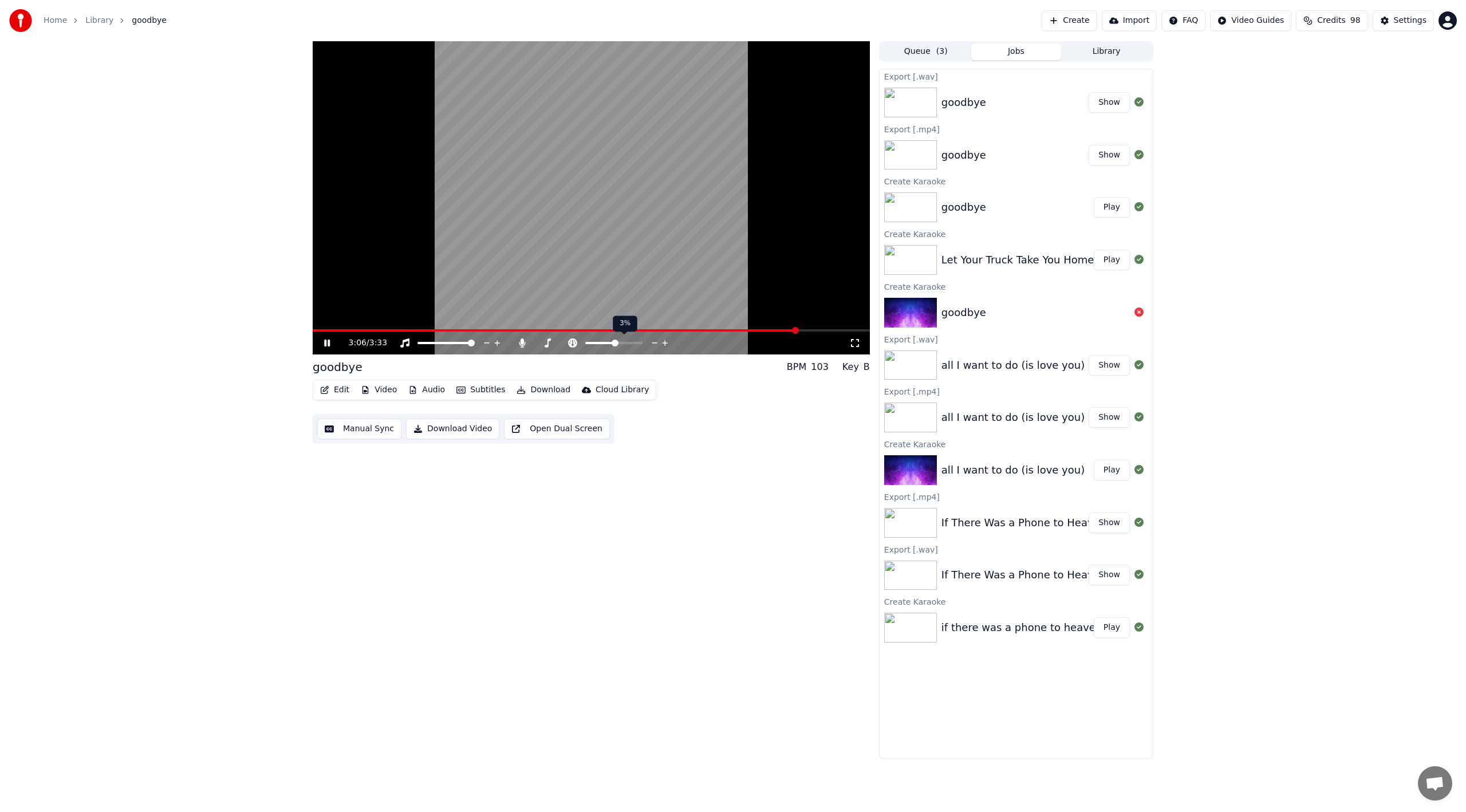
click at [664, 341] on icon at bounding box center [665, 343] width 11 height 12
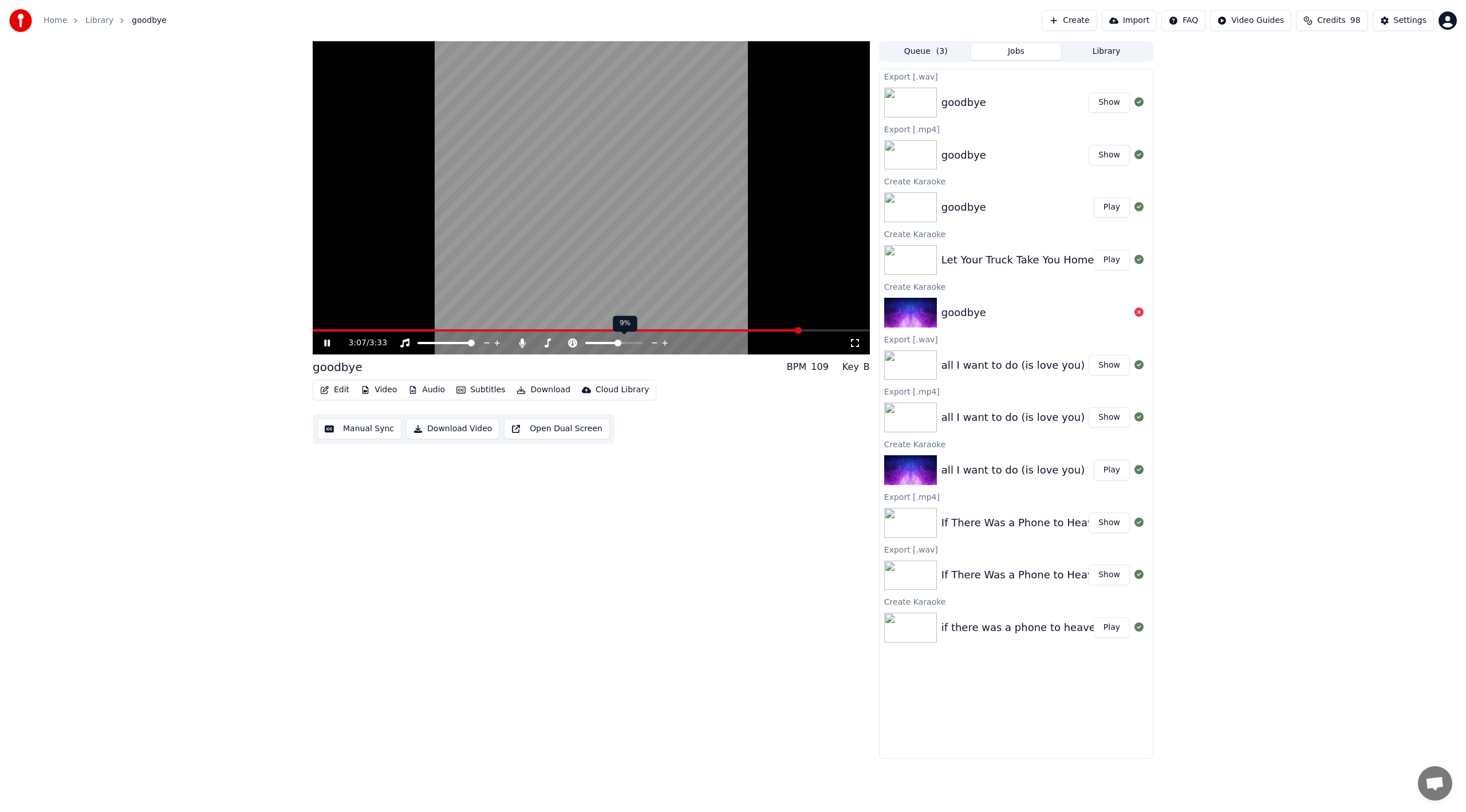
click at [664, 341] on icon at bounding box center [665, 343] width 11 height 12
click at [318, 329] on span at bounding box center [315, 330] width 5 height 2
click at [623, 341] on div "0:48 / 3:33" at bounding box center [599, 343] width 500 height 12
click at [568, 341] on icon at bounding box center [573, 342] width 12 height 9
click at [475, 346] on span at bounding box center [471, 342] width 7 height 7
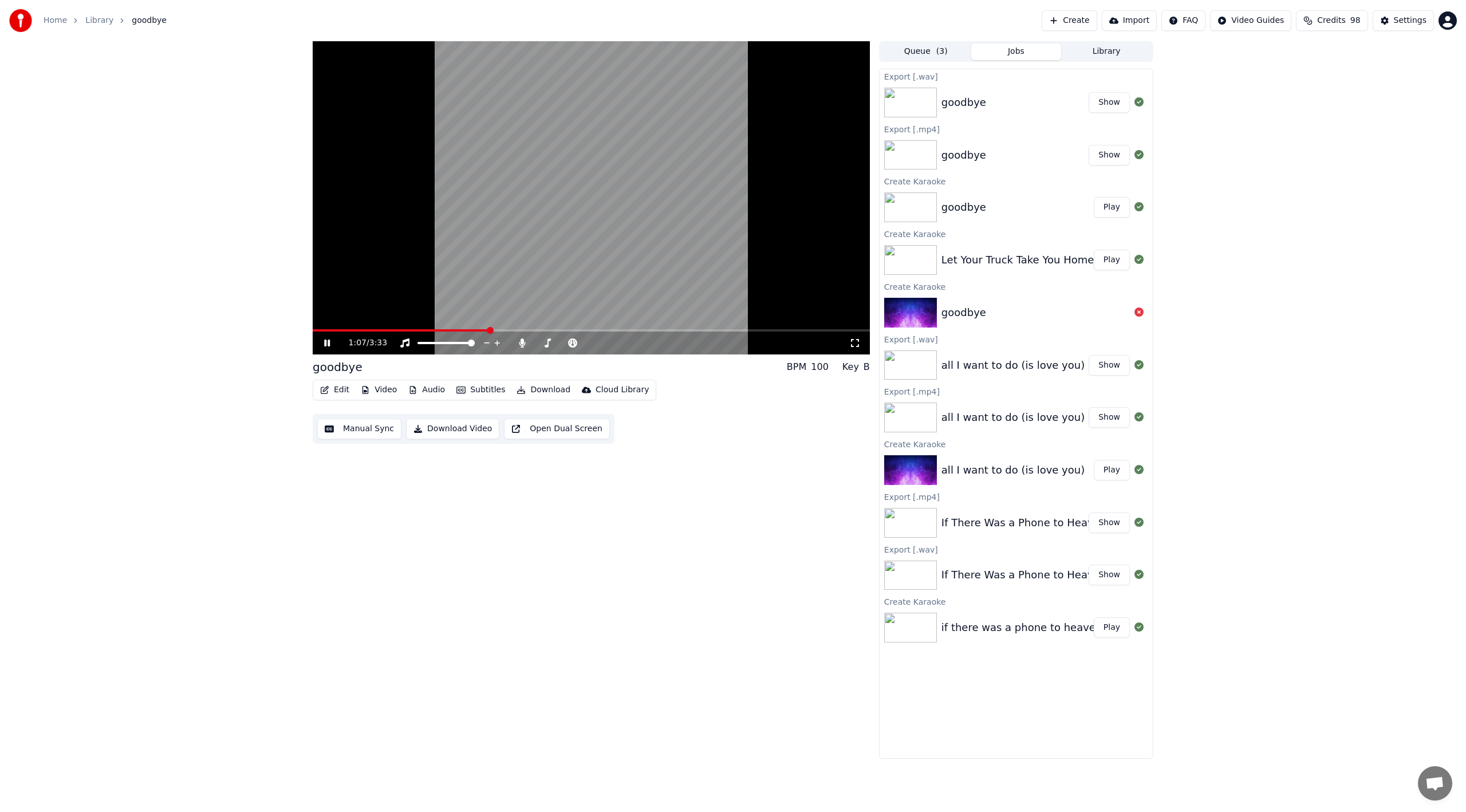
click at [1100, 101] on button "Show" at bounding box center [1109, 102] width 41 height 21
click at [326, 344] on icon at bounding box center [335, 342] width 27 height 9
click at [1265, 152] on div "1:14 / 3:33 goodbye BPM 100 Key B Edit Video Audio Subtitles Download Cloud Lib…" at bounding box center [733, 400] width 1466 height 717
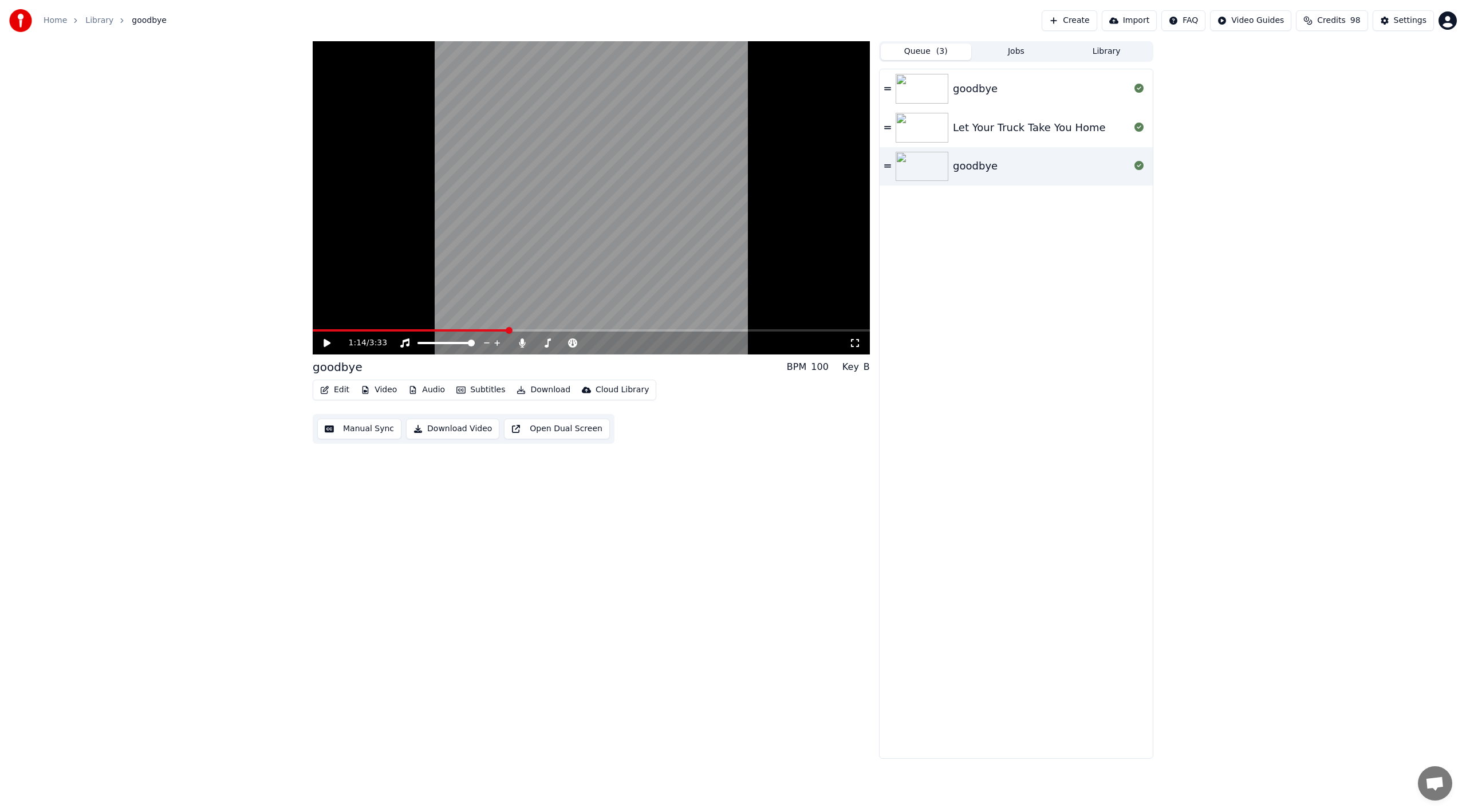
click at [951, 52] on button "Queue ( 3 )" at bounding box center [926, 52] width 91 height 17
click at [888, 305] on div "goodbye Let Your Truck Take You Home goodbye" at bounding box center [1015, 413] width 273 height 689
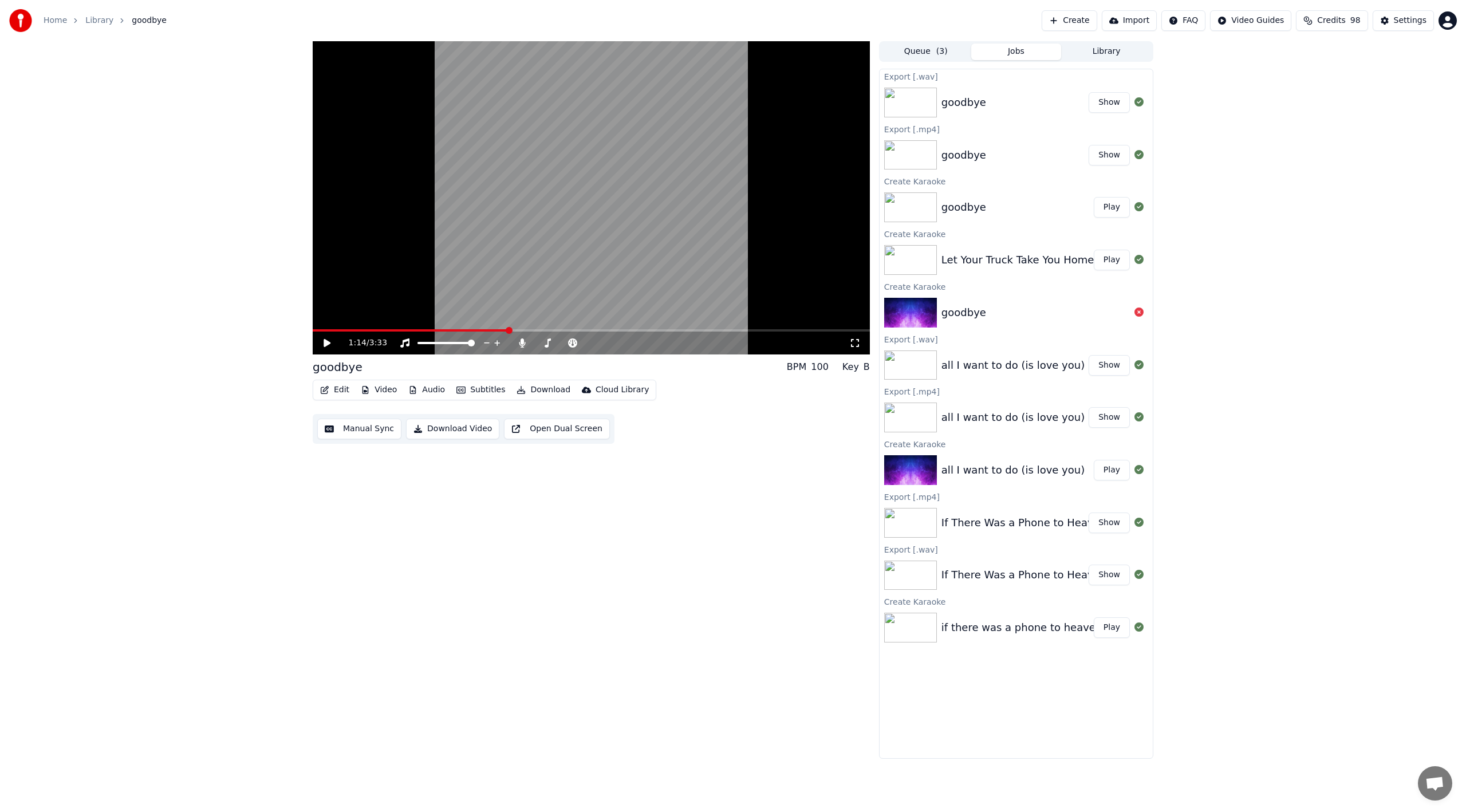
click at [1020, 50] on button "Jobs" at bounding box center [1016, 52] width 91 height 17
click at [1118, 576] on button "Show" at bounding box center [1109, 575] width 41 height 21
click at [1094, 22] on button "Create" at bounding box center [1069, 21] width 56 height 21
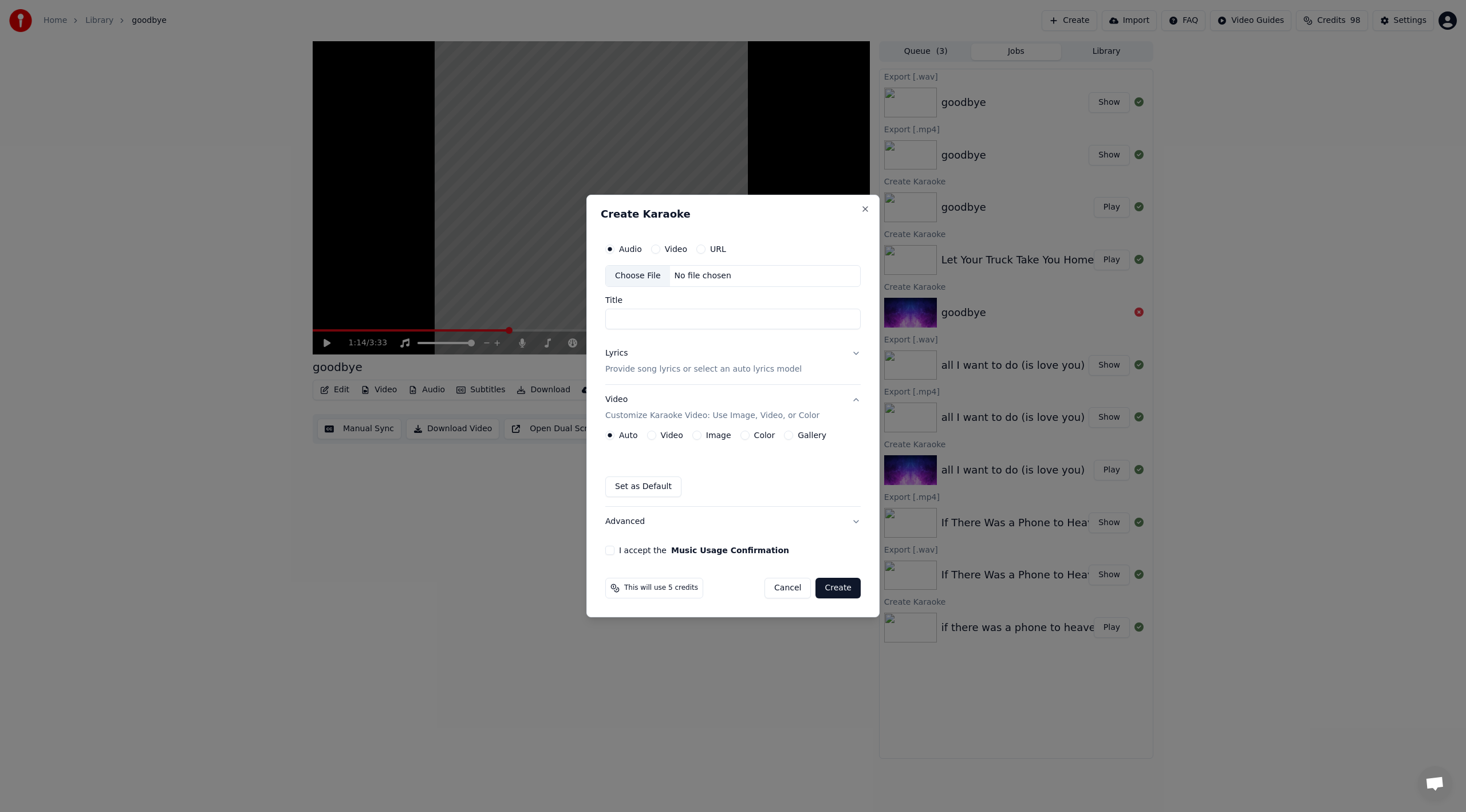
click at [696, 434] on button "Image" at bounding box center [696, 435] width 9 height 9
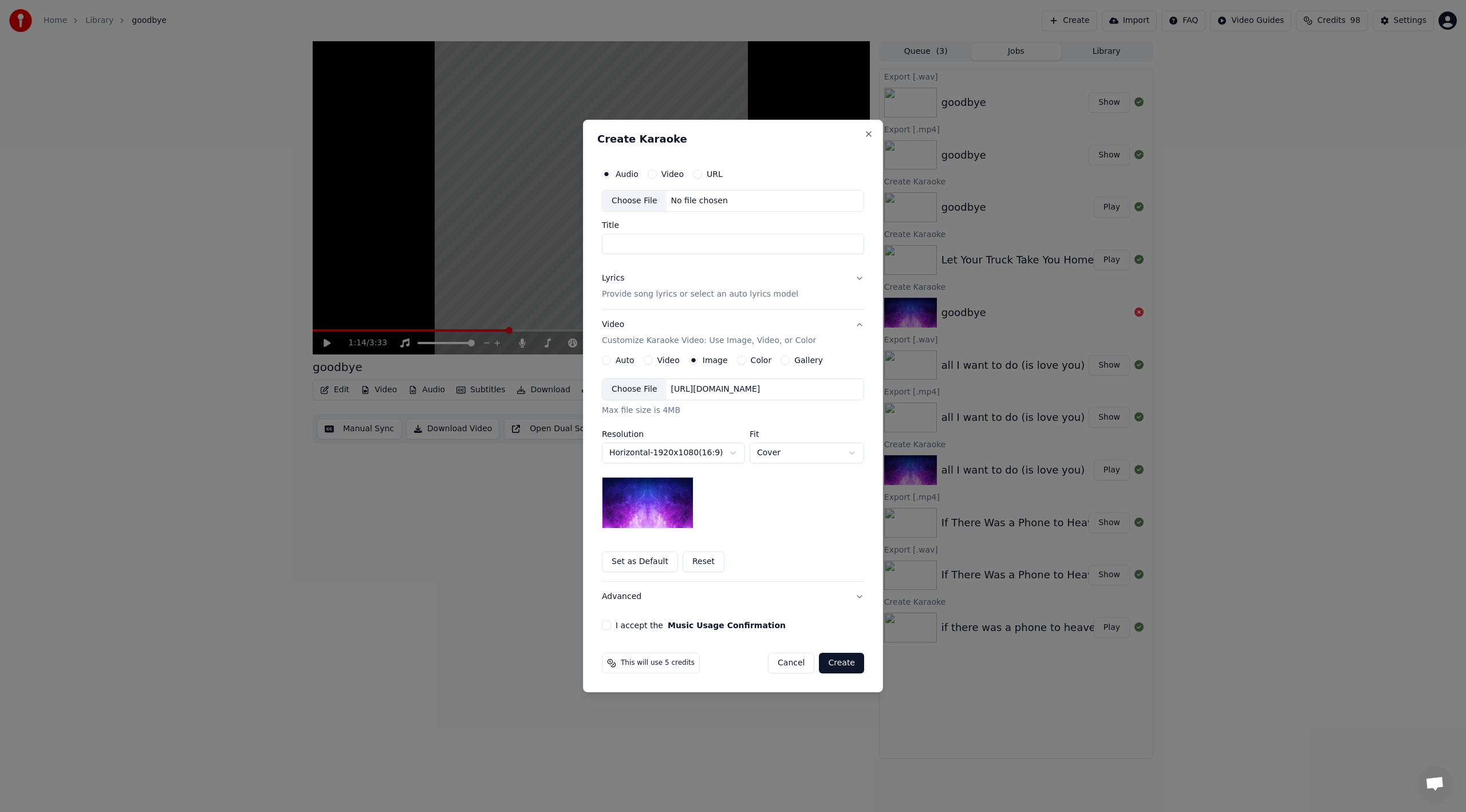
click at [653, 175] on button "Video" at bounding box center [652, 173] width 9 height 9
click at [644, 205] on div "Choose File" at bounding box center [634, 200] width 65 height 21
click at [607, 175] on button "Audio" at bounding box center [606, 173] width 9 height 9
click at [646, 201] on div "Choose File" at bounding box center [634, 200] width 65 height 21
type input "**********"
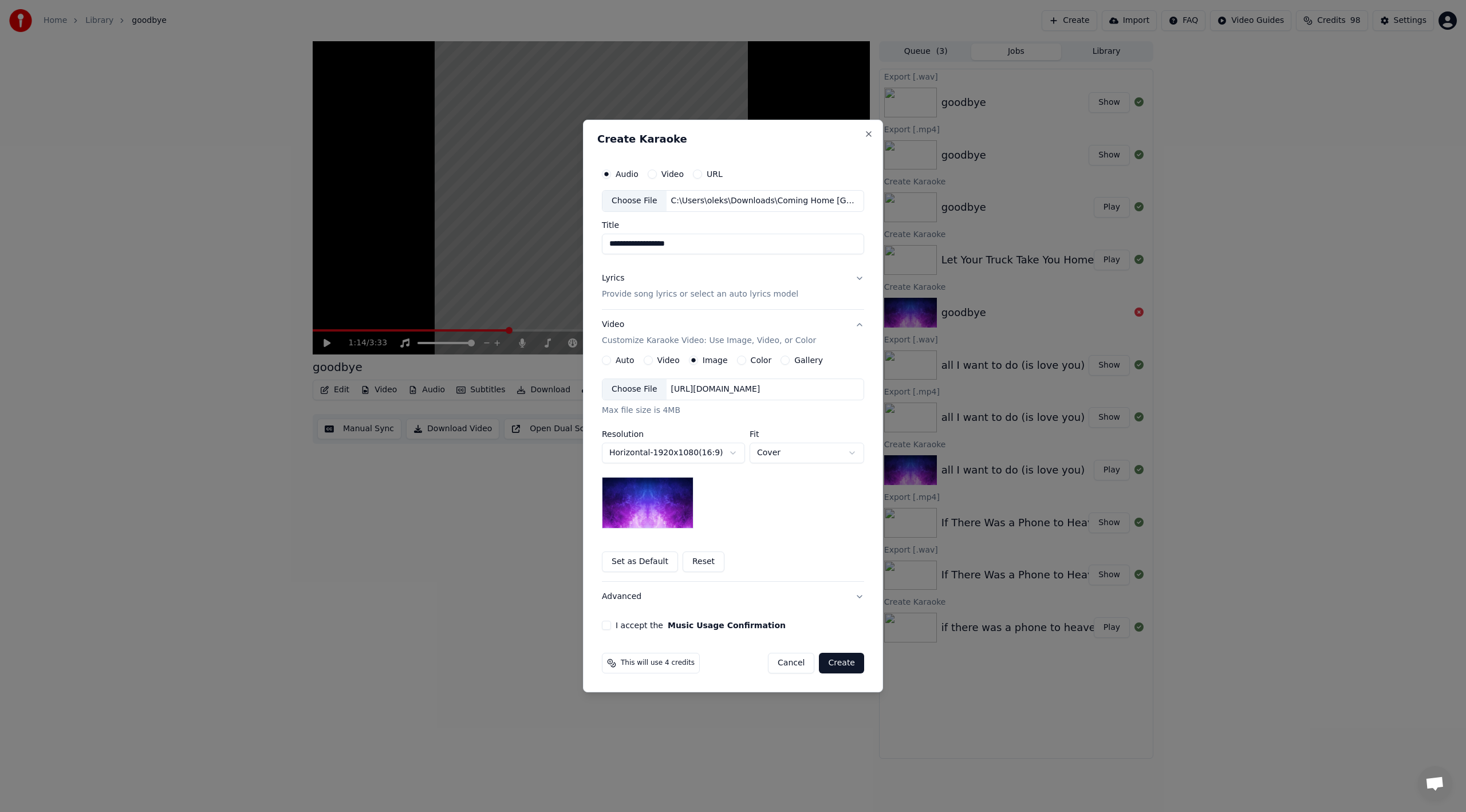
click at [629, 205] on div "Choose File" at bounding box center [634, 200] width 65 height 21
click at [648, 291] on p "Provide song lyrics or select an auto lyrics model" at bounding box center [700, 294] width 196 height 12
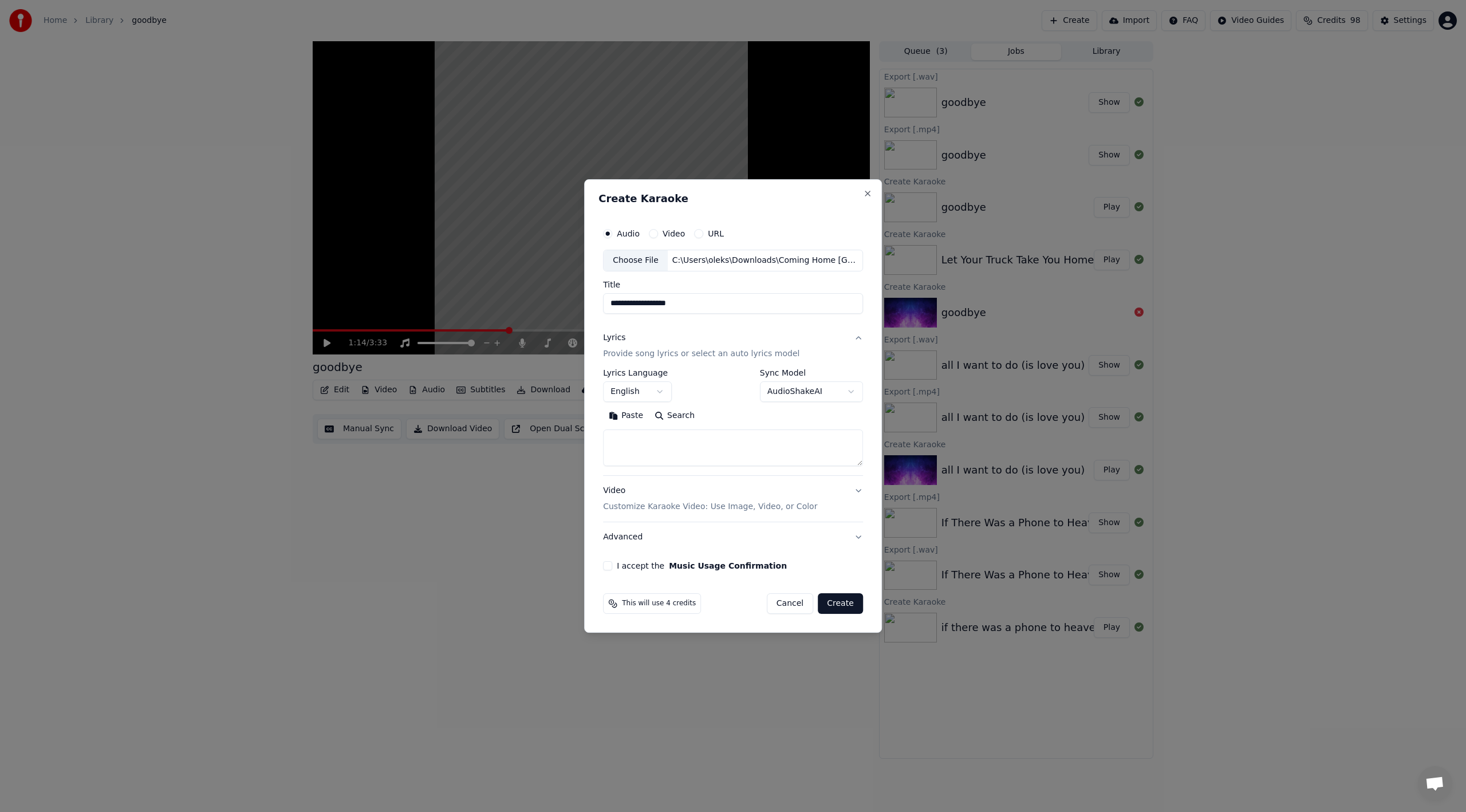
click at [638, 418] on button "Paste" at bounding box center [625, 415] width 46 height 19
drag, startPoint x: 644, startPoint y: 441, endPoint x: 551, endPoint y: 448, distance: 93.3
click at [551, 448] on body "**********" at bounding box center [733, 406] width 1466 height 812
drag, startPoint x: 640, startPoint y: 445, endPoint x: 541, endPoint y: 453, distance: 99.3
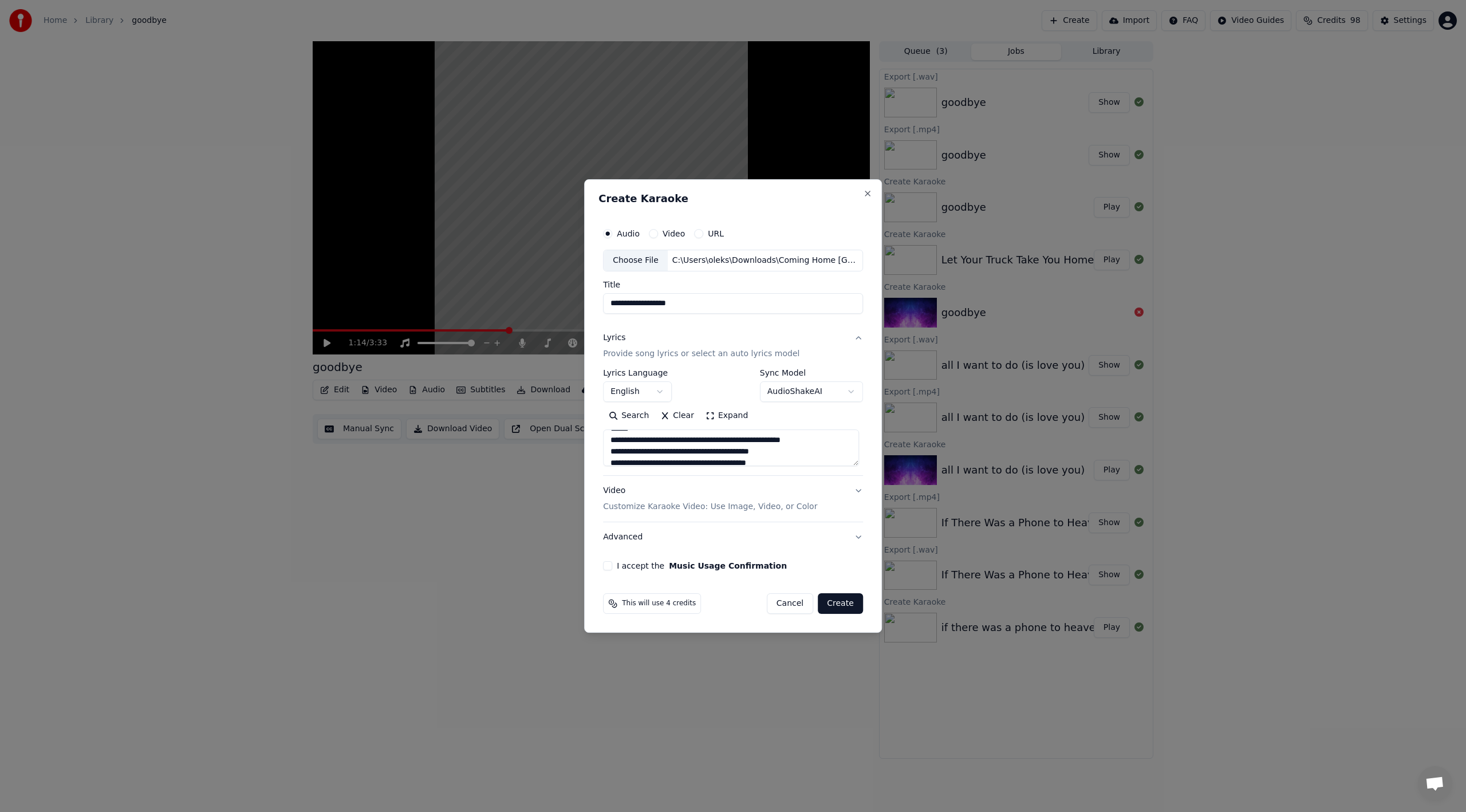
click at [541, 453] on body "**********" at bounding box center [733, 406] width 1466 height 812
click at [798, 464] on textarea at bounding box center [731, 447] width 256 height 36
drag, startPoint x: 668, startPoint y: 447, endPoint x: 571, endPoint y: 449, distance: 97.0
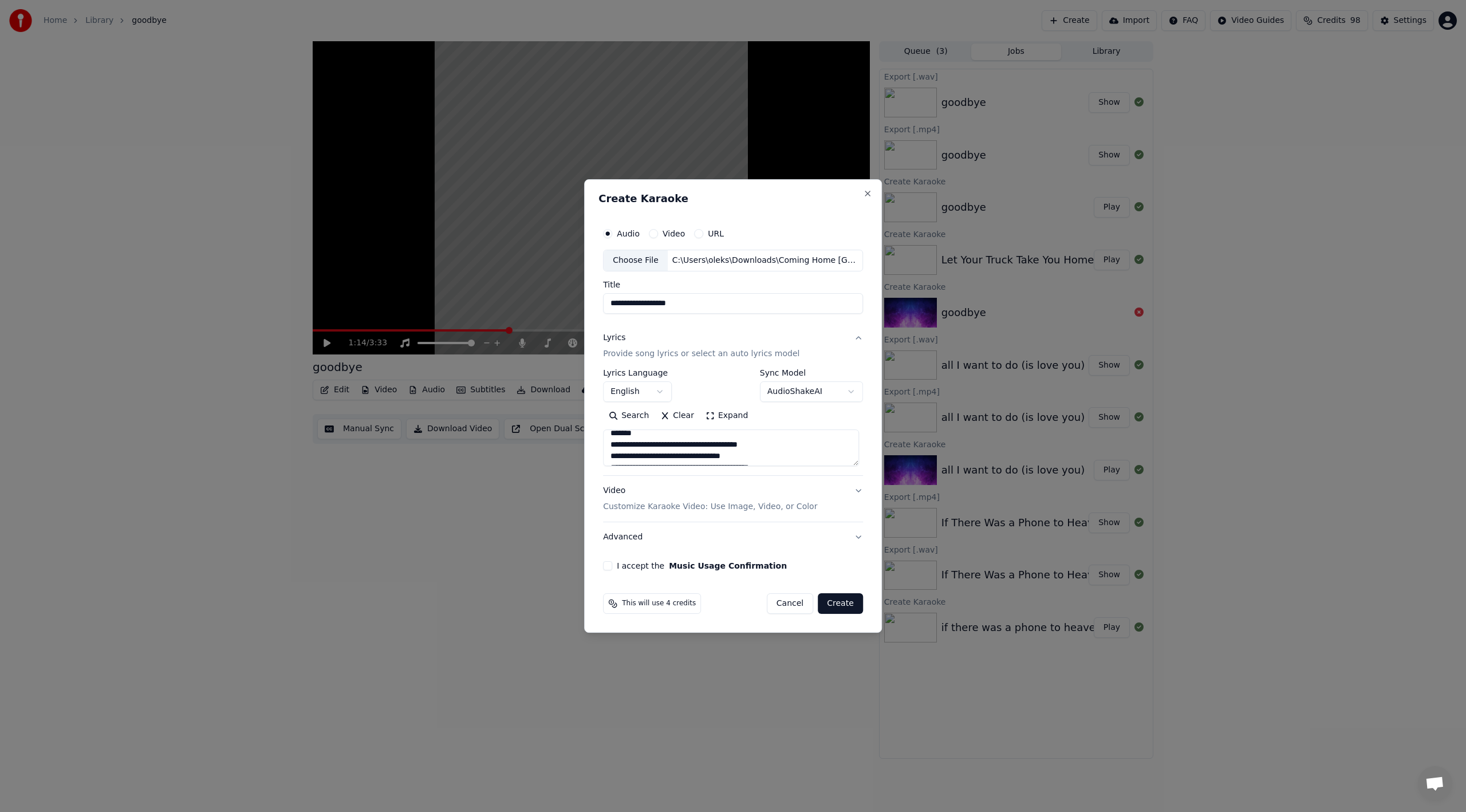
click at [571, 449] on body "**********" at bounding box center [733, 406] width 1466 height 812
click at [663, 441] on textarea at bounding box center [731, 447] width 256 height 36
drag, startPoint x: 652, startPoint y: 439, endPoint x: 613, endPoint y: 444, distance: 39.3
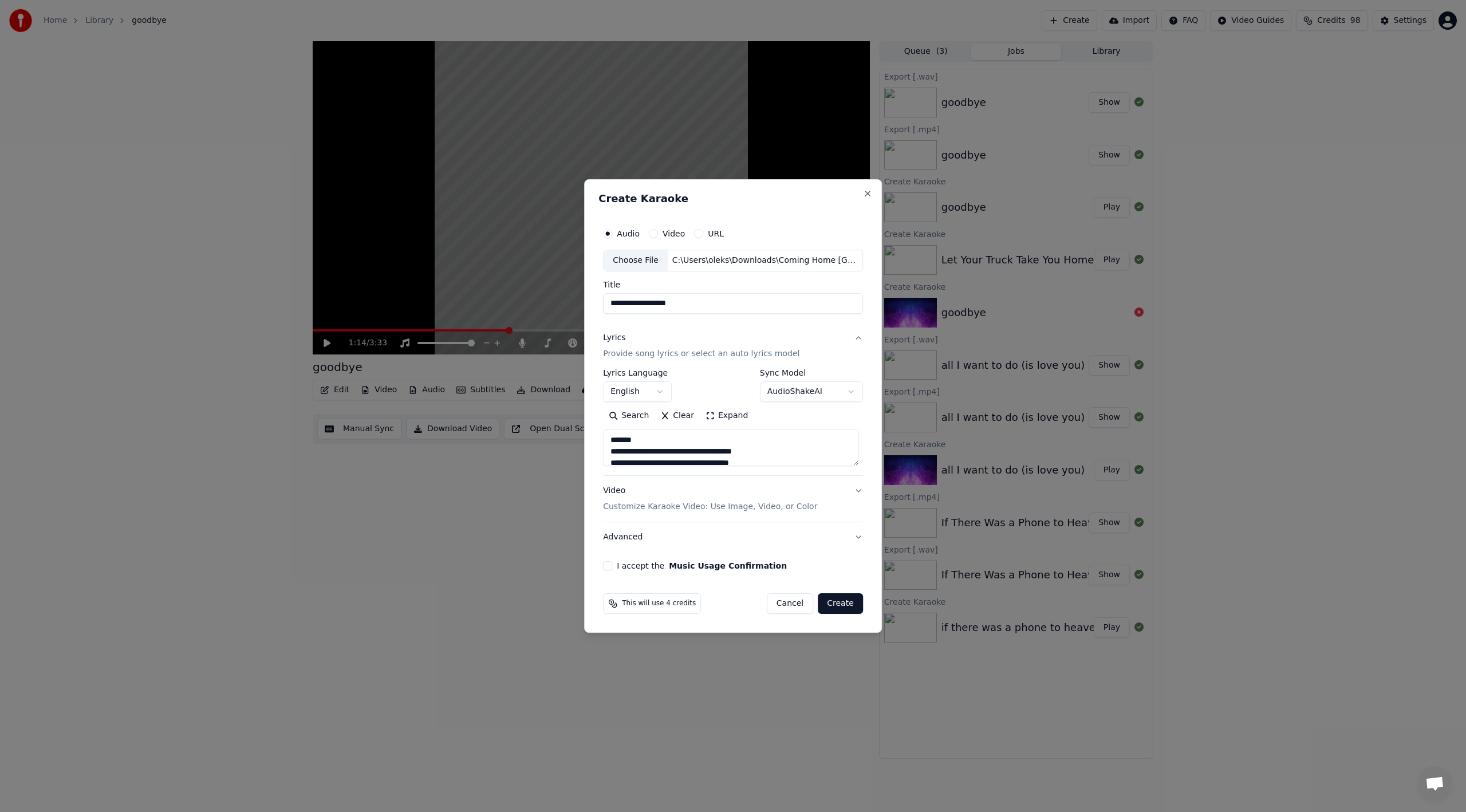
click at [613, 444] on textarea at bounding box center [731, 447] width 256 height 36
drag, startPoint x: 642, startPoint y: 441, endPoint x: 611, endPoint y: 443, distance: 31.1
click at [611, 443] on textarea at bounding box center [731, 447] width 256 height 36
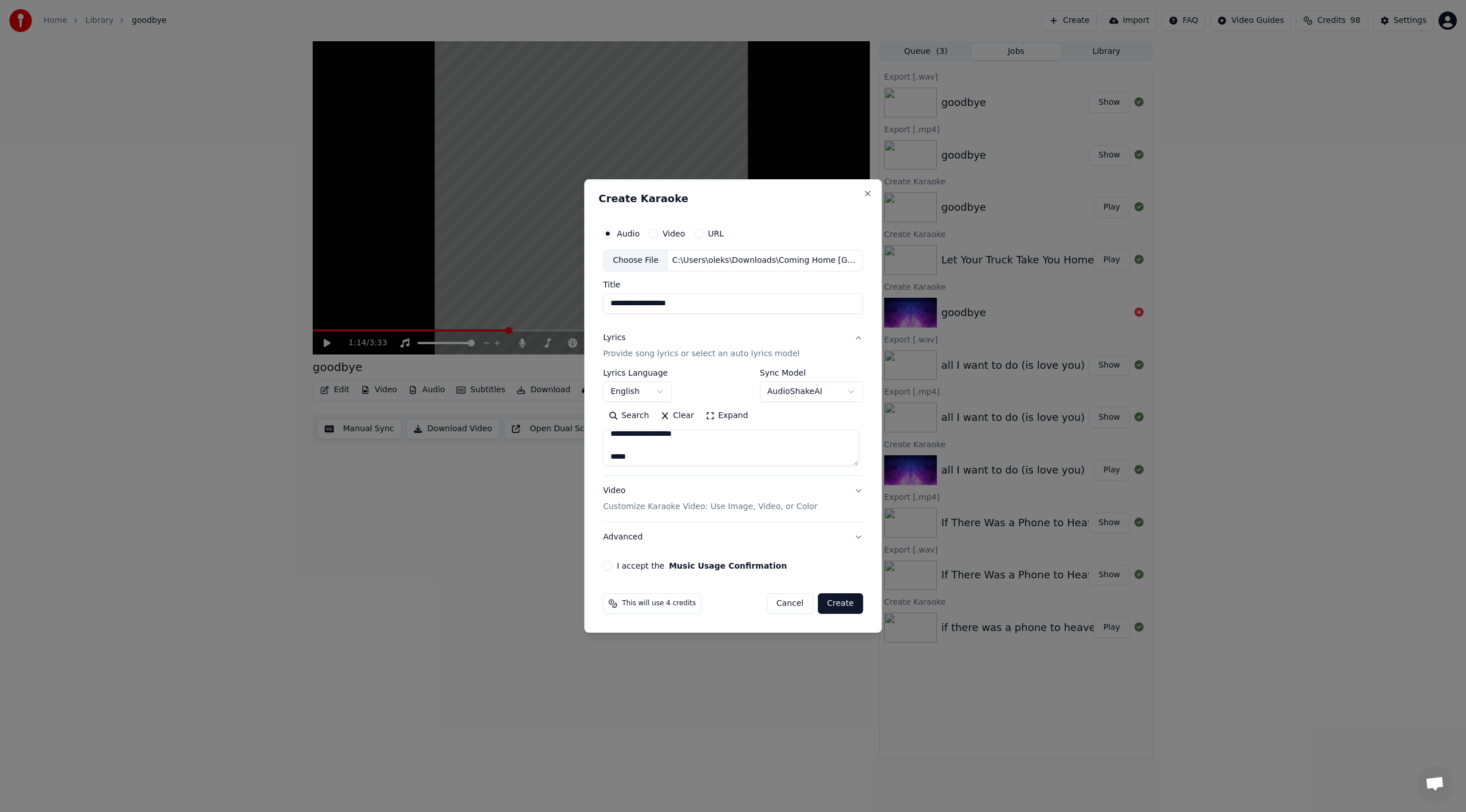
drag, startPoint x: 639, startPoint y: 431, endPoint x: 631, endPoint y: 481, distance: 50.6
click at [631, 482] on div "**********" at bounding box center [733, 437] width 260 height 229
click at [662, 458] on textarea at bounding box center [731, 447] width 256 height 36
drag, startPoint x: 638, startPoint y: 452, endPoint x: 612, endPoint y: 454, distance: 26.1
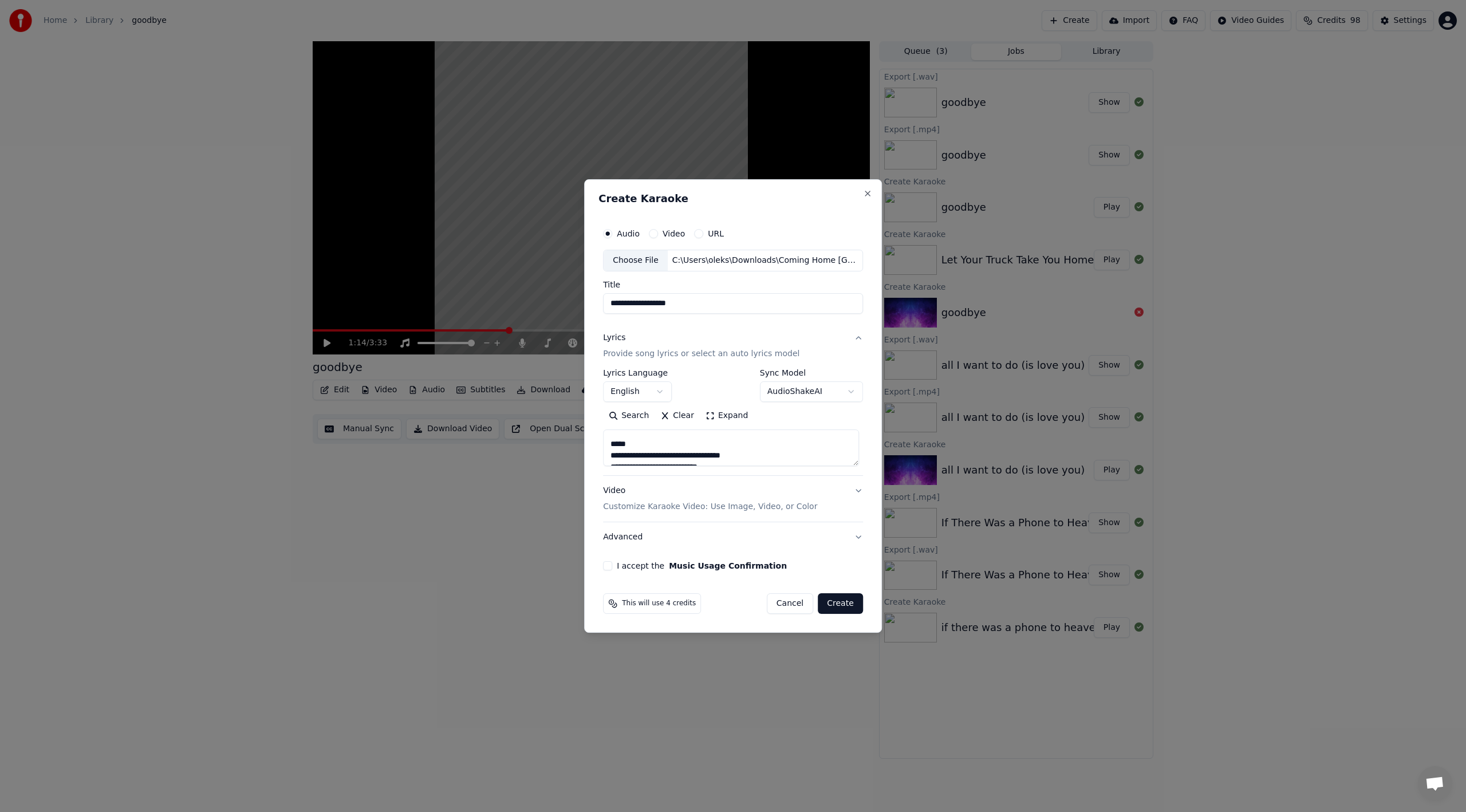
click at [612, 454] on textarea at bounding box center [731, 447] width 256 height 36
drag, startPoint x: 661, startPoint y: 444, endPoint x: 612, endPoint y: 445, distance: 49.0
click at [612, 445] on textarea at bounding box center [731, 447] width 256 height 36
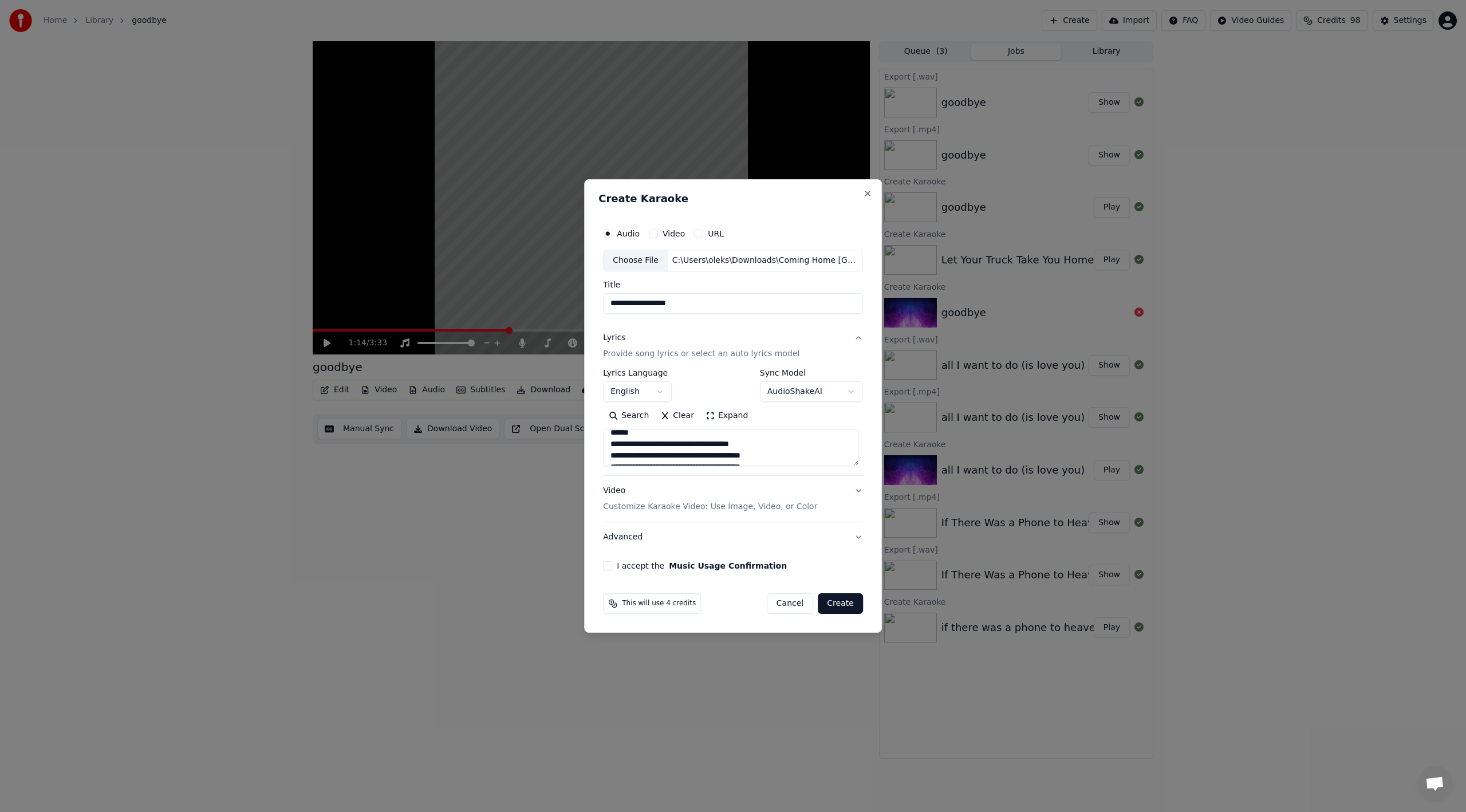
drag, startPoint x: 635, startPoint y: 442, endPoint x: 614, endPoint y: 445, distance: 21.2
click at [614, 445] on textarea at bounding box center [731, 447] width 256 height 36
drag, startPoint x: 647, startPoint y: 454, endPoint x: 611, endPoint y: 457, distance: 36.1
click at [611, 457] on textarea at bounding box center [731, 447] width 256 height 36
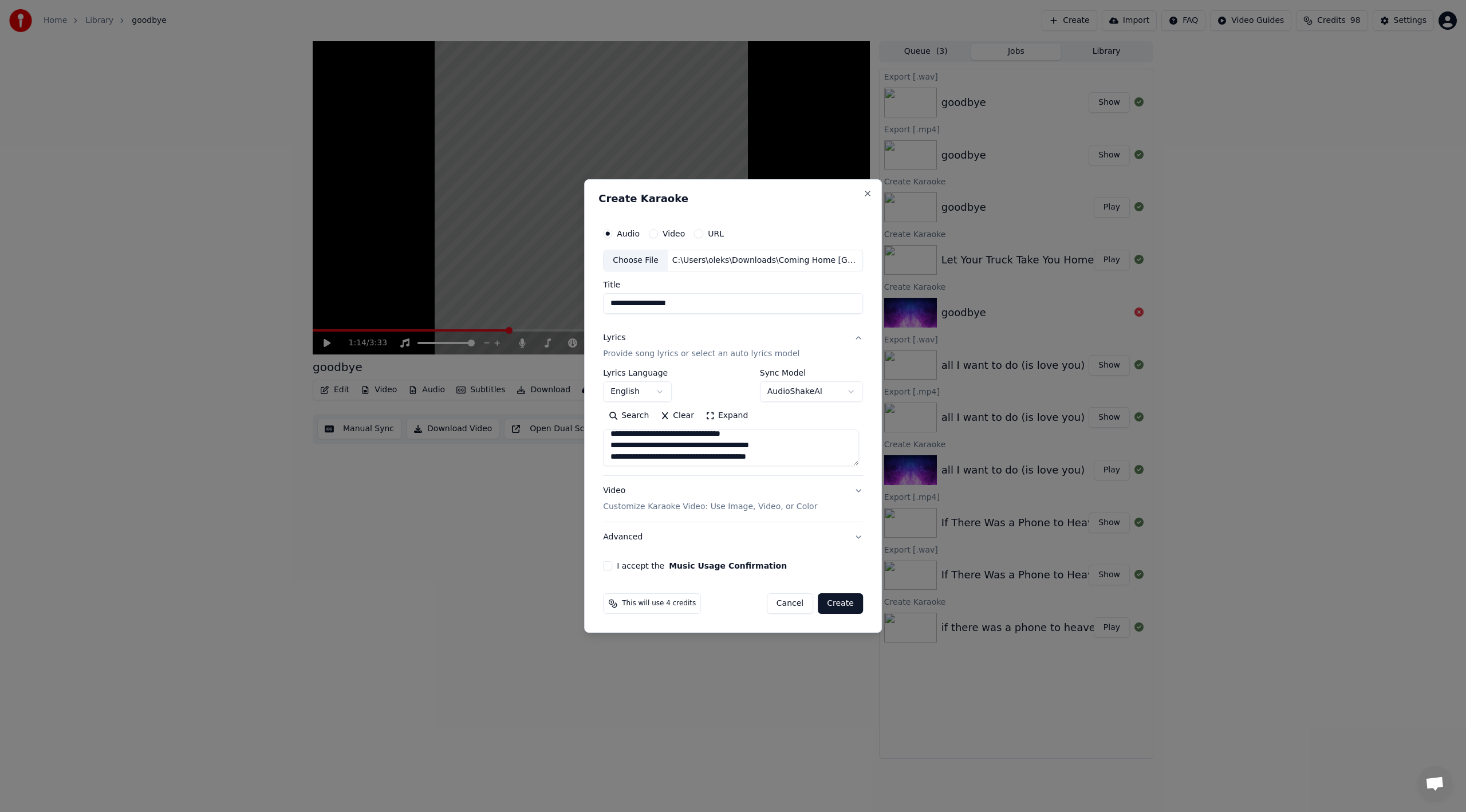
scroll to position [240, 0]
drag, startPoint x: 663, startPoint y: 452, endPoint x: 614, endPoint y: 445, distance: 49.5
click at [613, 445] on textarea at bounding box center [731, 447] width 256 height 36
click at [645, 459] on textarea at bounding box center [731, 447] width 256 height 36
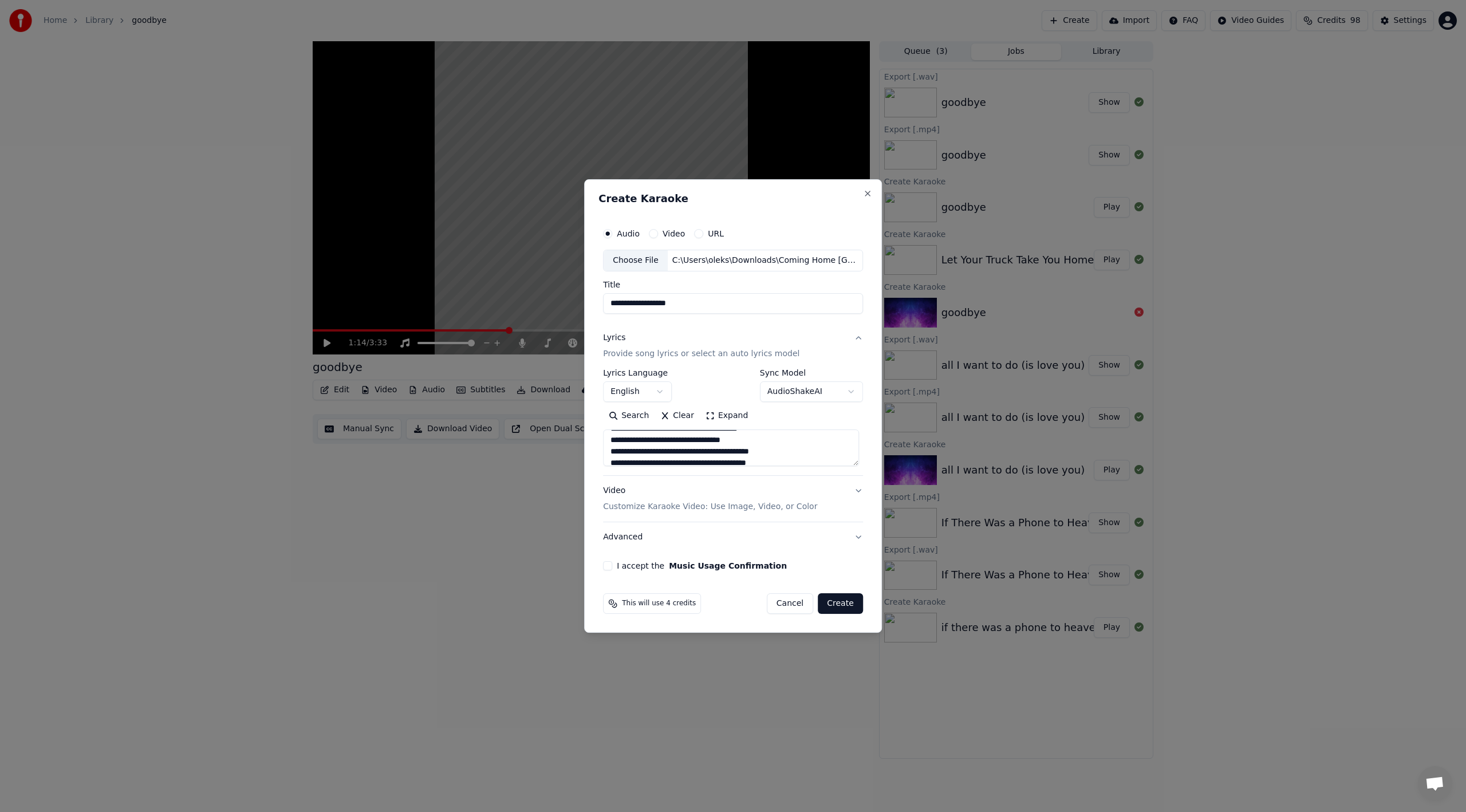
scroll to position [247, 0]
click at [651, 441] on textarea at bounding box center [731, 447] width 256 height 36
drag, startPoint x: 636, startPoint y: 430, endPoint x: 621, endPoint y: 439, distance: 17.5
click at [621, 439] on textarea at bounding box center [731, 447] width 256 height 36
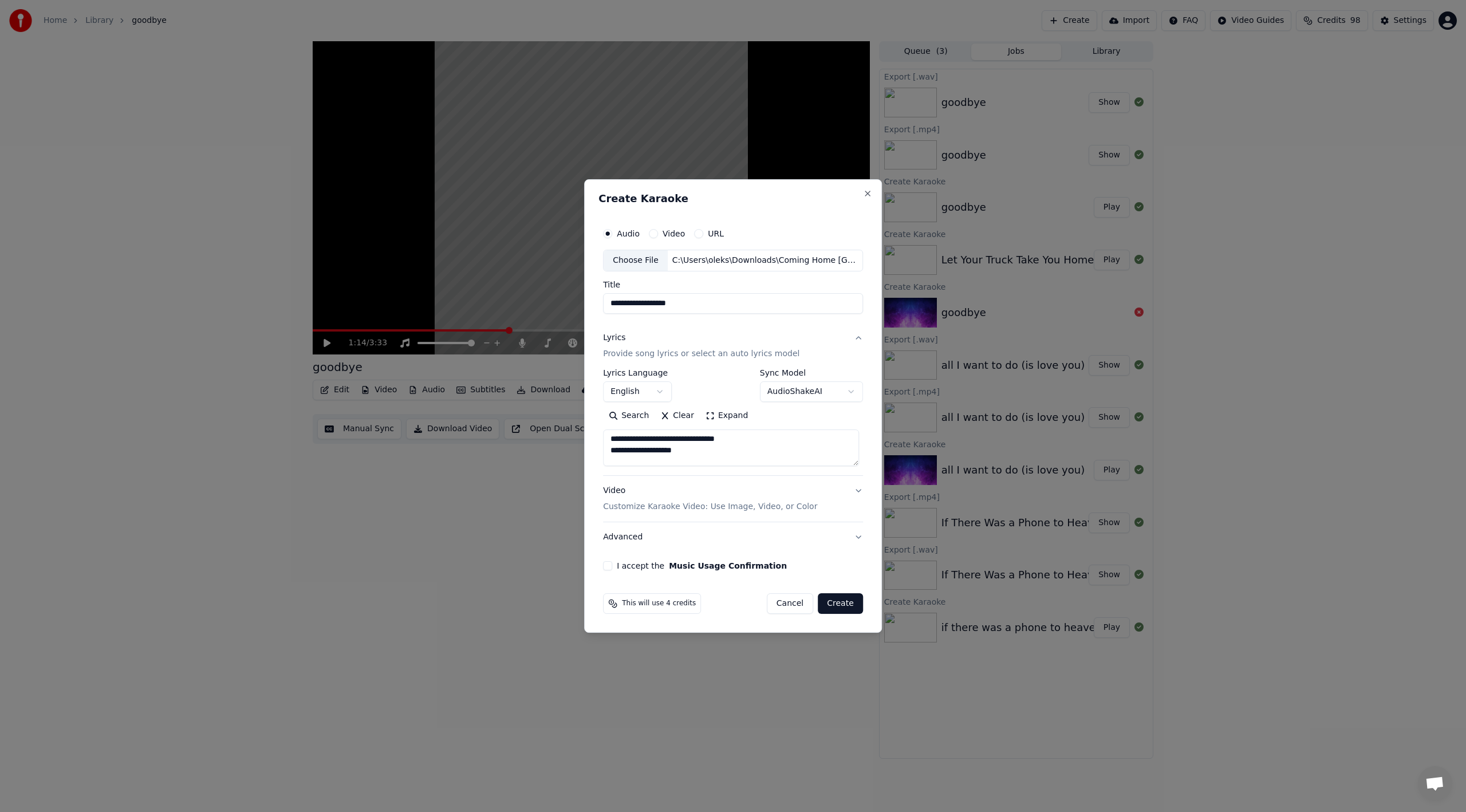
click at [846, 454] on textarea at bounding box center [731, 447] width 256 height 36
drag, startPoint x: 644, startPoint y: 461, endPoint x: 627, endPoint y: 450, distance: 20.2
click at [625, 450] on textarea at bounding box center [731, 447] width 256 height 36
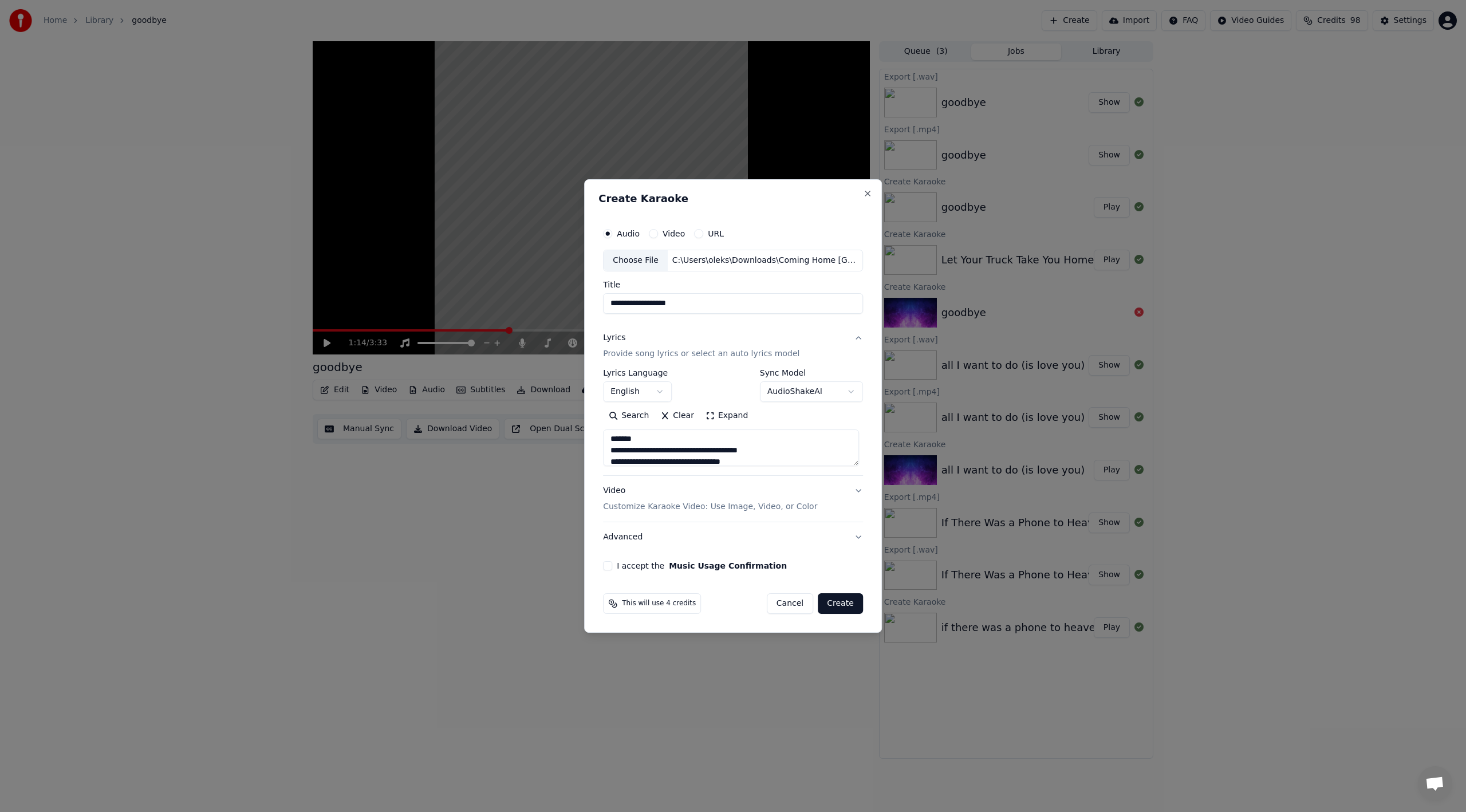
click at [689, 447] on textarea at bounding box center [731, 447] width 256 height 36
drag, startPoint x: 638, startPoint y: 446, endPoint x: 613, endPoint y: 453, distance: 26.0
click at [613, 453] on textarea at bounding box center [731, 447] width 256 height 36
click at [634, 439] on textarea at bounding box center [731, 447] width 256 height 36
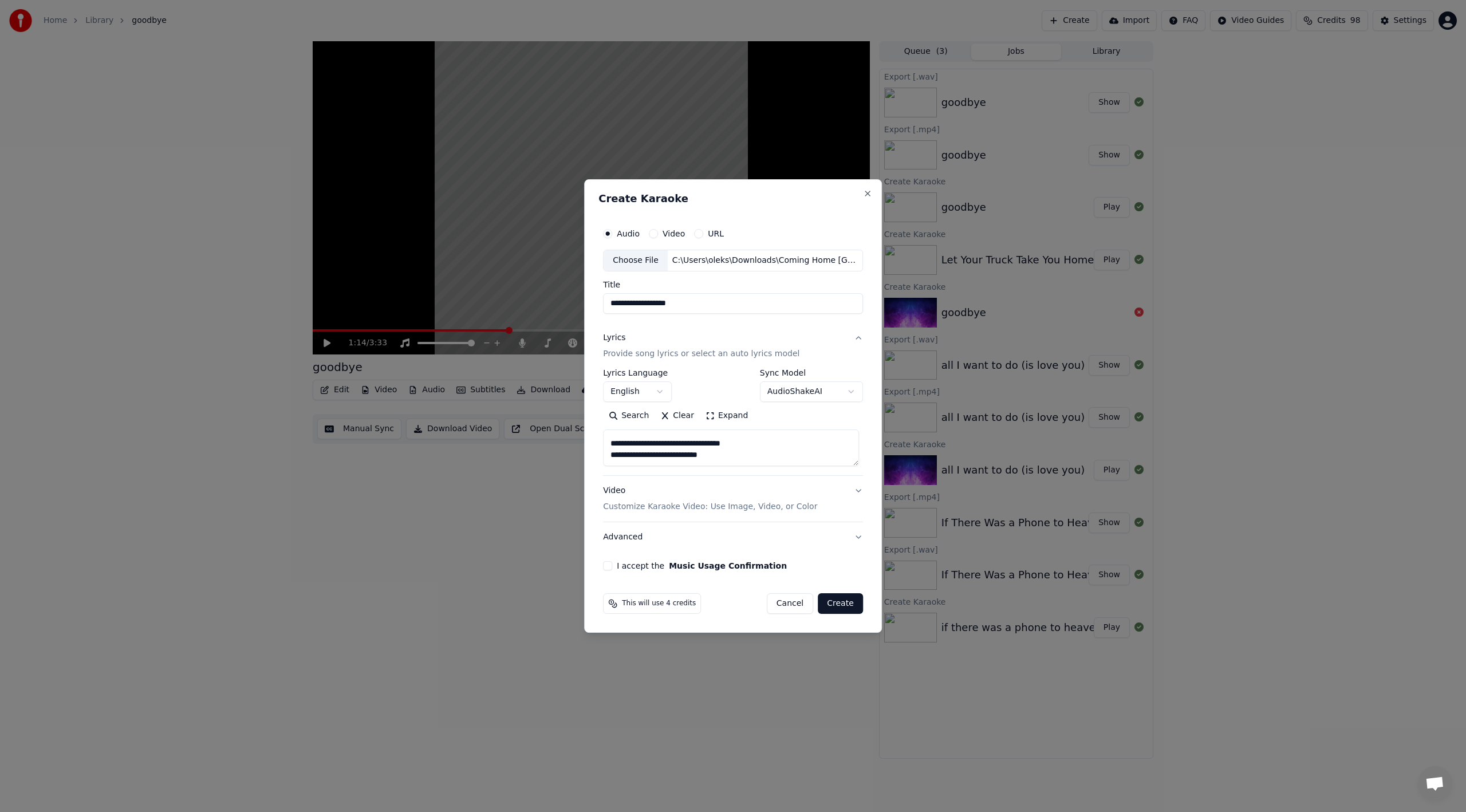
scroll to position [602, 0]
type textarea "**********"
click at [682, 503] on p "Customize Karaoke Video: Use Image, Video, or Color" at bounding box center [710, 507] width 214 height 12
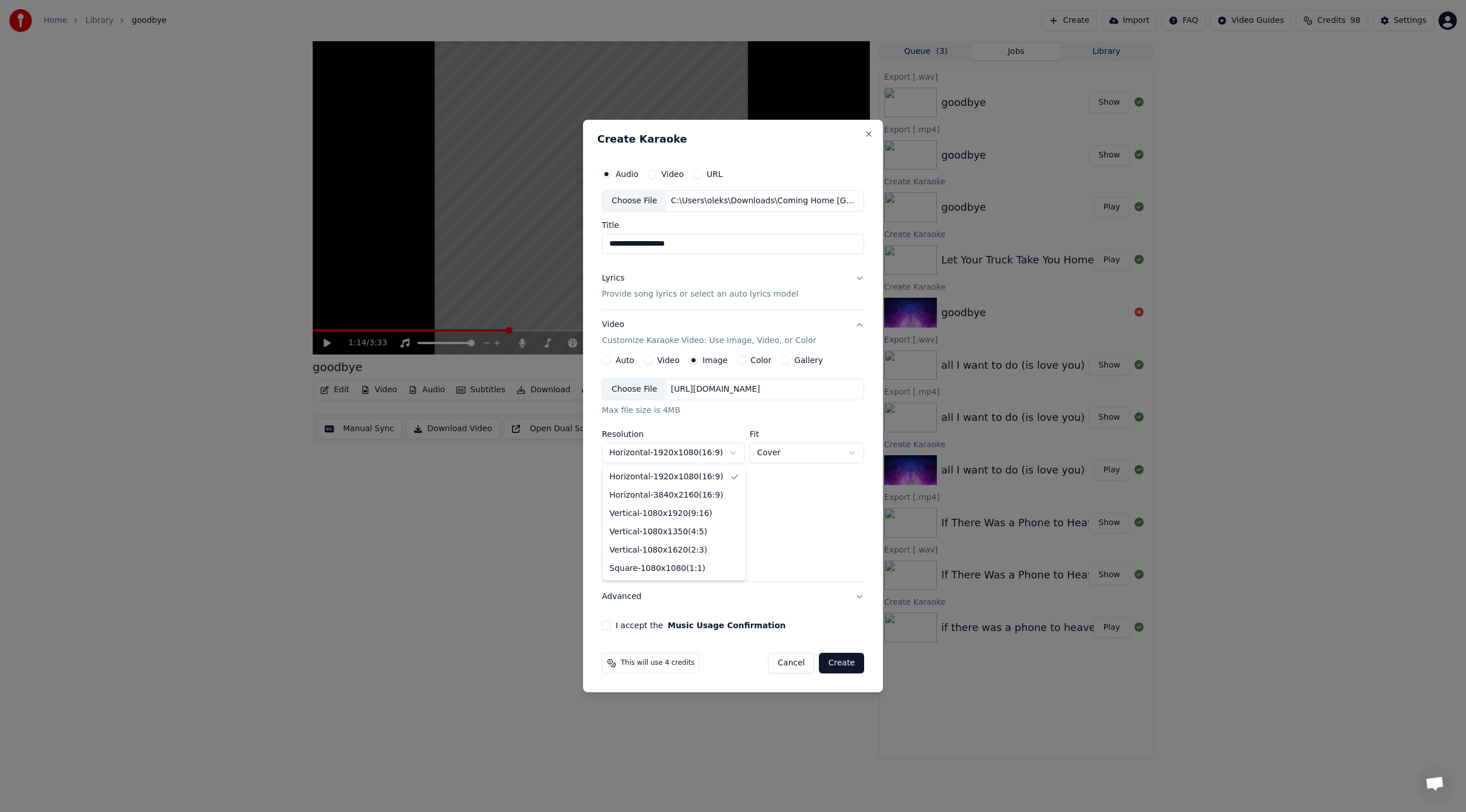
click at [704, 450] on body "**********" at bounding box center [733, 406] width 1466 height 812
select select "*********"
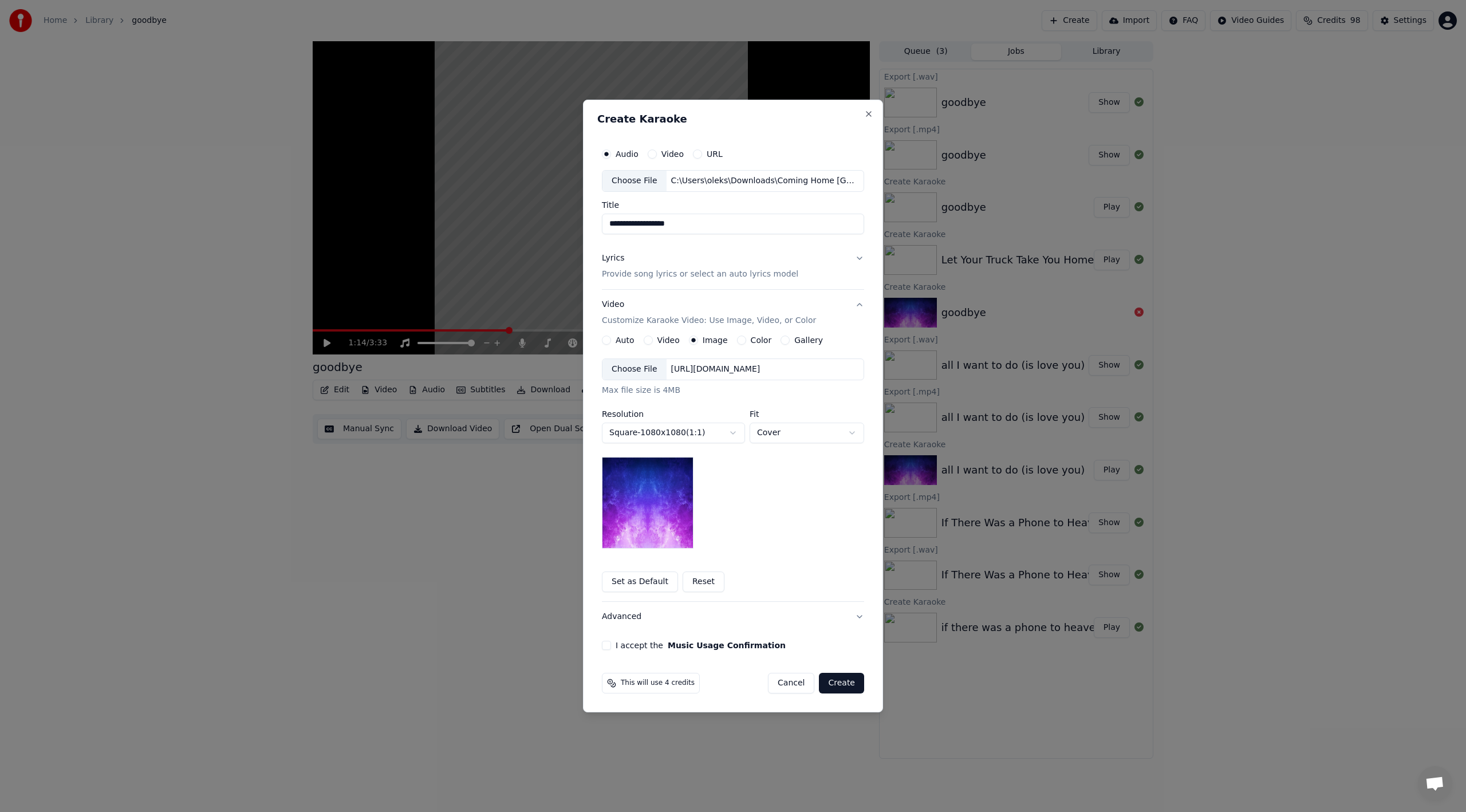
click at [712, 368] on div "[URL][DOMAIN_NAME]" at bounding box center [715, 369] width 99 height 12
click at [609, 641] on button "I accept the Music Usage Confirmation" at bounding box center [606, 645] width 9 height 9
click at [839, 688] on button "Create" at bounding box center [841, 682] width 45 height 21
